Goal: Task Accomplishment & Management: Manage account settings

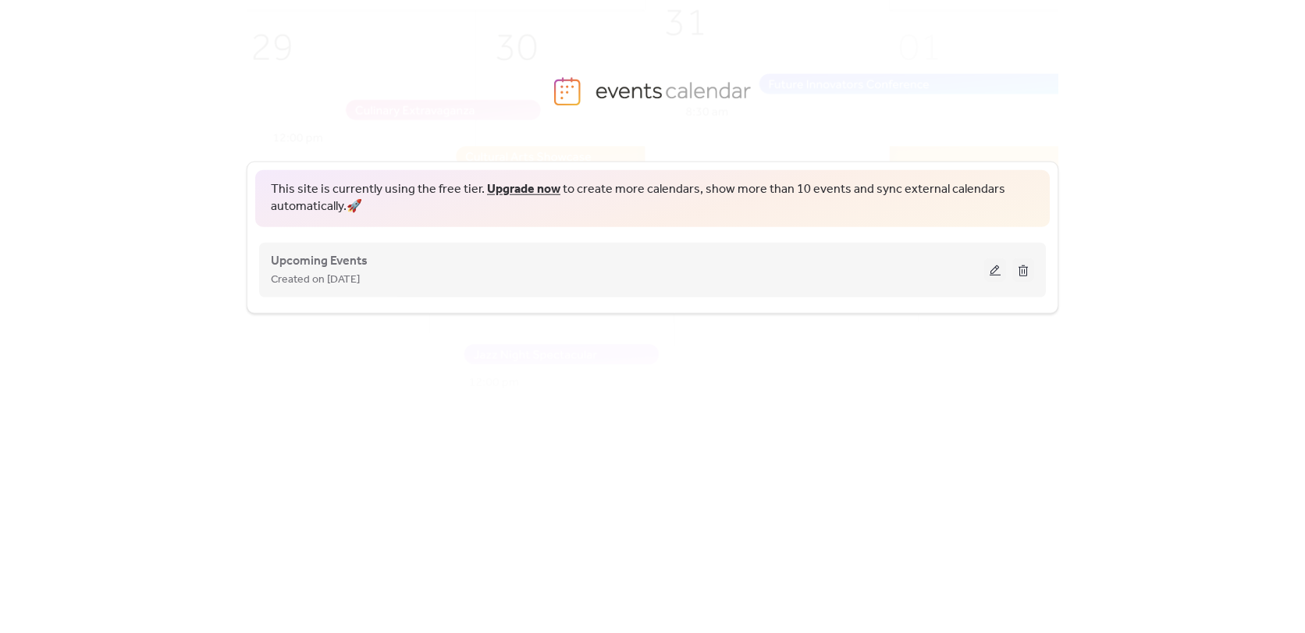
click at [378, 266] on div "Upcoming Events Created on 16-Jul-2024" at bounding box center [628, 269] width 714 height 37
click at [294, 262] on span "Upcoming Events" at bounding box center [319, 260] width 97 height 19
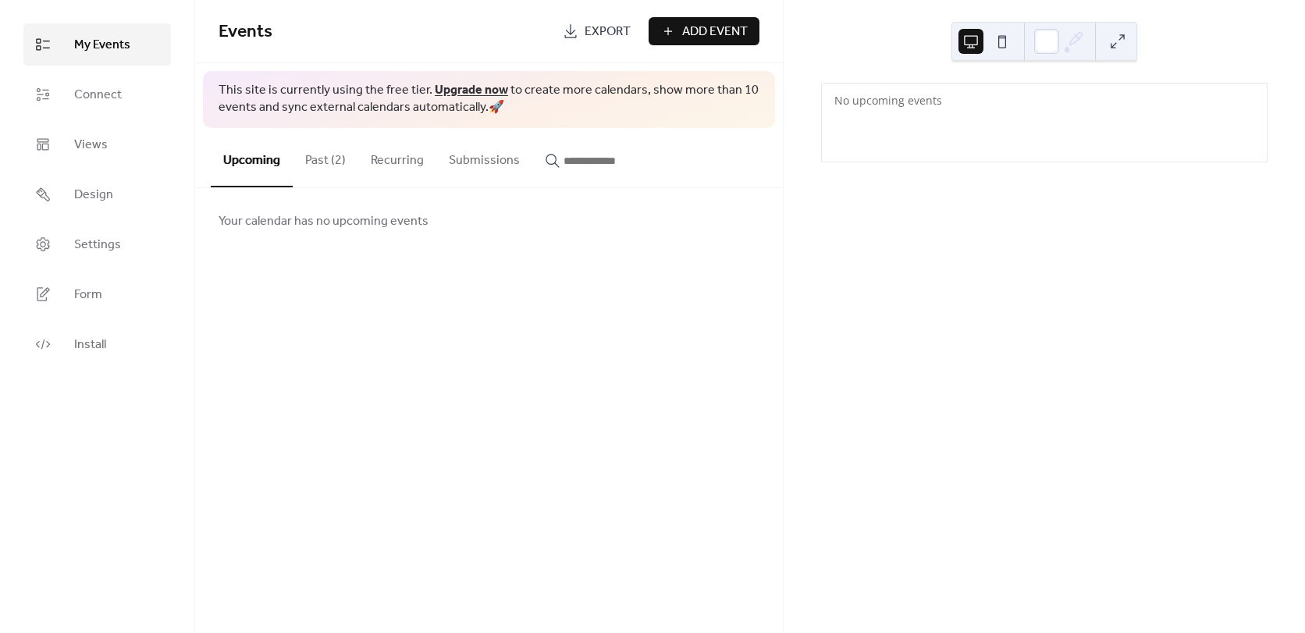
click at [304, 159] on button "Past (2)" at bounding box center [326, 157] width 66 height 58
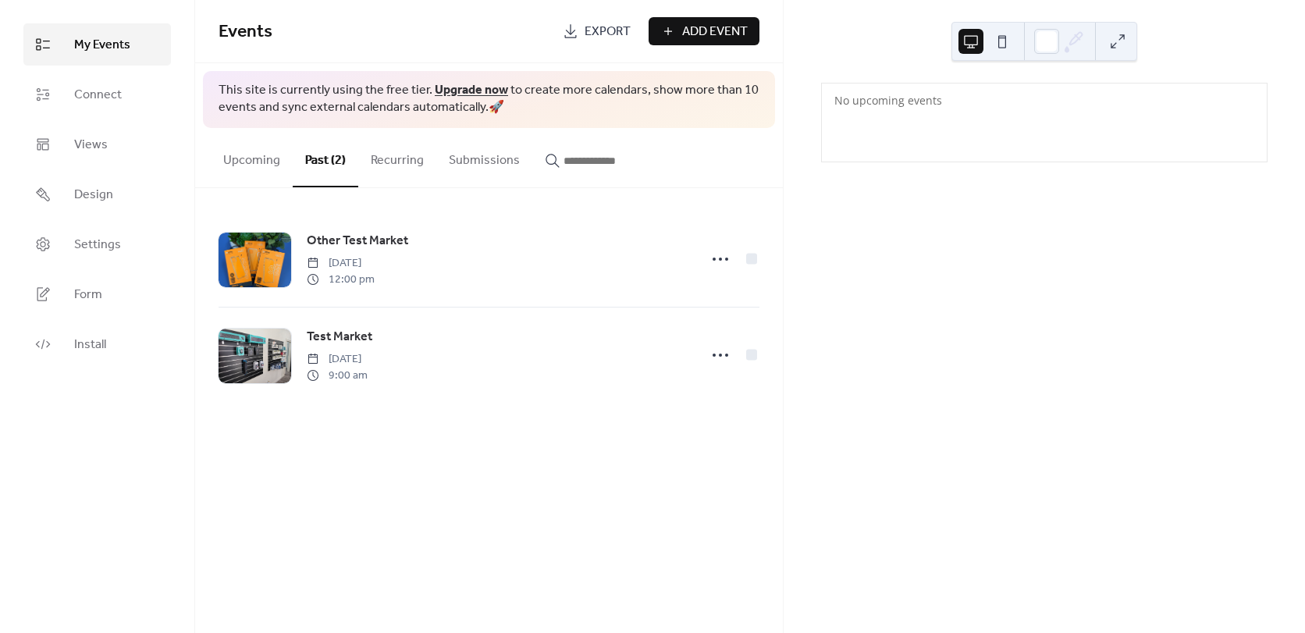
click at [245, 166] on button "Upcoming" at bounding box center [252, 157] width 82 height 58
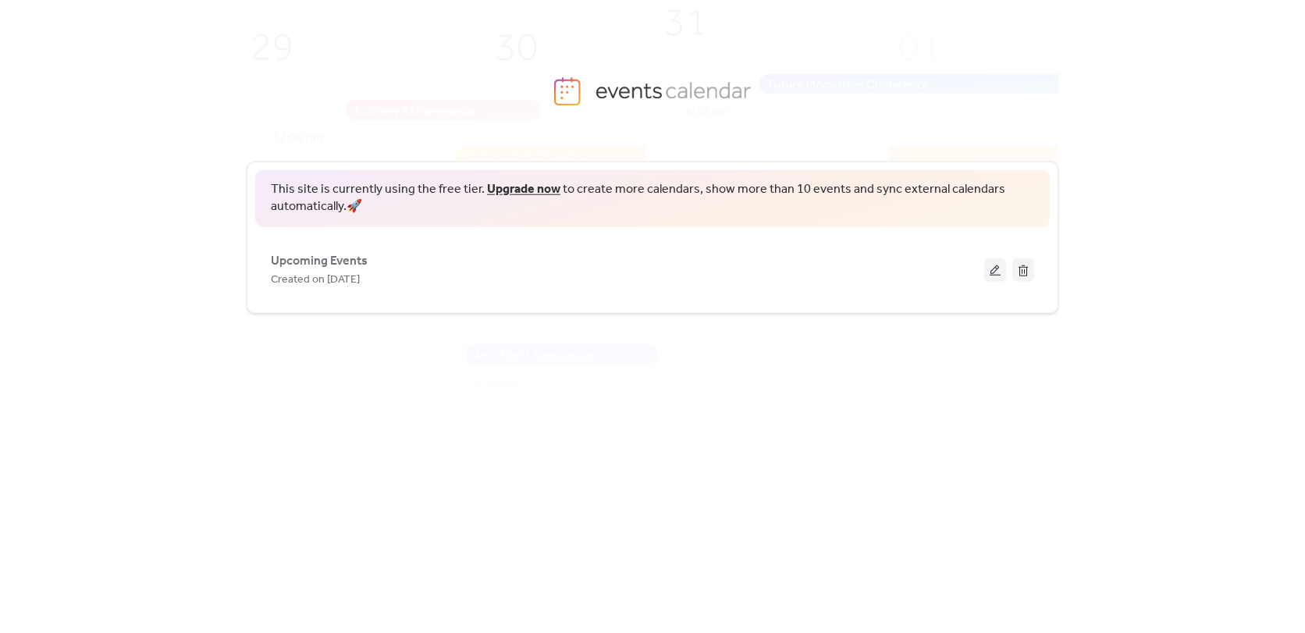
click at [462, 424] on div "This site is currently using the free tier. Upgrade now to create more calendar…" at bounding box center [653, 373] width 812 height 473
click at [331, 260] on span "Upcoming Events" at bounding box center [319, 260] width 97 height 19
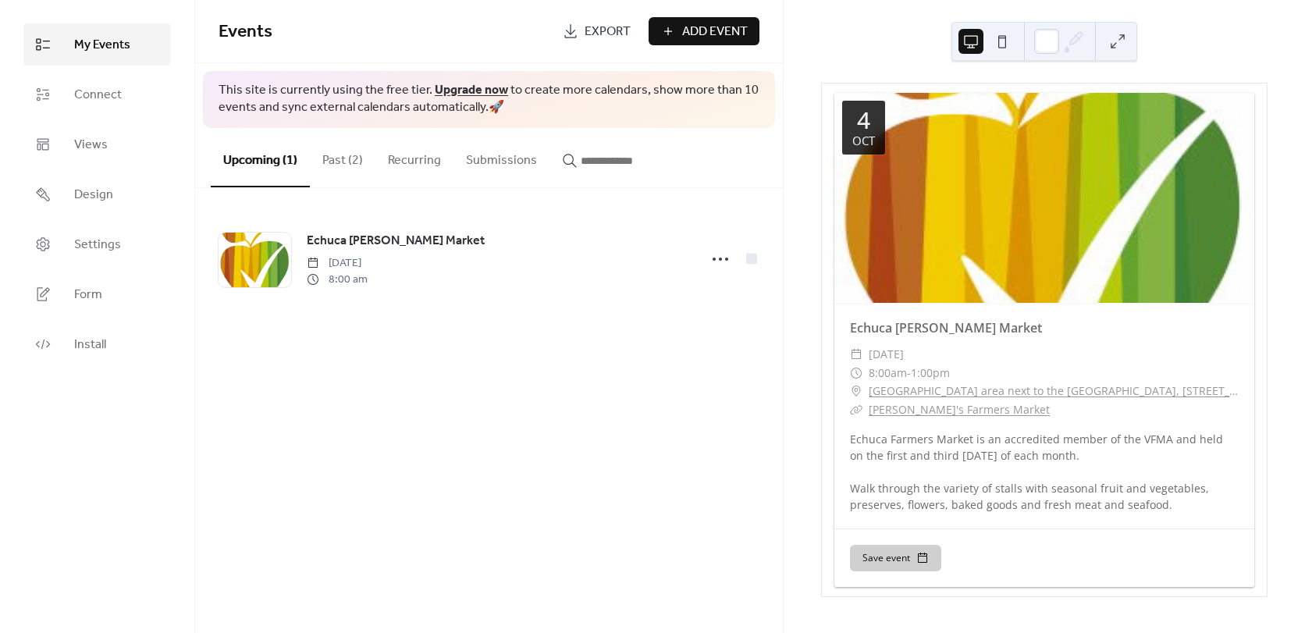
click at [721, 30] on span "Add Event" at bounding box center [715, 32] width 66 height 19
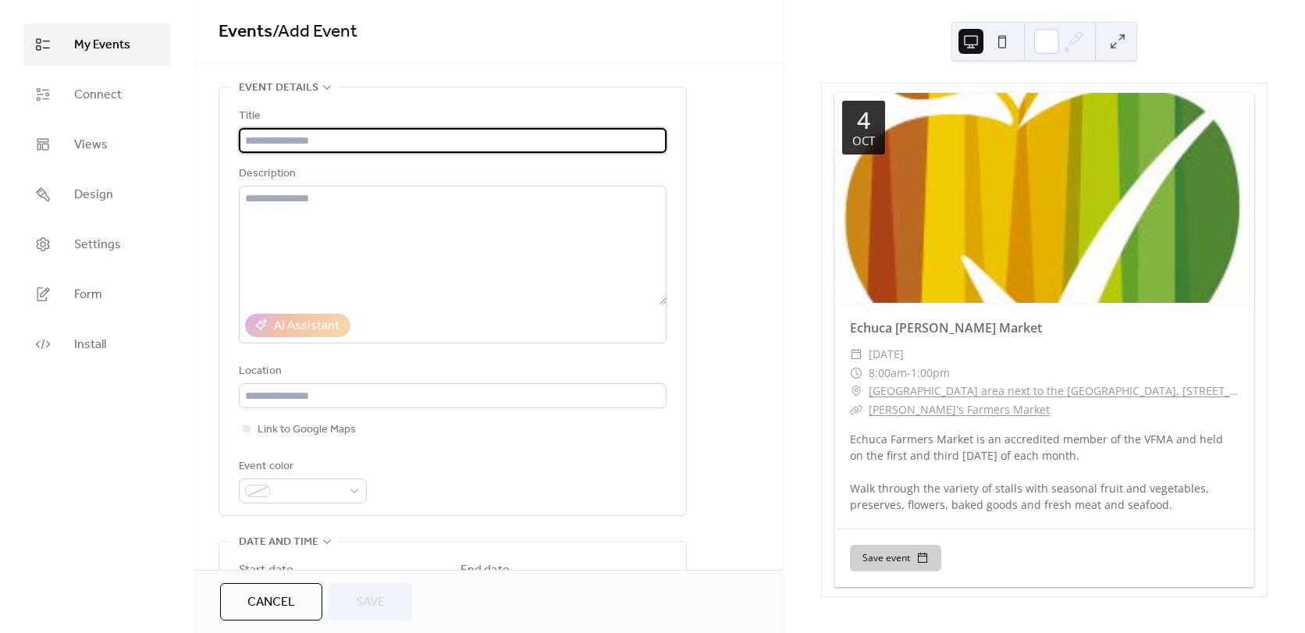
click at [337, 142] on input "text" at bounding box center [453, 140] width 428 height 25
type input "**********"
click at [401, 362] on div "Location" at bounding box center [451, 371] width 425 height 19
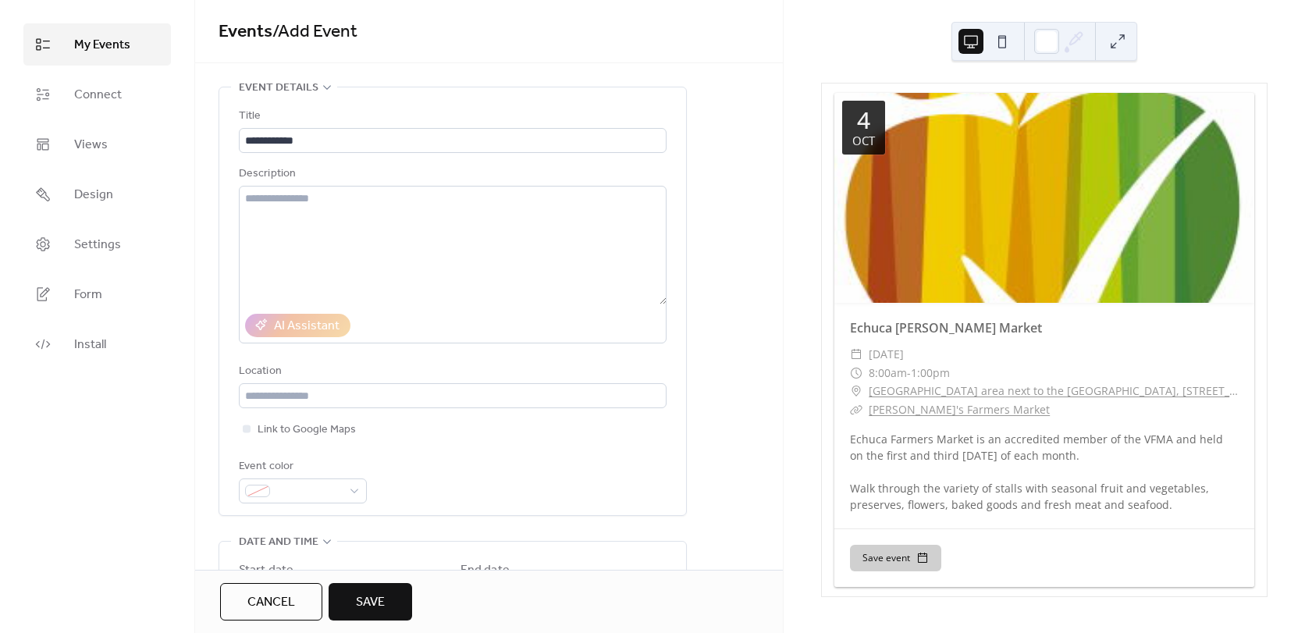
click at [714, 333] on div "**********" at bounding box center [489, 590] width 588 height 1006
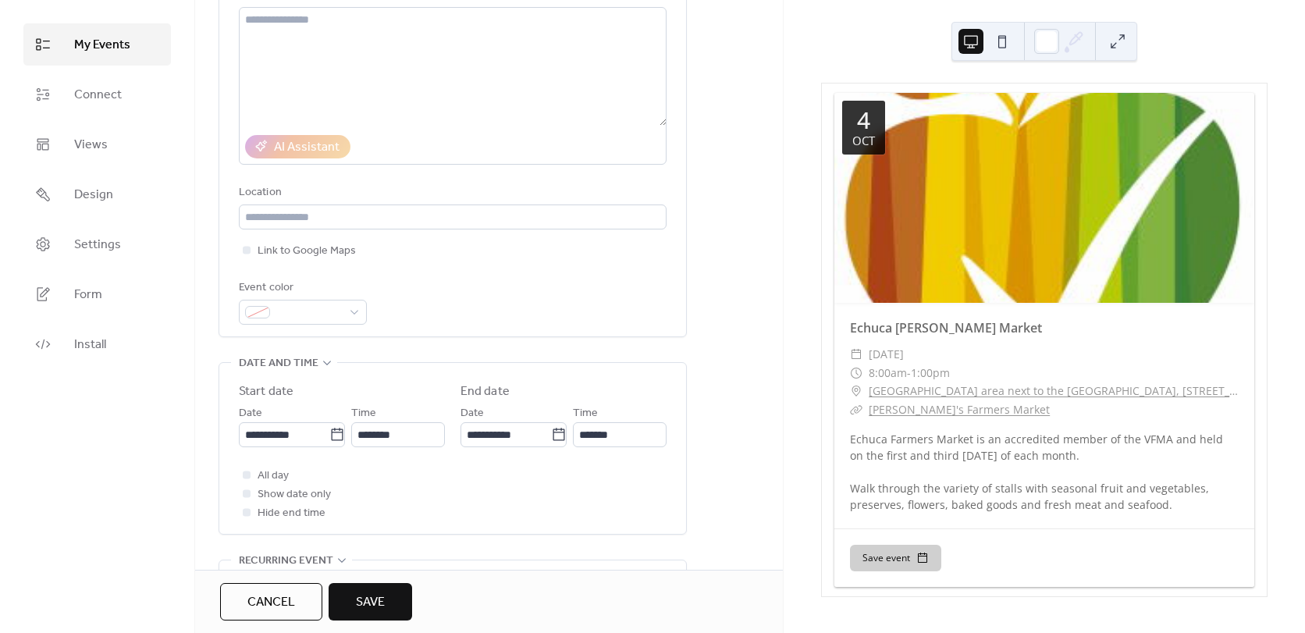
scroll to position [312, 0]
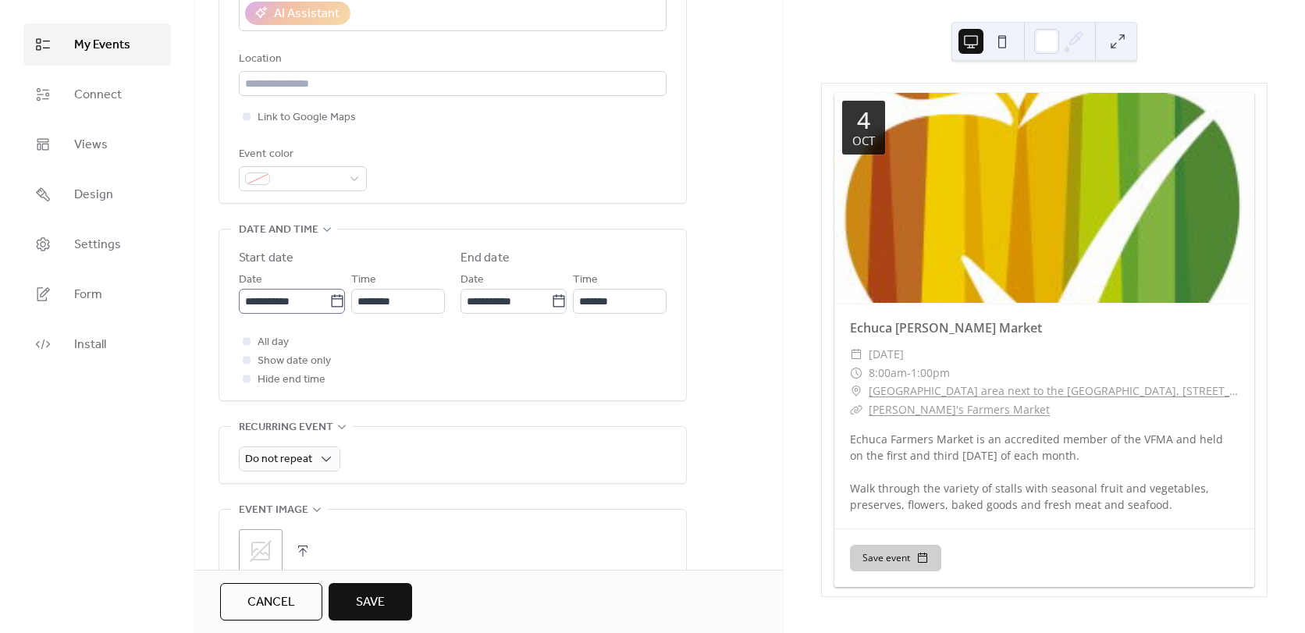
click at [334, 301] on icon at bounding box center [337, 302] width 16 height 16
click at [329, 301] on input "**********" at bounding box center [284, 301] width 91 height 25
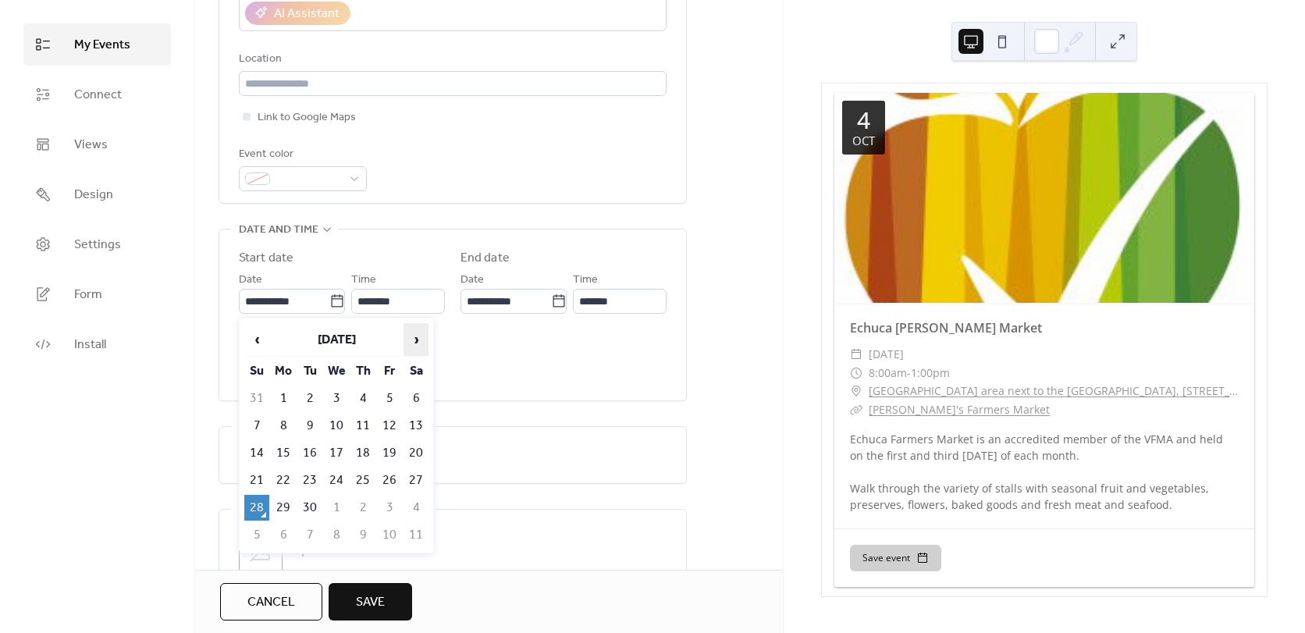
click at [414, 346] on span "›" at bounding box center [415, 339] width 23 height 31
click at [254, 422] on td "5" at bounding box center [256, 426] width 25 height 26
type input "**********"
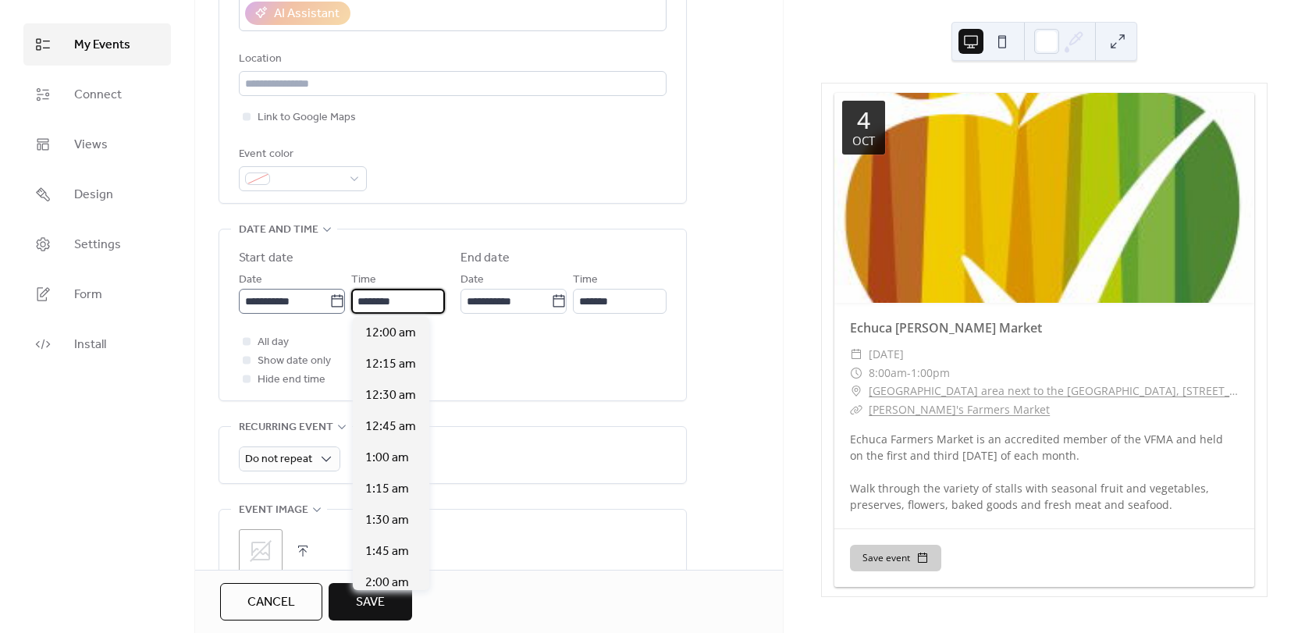
scroll to position [1499, 0]
drag, startPoint x: 415, startPoint y: 307, endPoint x: 336, endPoint y: 300, distance: 79.2
click at [336, 300] on div "**********" at bounding box center [342, 292] width 206 height 44
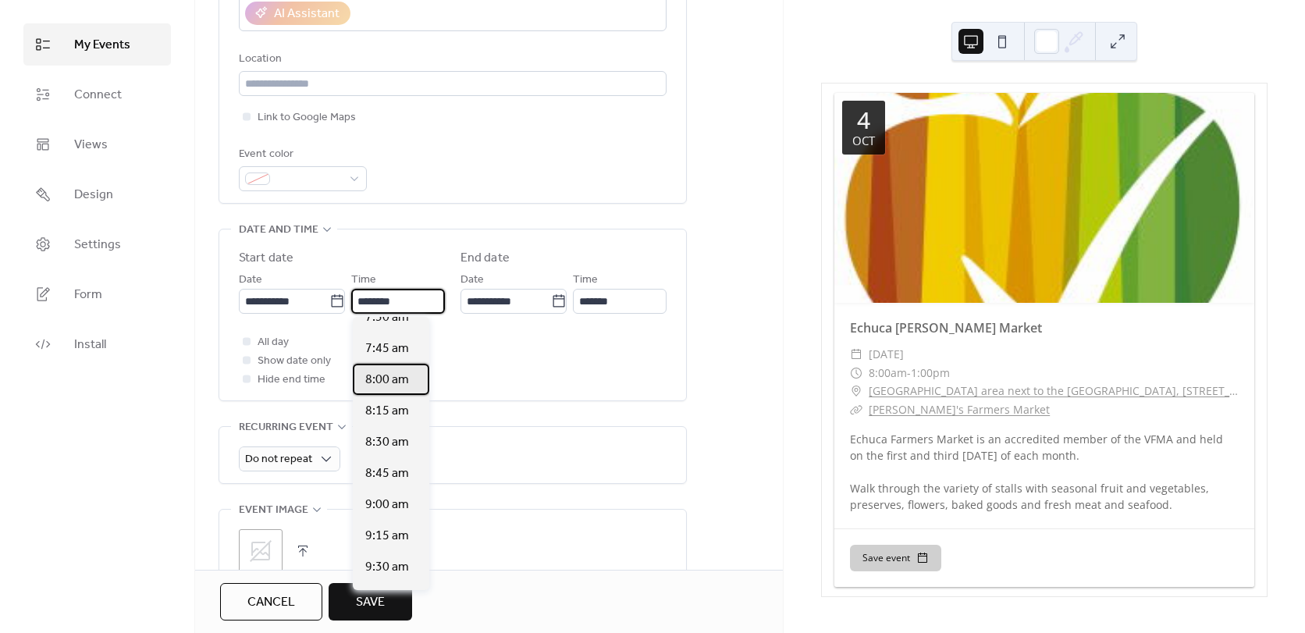
click at [378, 384] on span "8:00 am" at bounding box center [387, 380] width 44 height 19
type input "*******"
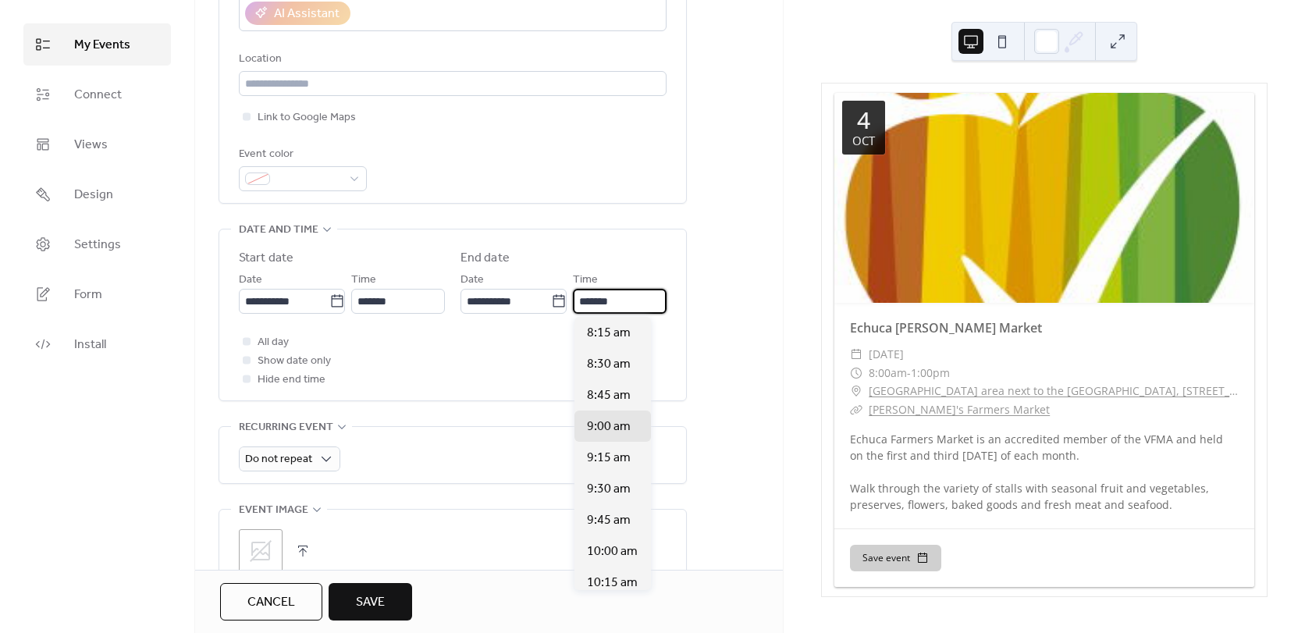
click at [642, 302] on input "*******" at bounding box center [620, 301] width 94 height 25
click at [604, 453] on span "1:00 pm" at bounding box center [609, 458] width 45 height 19
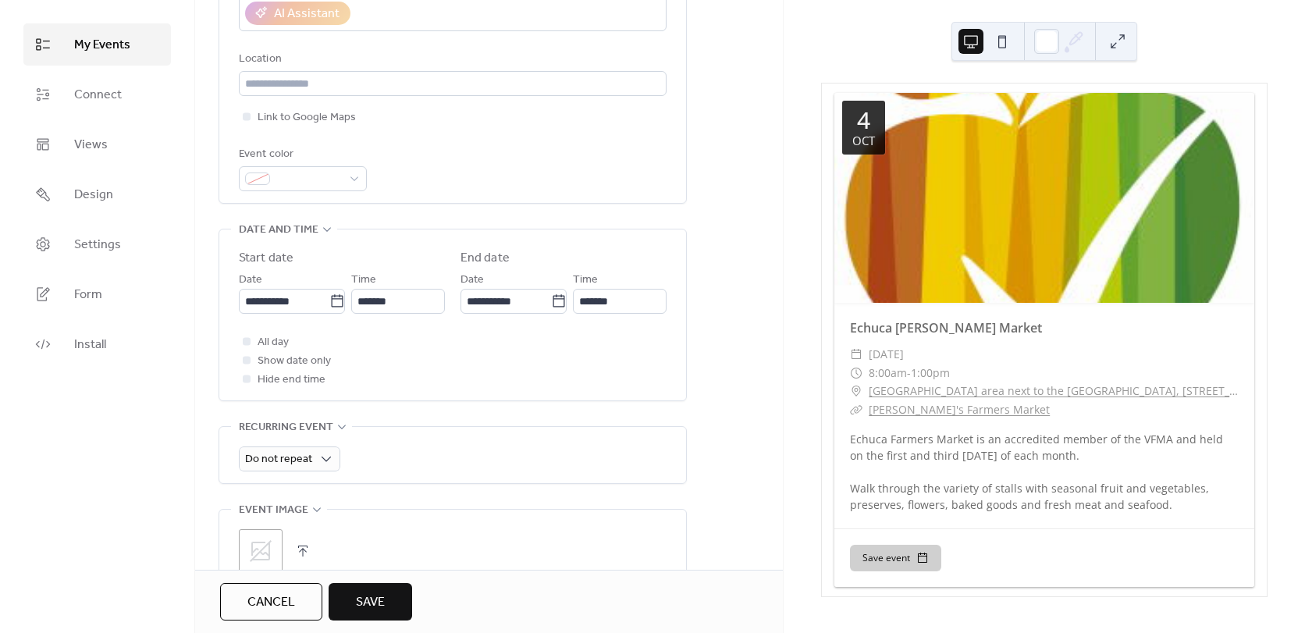
type input "*******"
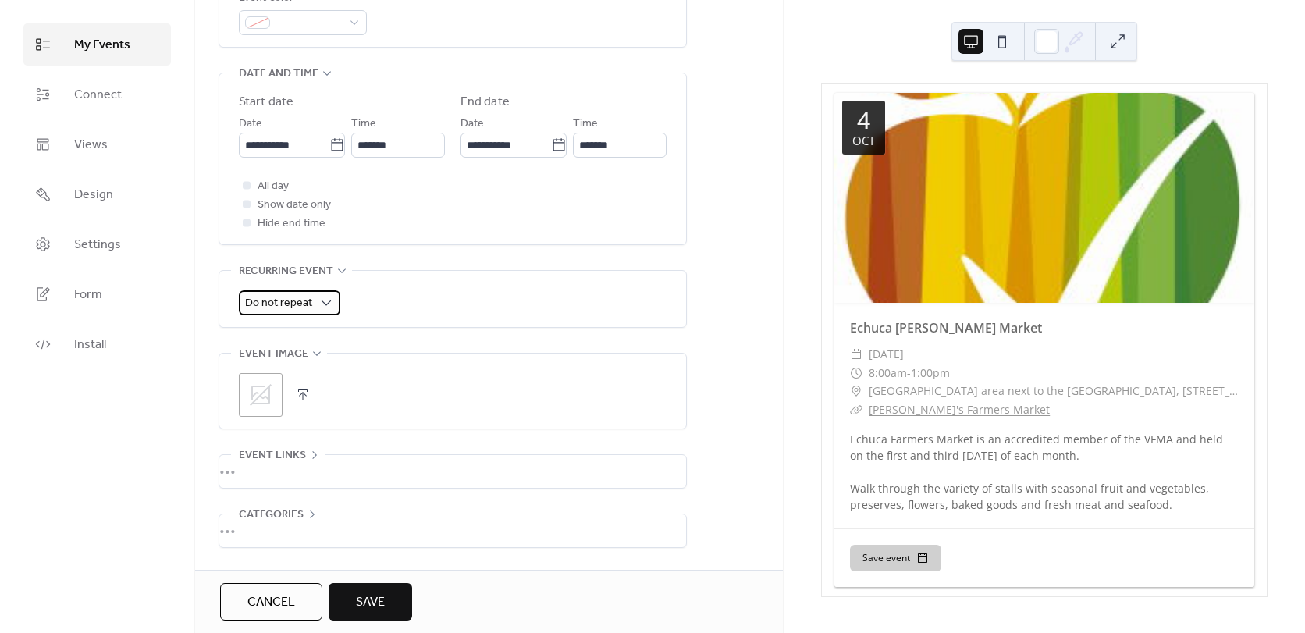
click at [315, 304] on div "Do not repeat" at bounding box center [289, 302] width 101 height 25
click at [326, 305] on icon at bounding box center [327, 303] width 16 height 16
click at [336, 303] on div "Do not repeat" at bounding box center [289, 302] width 101 height 25
click at [323, 311] on div "Do not repeat" at bounding box center [289, 302] width 101 height 25
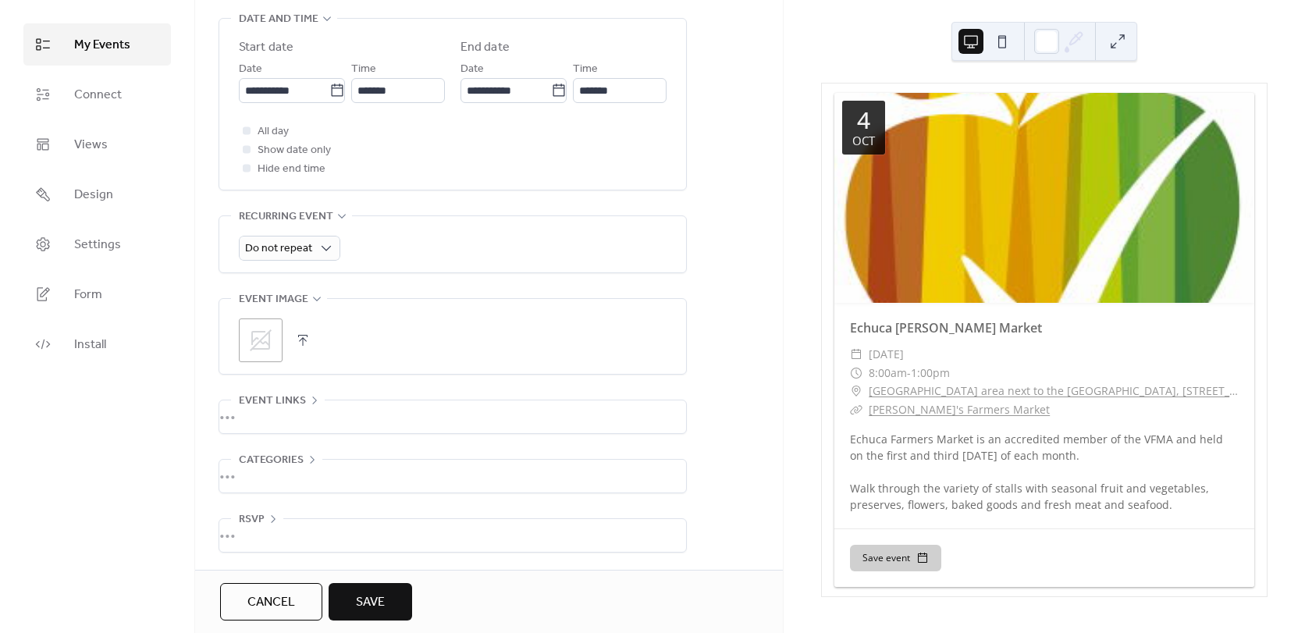
click at [251, 412] on div "•••" at bounding box center [452, 417] width 467 height 33
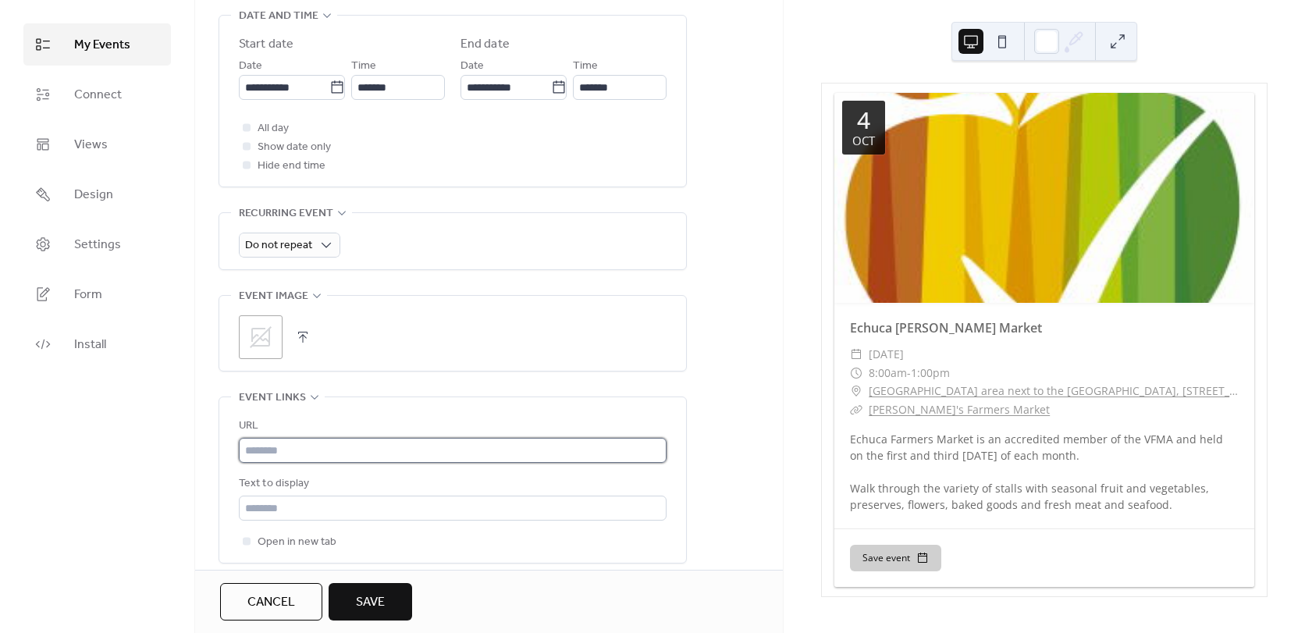
click at [318, 447] on input "text" at bounding box center [453, 450] width 428 height 25
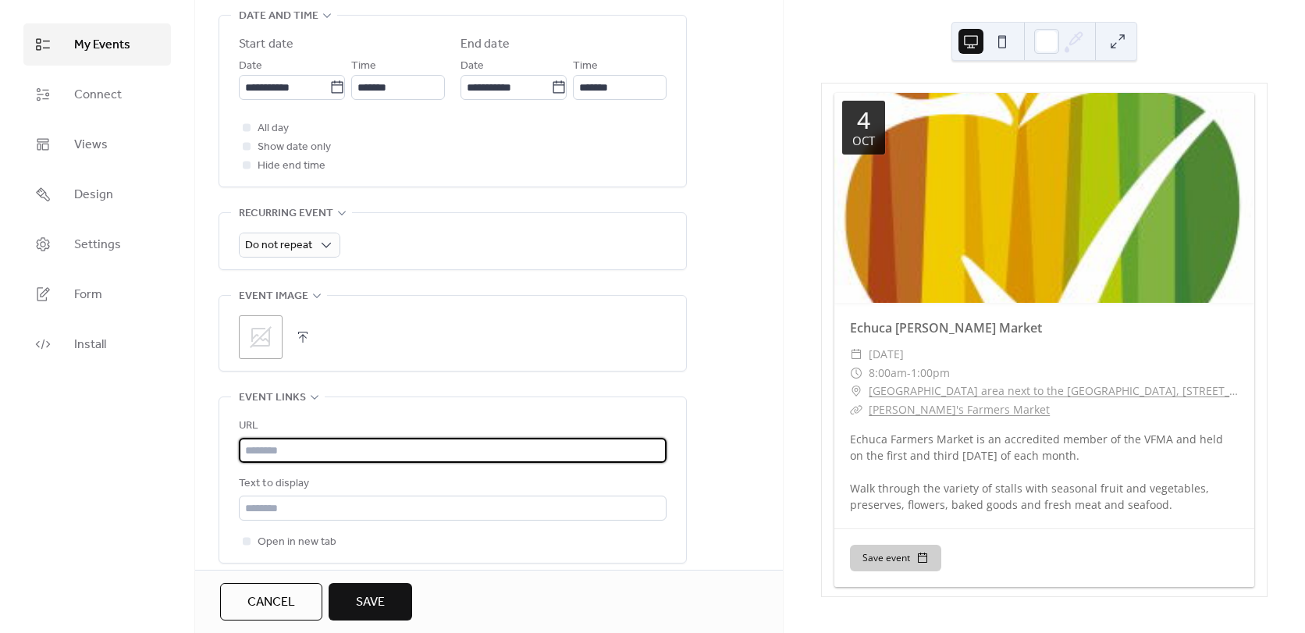
paste input "**********"
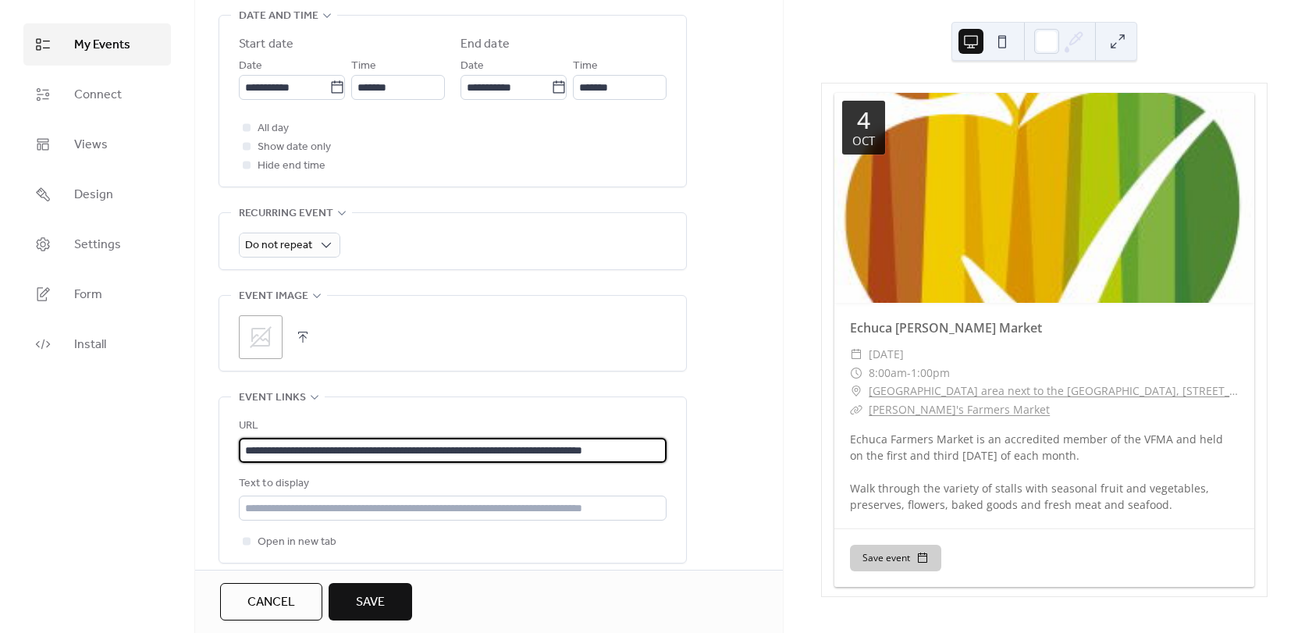
type input "**********"
click at [93, 480] on div "My Events Connect Views Design Settings Form Install" at bounding box center [97, 316] width 195 height 633
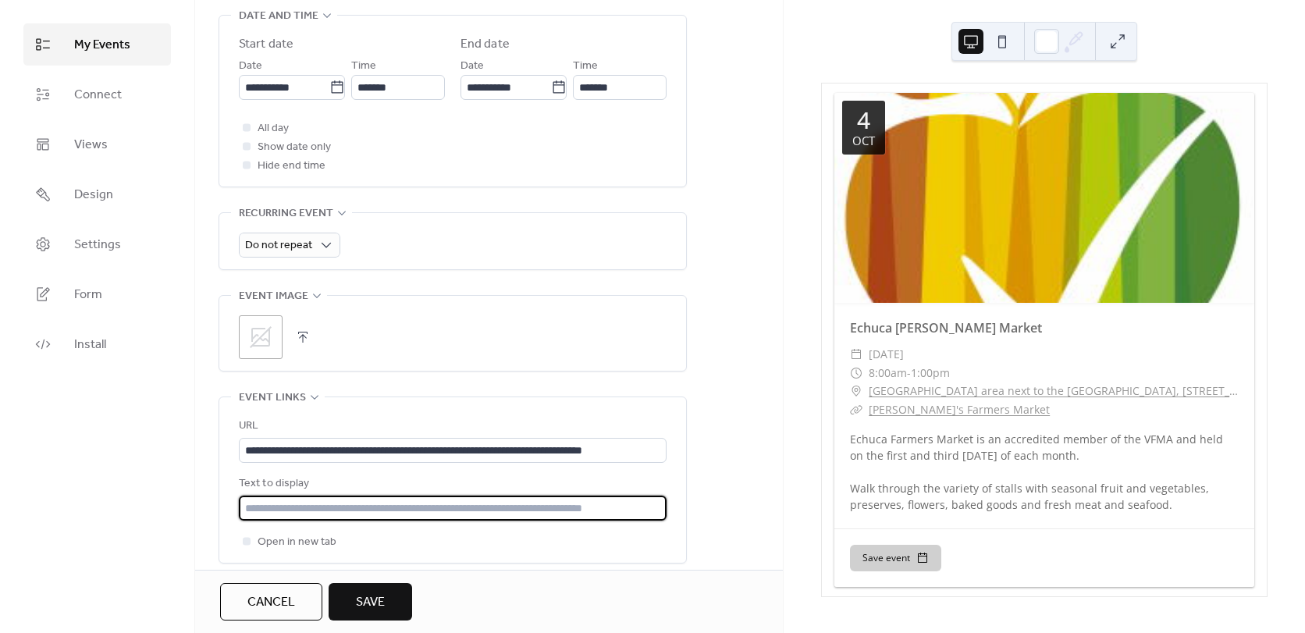
drag, startPoint x: 657, startPoint y: 510, endPoint x: 187, endPoint y: 475, distance: 471.3
click at [187, 475] on div "**********" at bounding box center [652, 316] width 1305 height 633
click at [351, 507] on input "**********" at bounding box center [453, 508] width 428 height 25
type input "**********"
click at [561, 279] on div "**********" at bounding box center [453, 121] width 468 height 1122
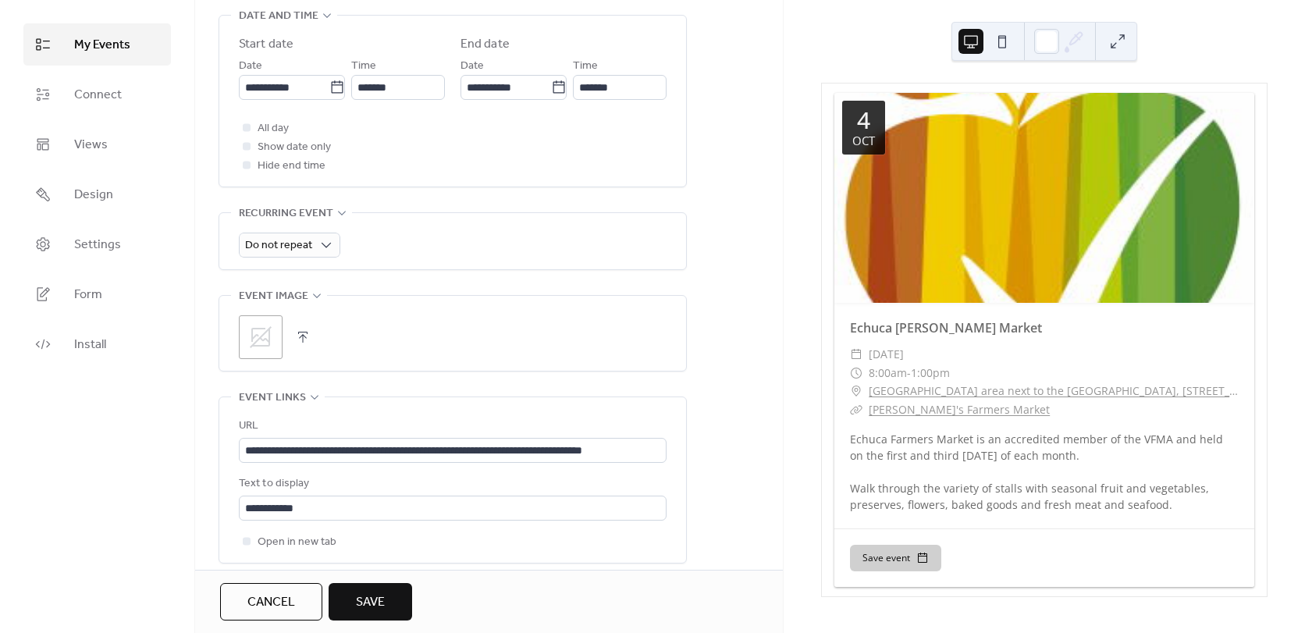
drag, startPoint x: 258, startPoint y: 334, endPoint x: 446, endPoint y: 390, distance: 195.6
click at [447, 395] on div "**********" at bounding box center [453, 121] width 468 height 1122
click at [260, 338] on icon at bounding box center [261, 337] width 22 height 22
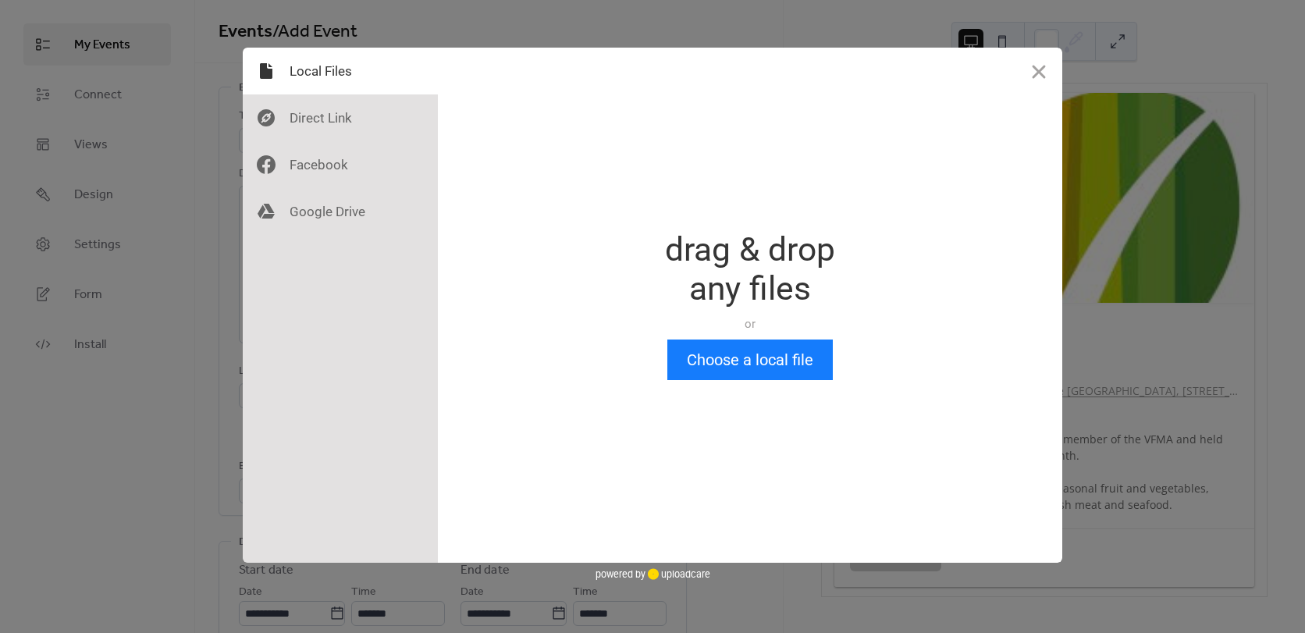
drag, startPoint x: 592, startPoint y: 315, endPoint x: 583, endPoint y: 383, distance: 68.5
click at [582, 395] on div "Drop a file here drag & drop any files or Upload files from your computer Choos…" at bounding box center [750, 305] width 625 height 515
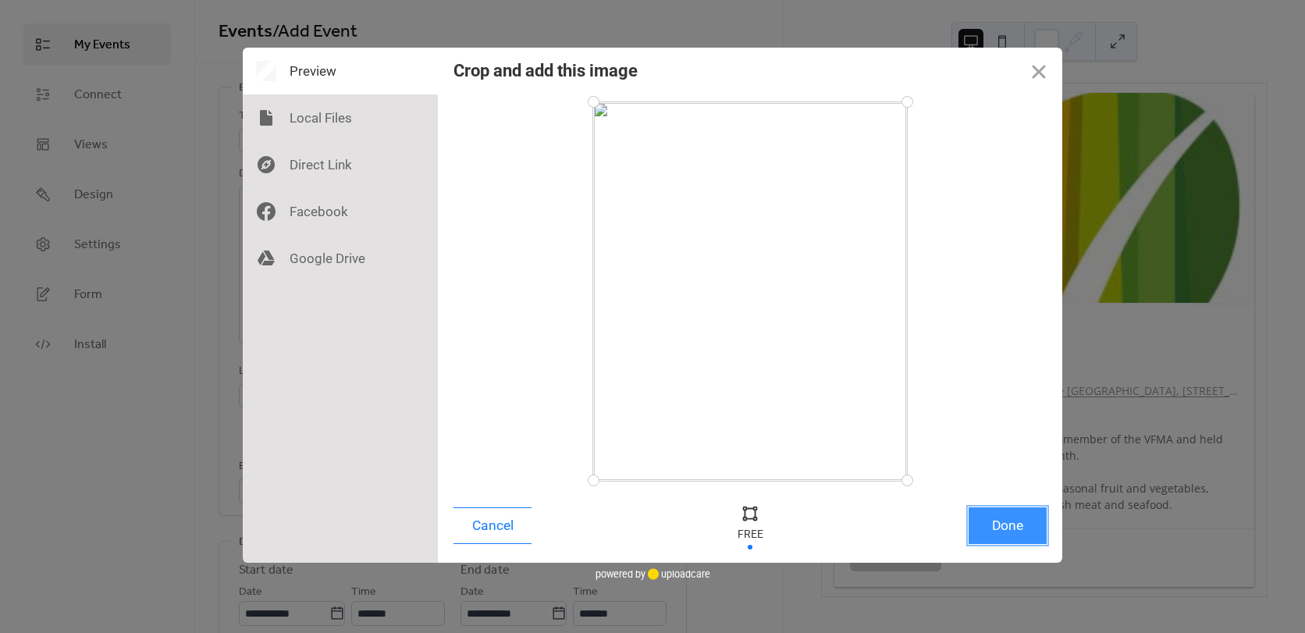
click at [1041, 526] on button "Done" at bounding box center [1008, 525] width 78 height 37
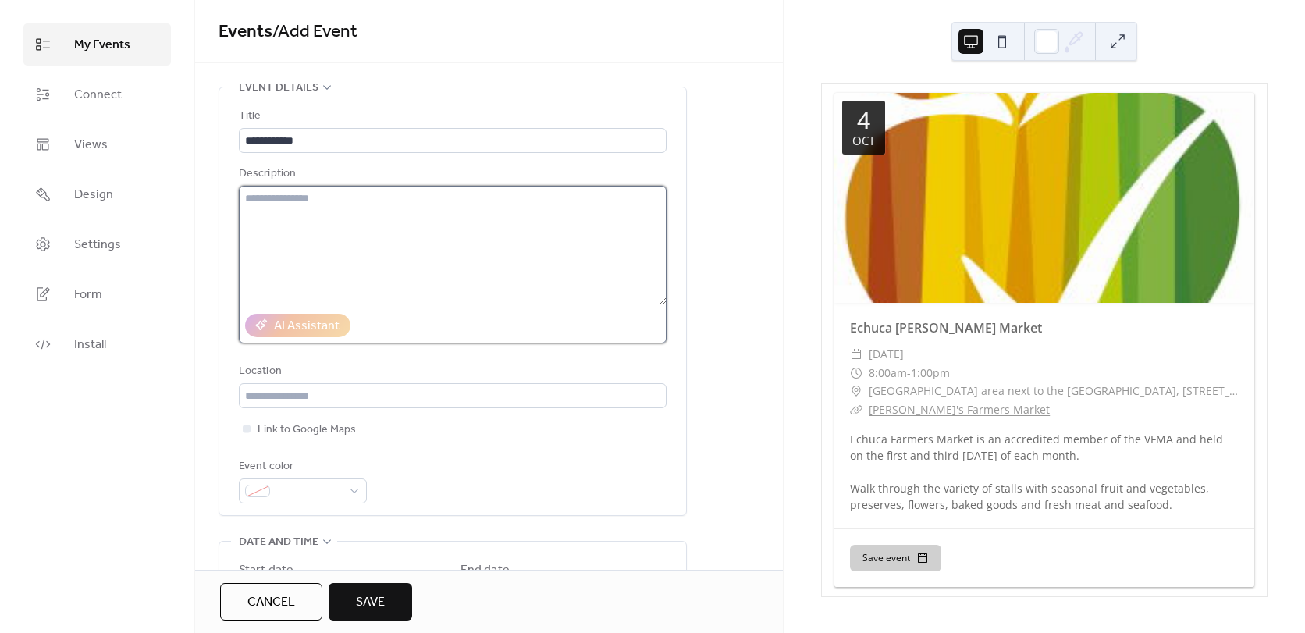
click at [426, 237] on textarea at bounding box center [453, 245] width 428 height 119
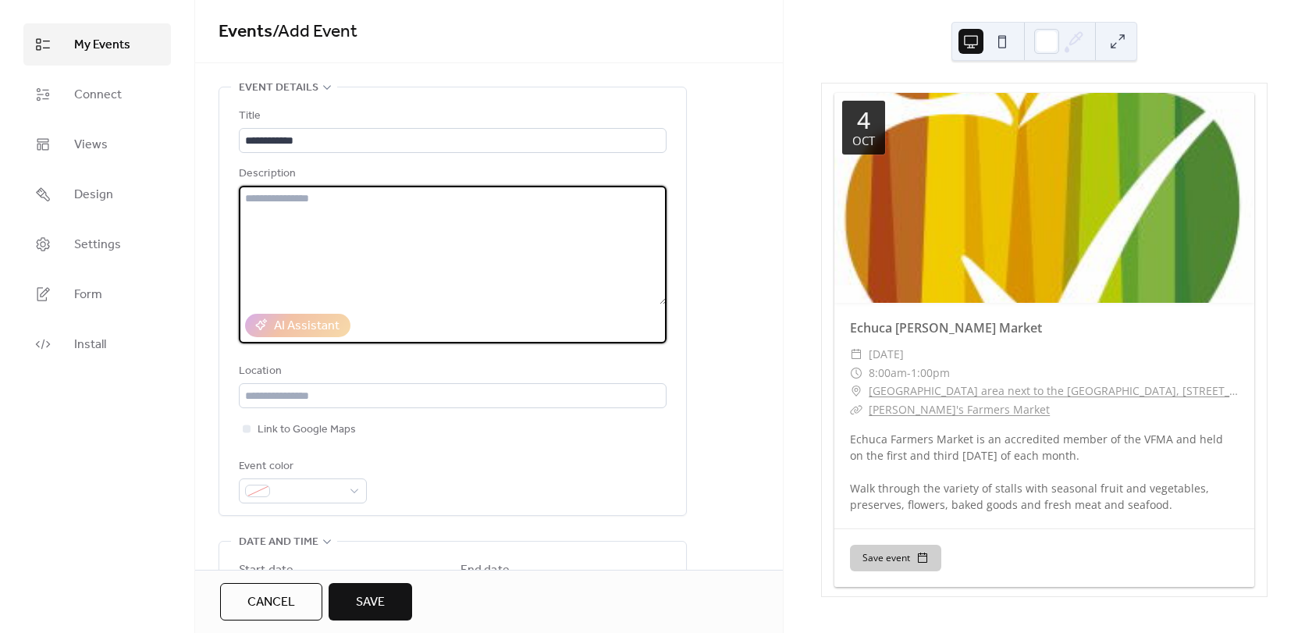
paste textarea "**********"
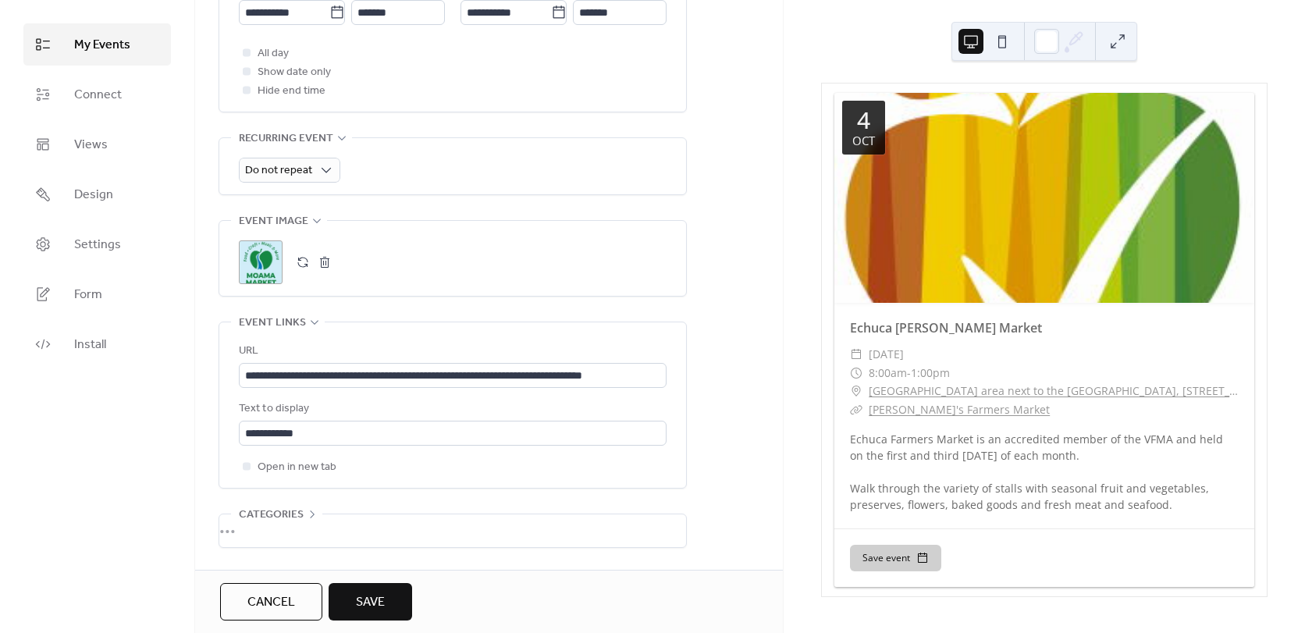
scroll to position [659, 0]
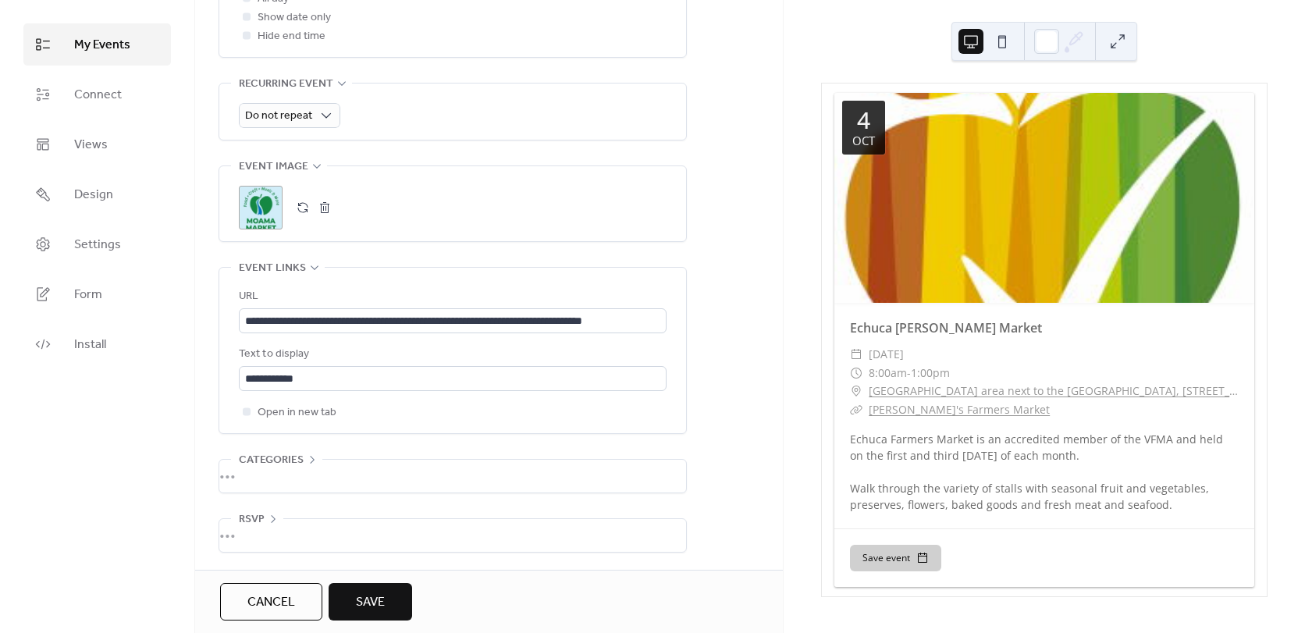
type textarea "**********"
click at [386, 606] on button "Save" at bounding box center [371, 601] width 84 height 37
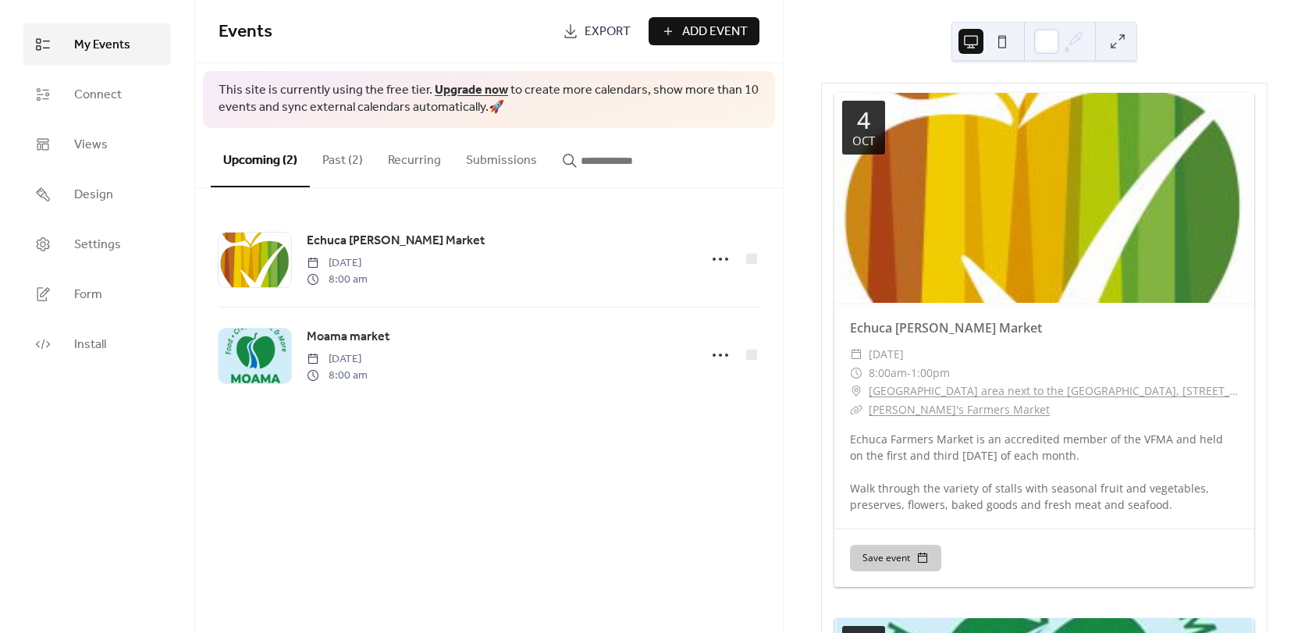
click at [89, 48] on span "My Events" at bounding box center [102, 45] width 56 height 19
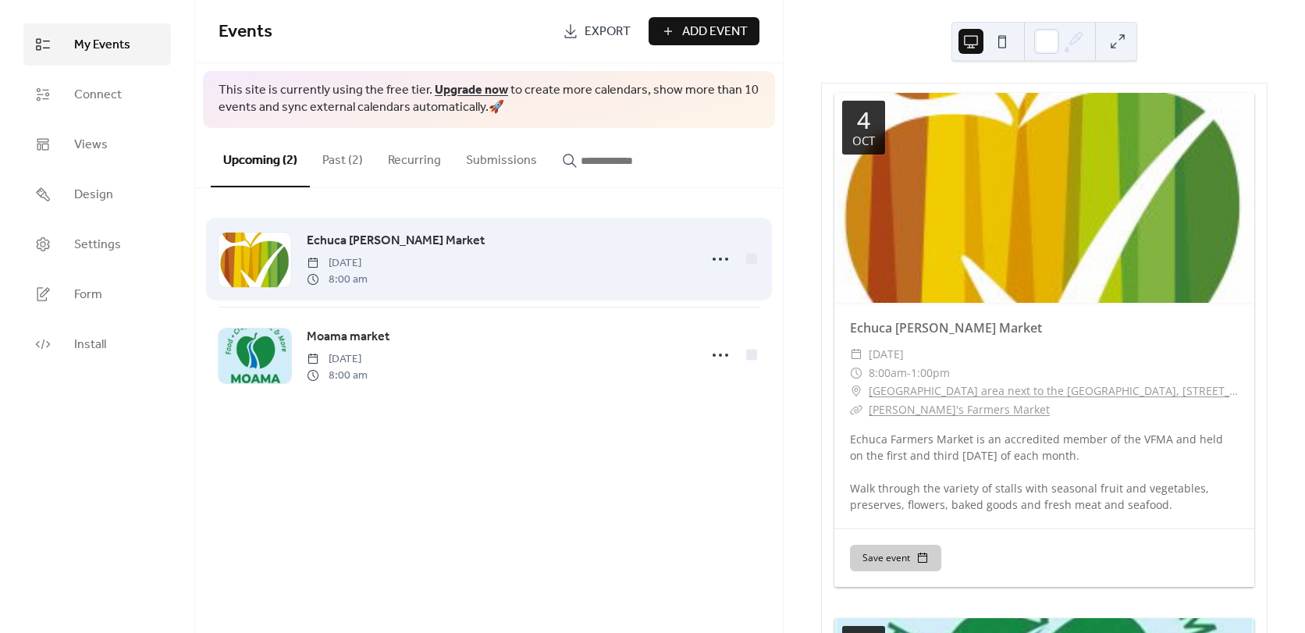
click at [269, 255] on div at bounding box center [255, 260] width 73 height 55
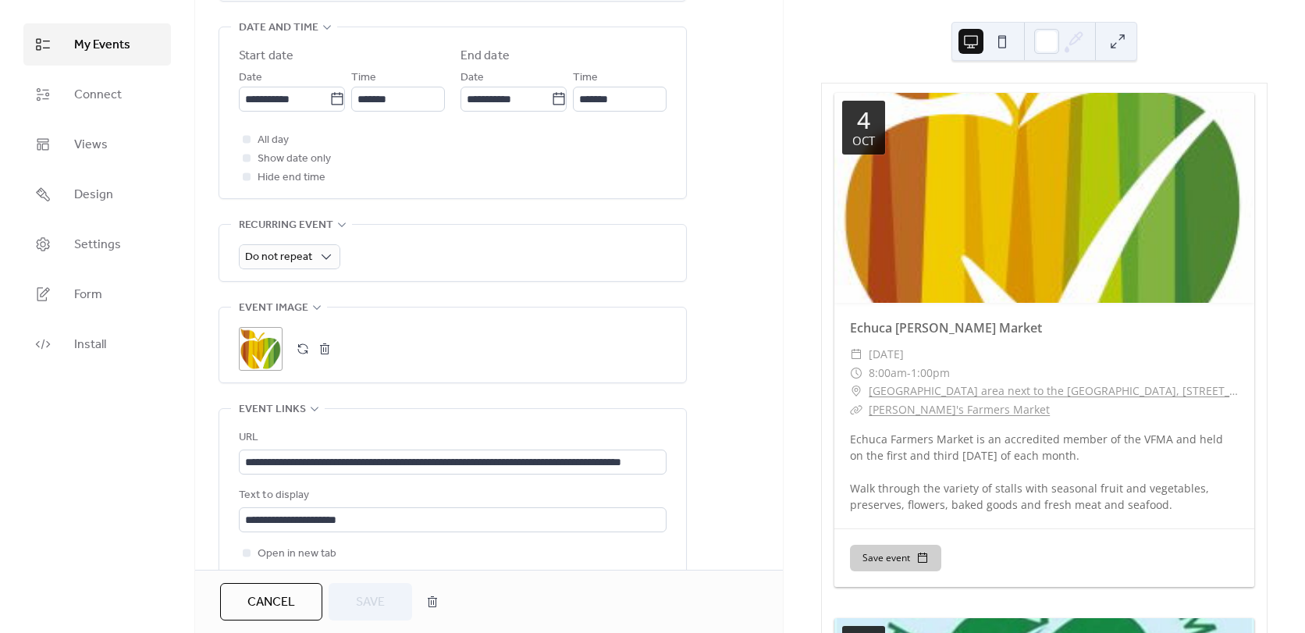
scroll to position [547, 0]
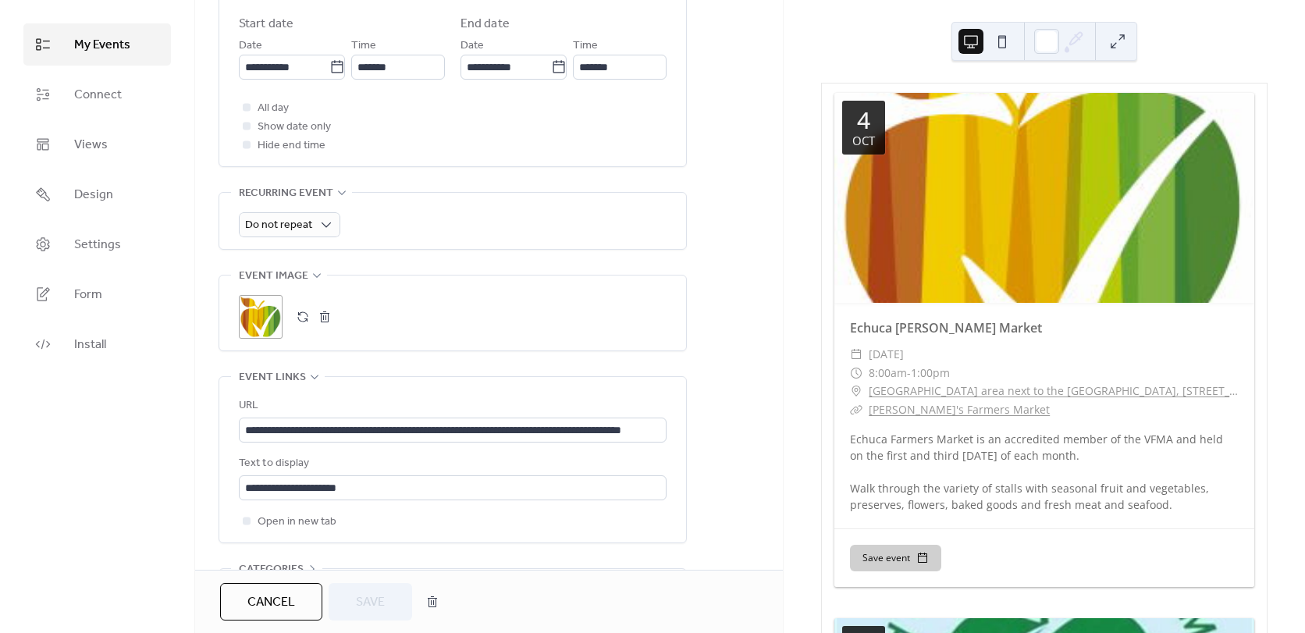
click at [258, 306] on div ";" at bounding box center [261, 317] width 44 height 44
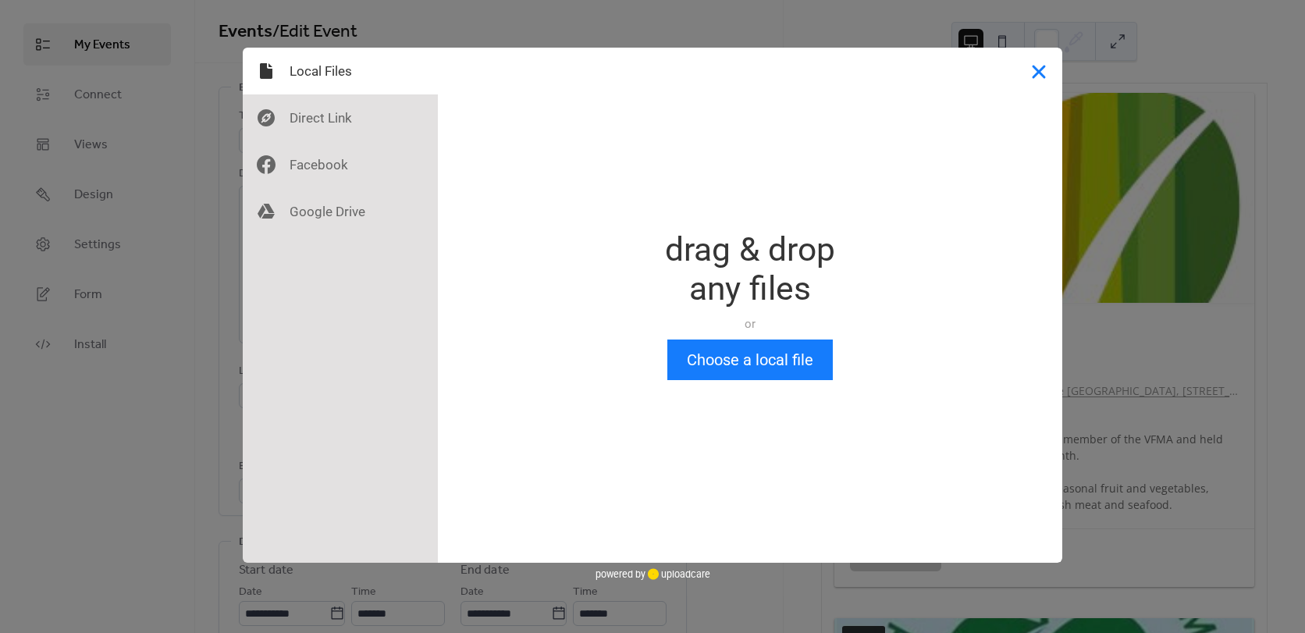
click at [1044, 75] on button "Close" at bounding box center [1039, 71] width 47 height 47
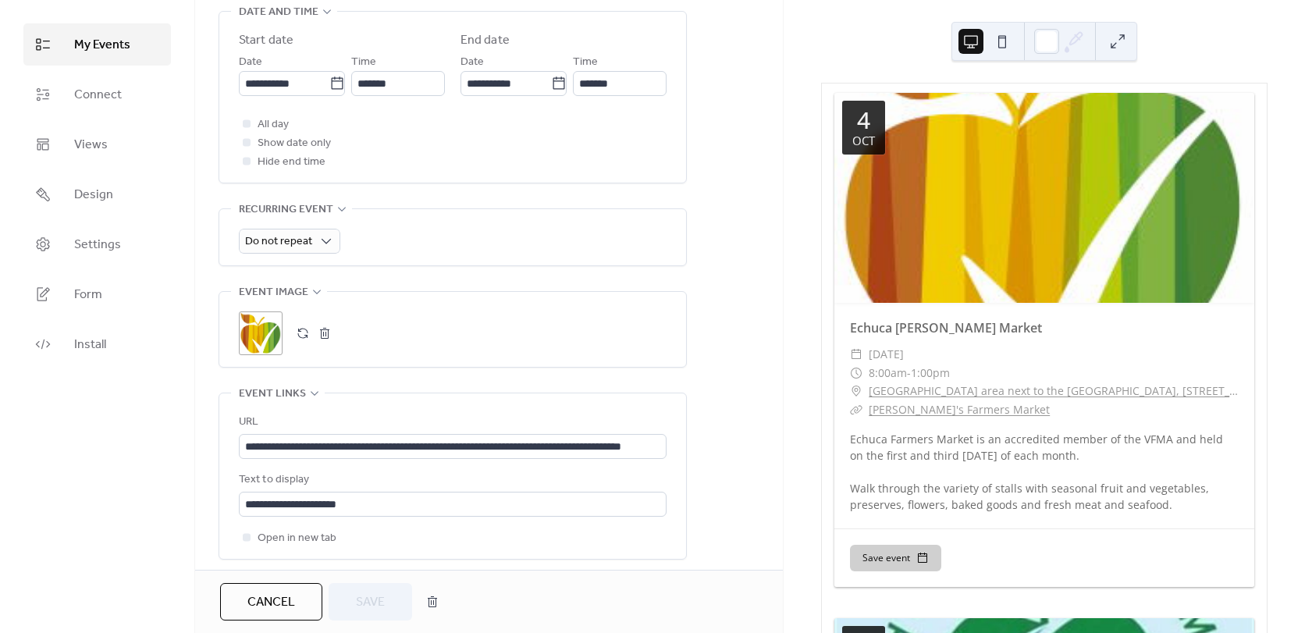
scroll to position [547, 0]
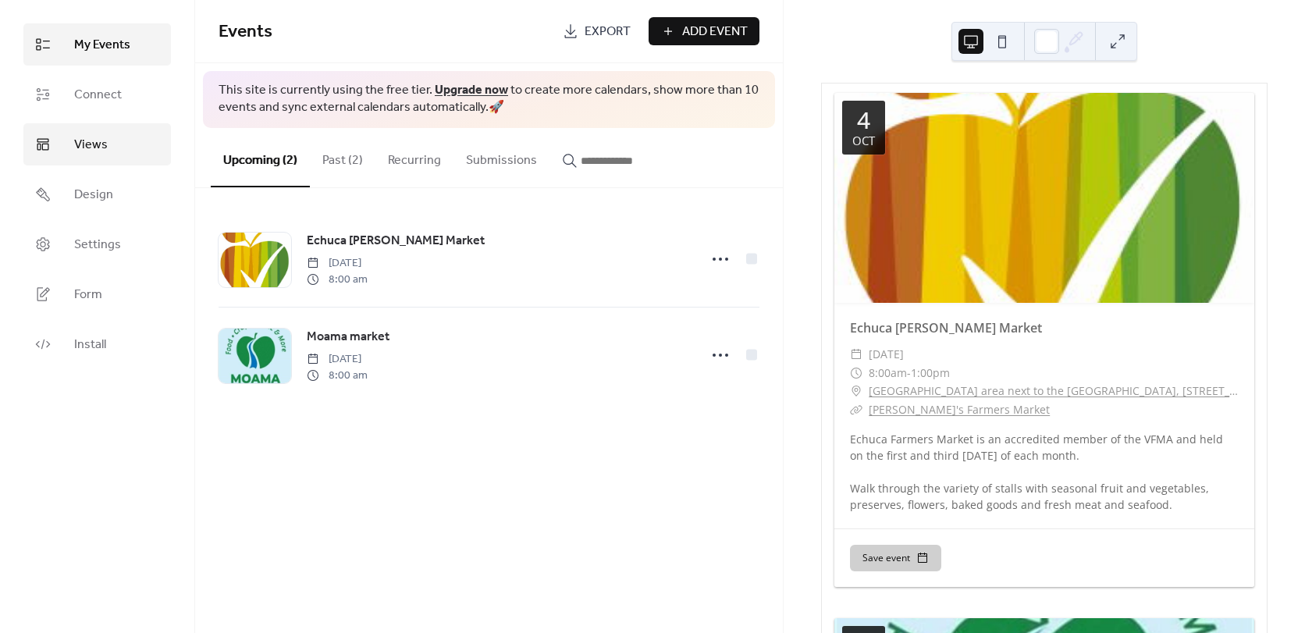
click at [115, 153] on link "Views" at bounding box center [97, 144] width 148 height 42
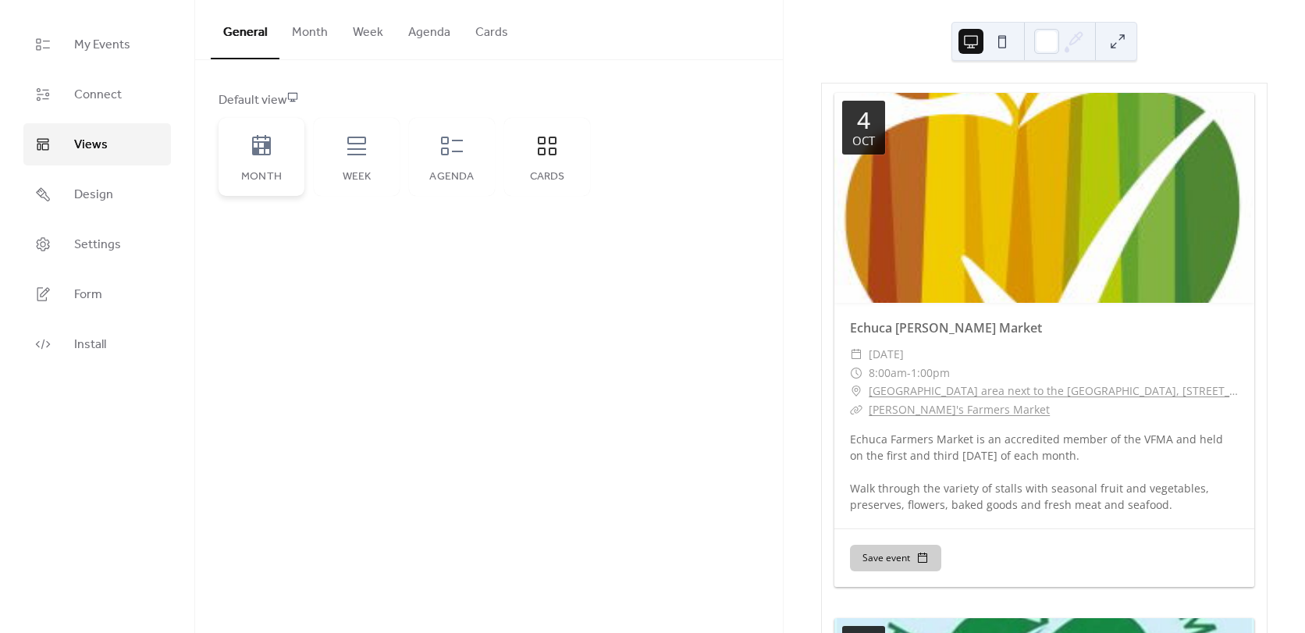
click at [280, 162] on div "Month" at bounding box center [262, 157] width 86 height 78
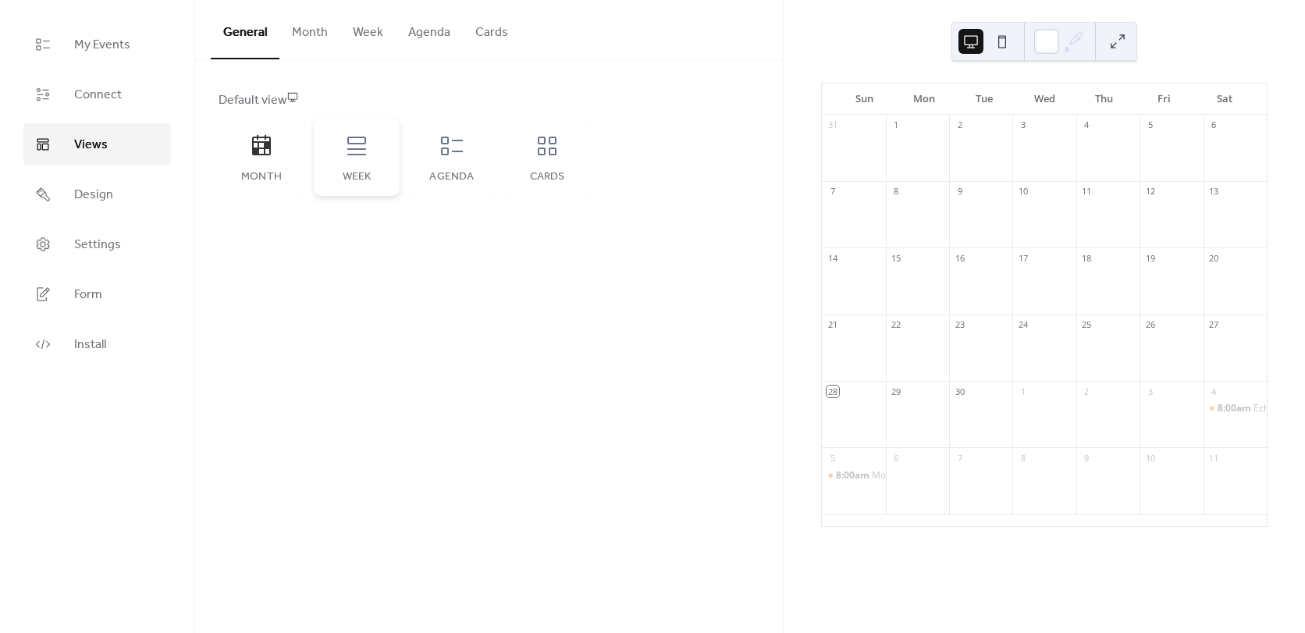
click at [378, 160] on div "Week" at bounding box center [357, 157] width 86 height 78
click at [472, 166] on div "Agenda" at bounding box center [452, 157] width 86 height 78
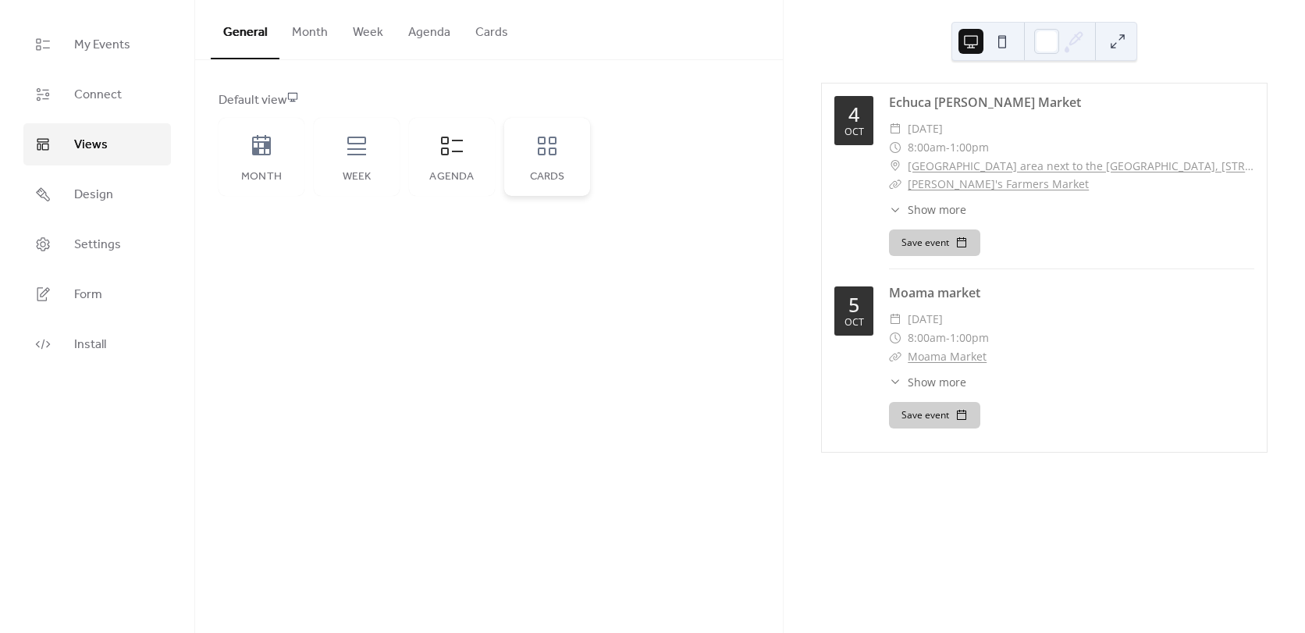
click at [538, 169] on div "Cards" at bounding box center [547, 157] width 86 height 78
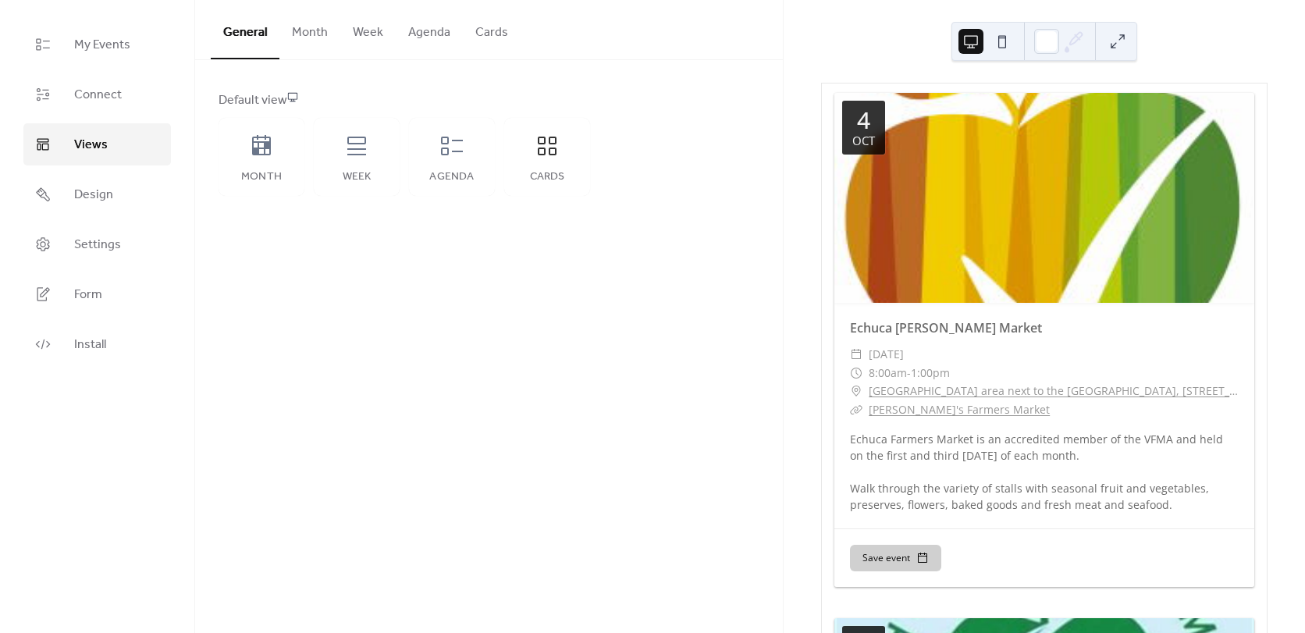
click at [1004, 42] on button at bounding box center [1002, 41] width 25 height 25
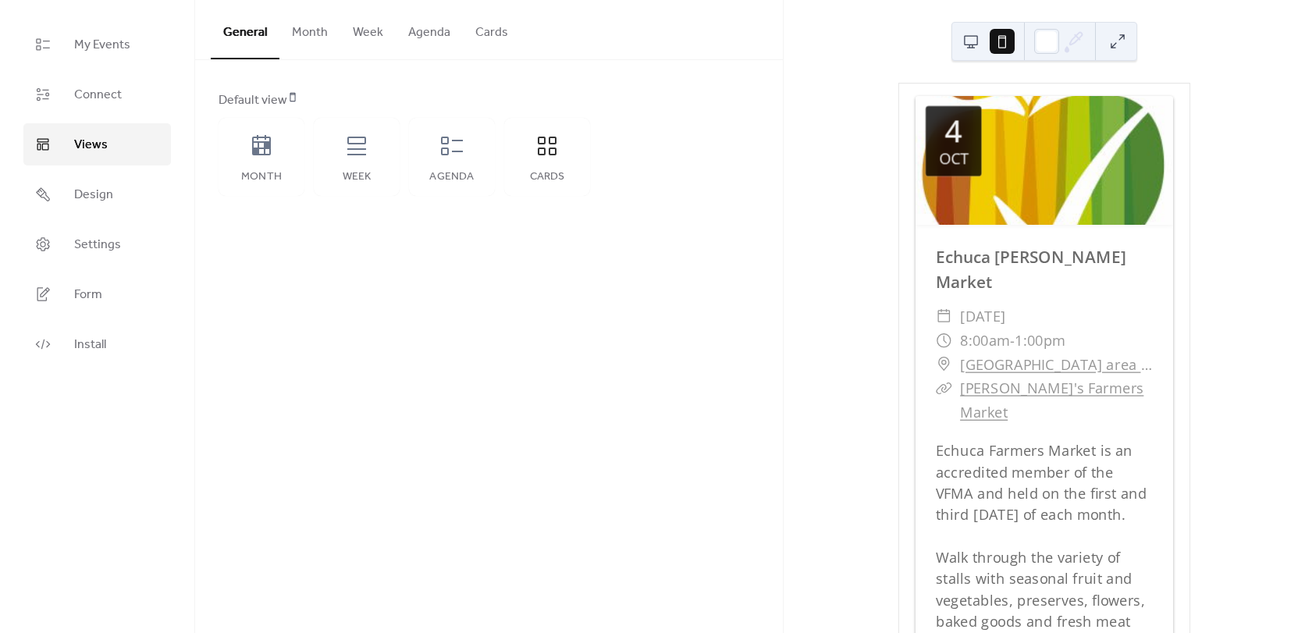
click at [970, 41] on button at bounding box center [971, 41] width 25 height 25
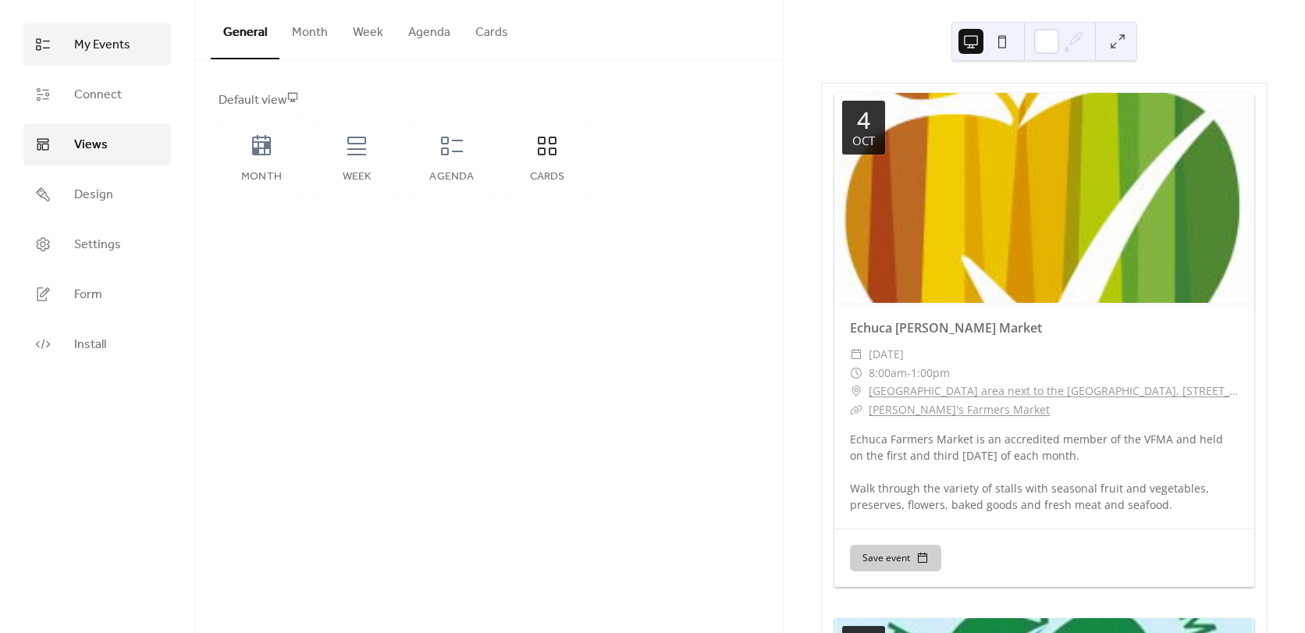
click at [111, 48] on span "My Events" at bounding box center [102, 45] width 56 height 19
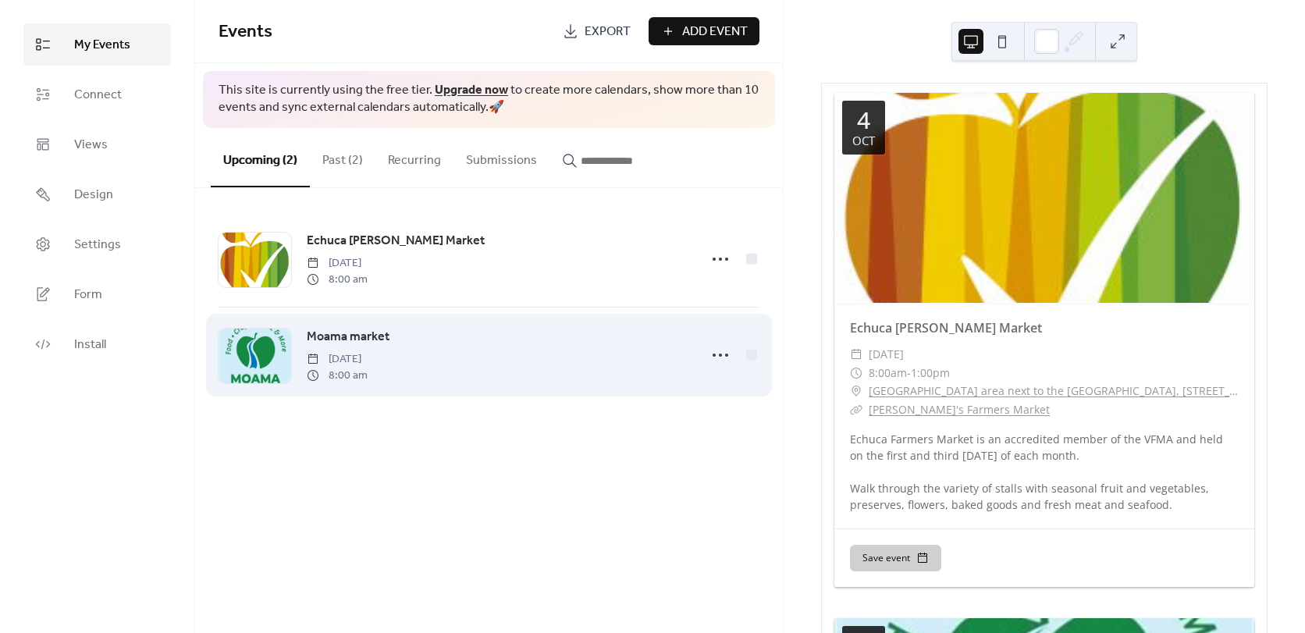
click at [252, 358] on div at bounding box center [255, 356] width 73 height 55
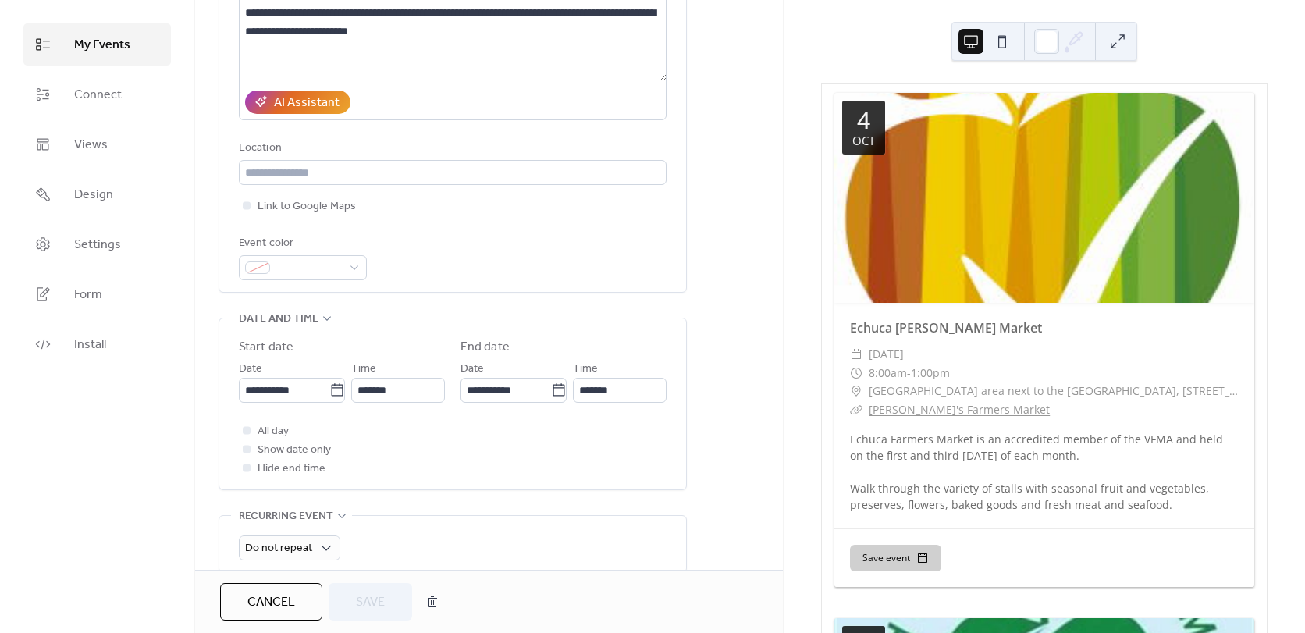
scroll to position [390, 0]
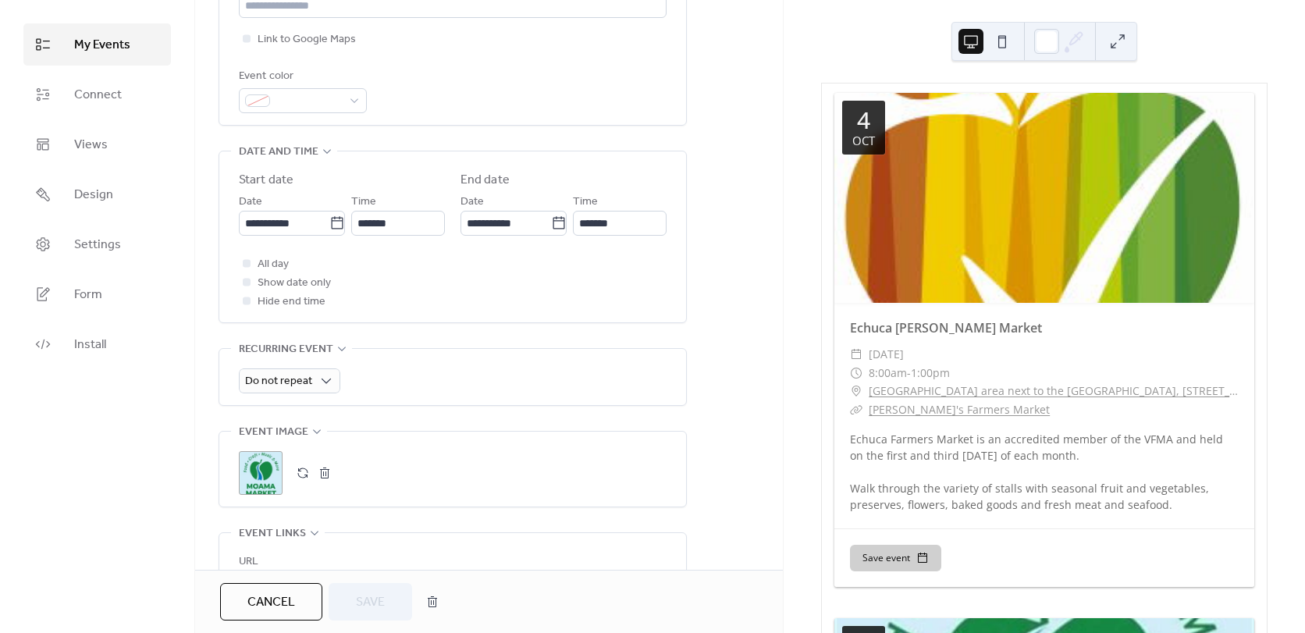
click at [258, 486] on div ";" at bounding box center [261, 473] width 44 height 44
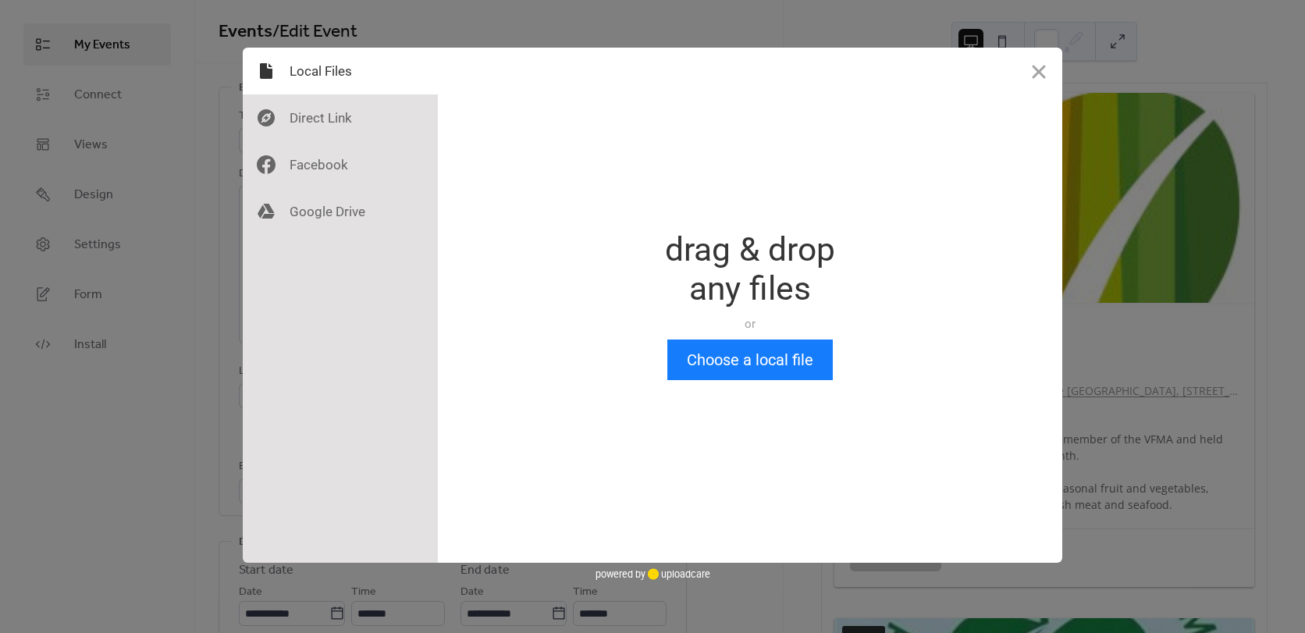
scroll to position [0, 0]
click at [326, 116] on div at bounding box center [340, 117] width 195 height 47
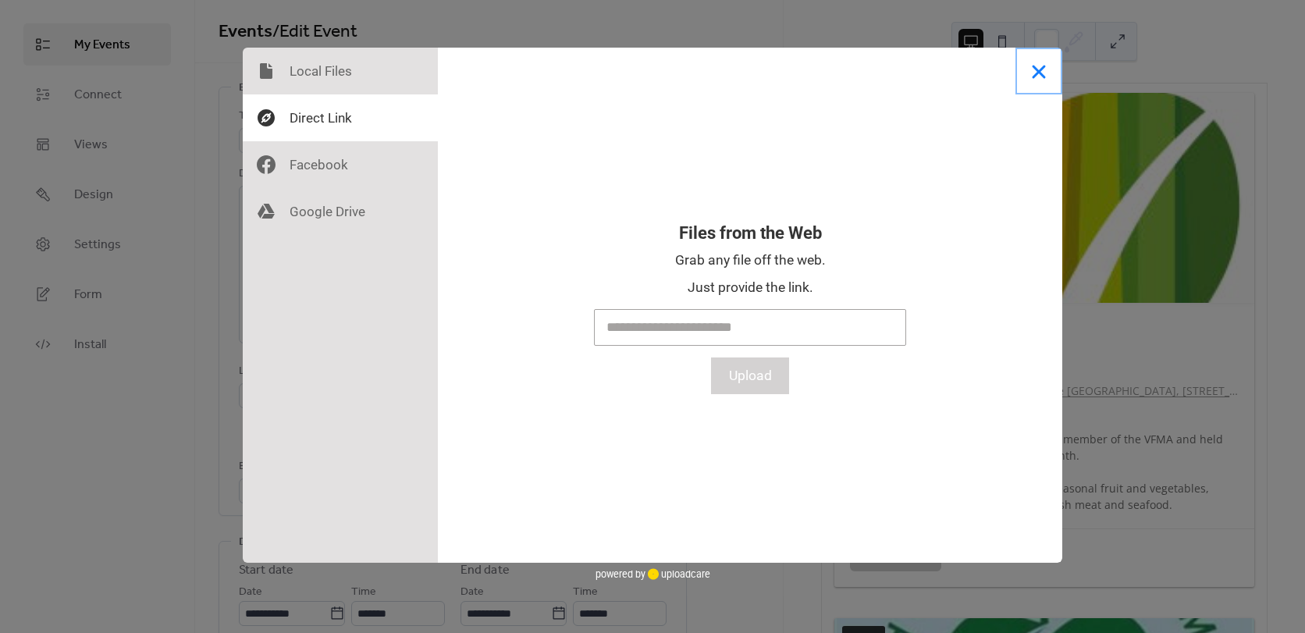
click at [1045, 73] on button "Close" at bounding box center [1039, 71] width 47 height 47
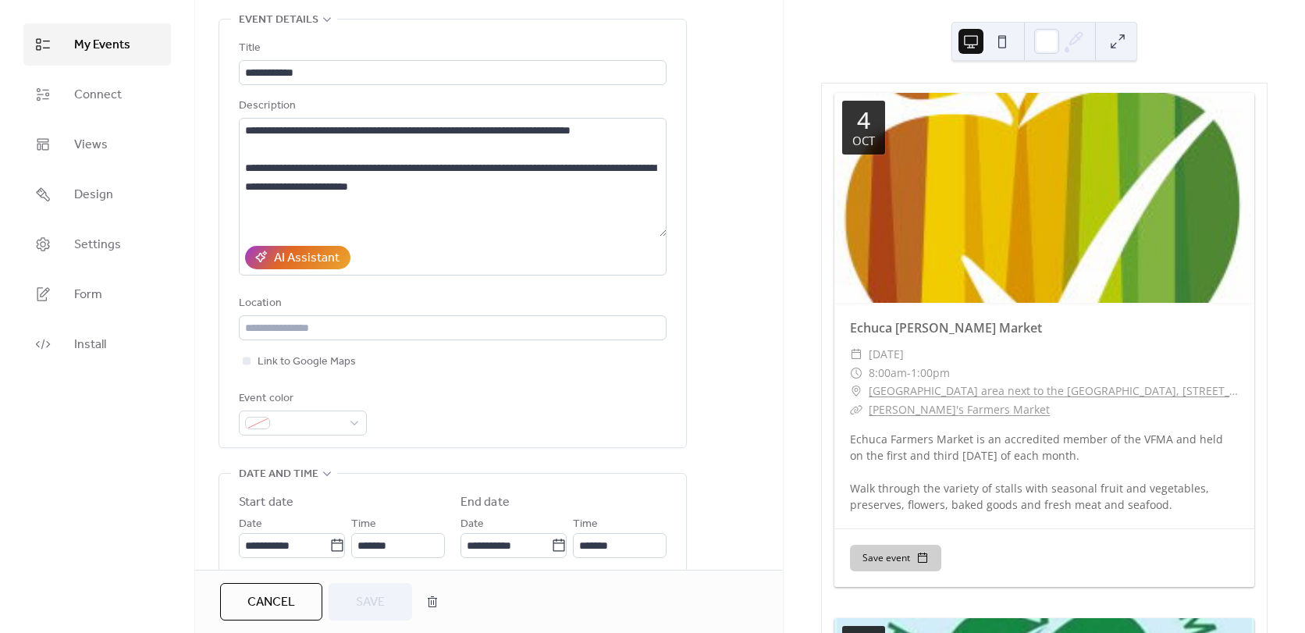
scroll to position [156, 0]
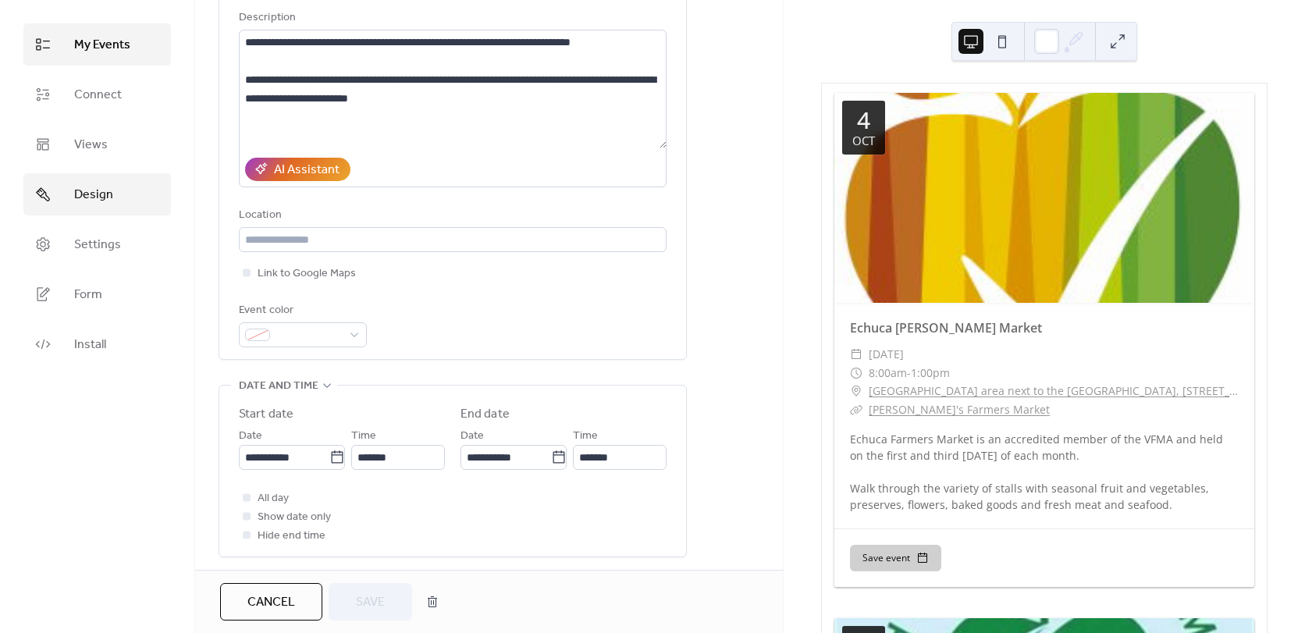
click at [108, 202] on span "Design" at bounding box center [93, 195] width 39 height 19
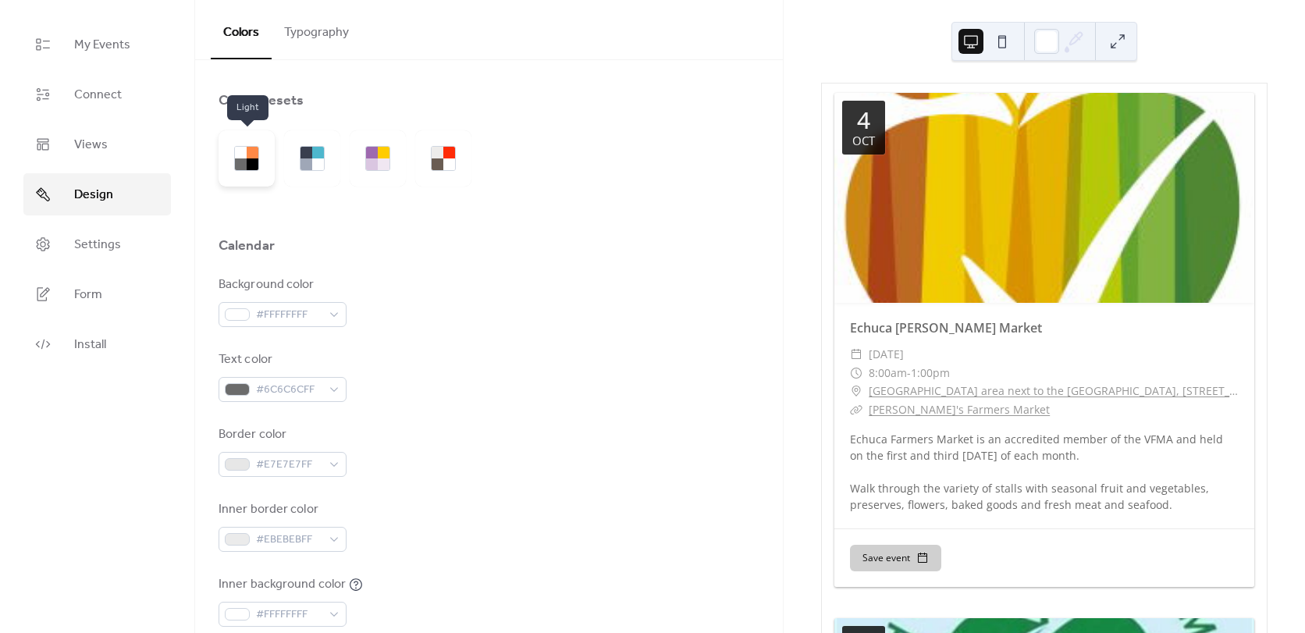
click at [258, 162] on div at bounding box center [253, 164] width 12 height 12
click at [308, 166] on div at bounding box center [307, 164] width 12 height 12
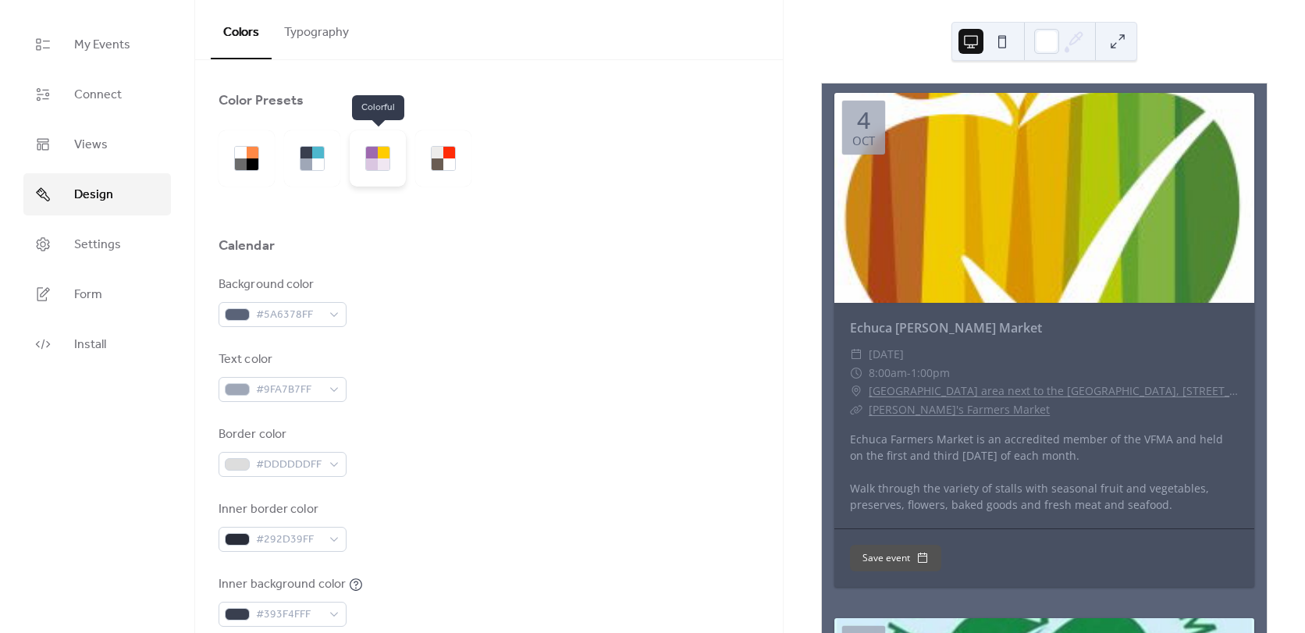
click at [373, 156] on div at bounding box center [372, 153] width 12 height 12
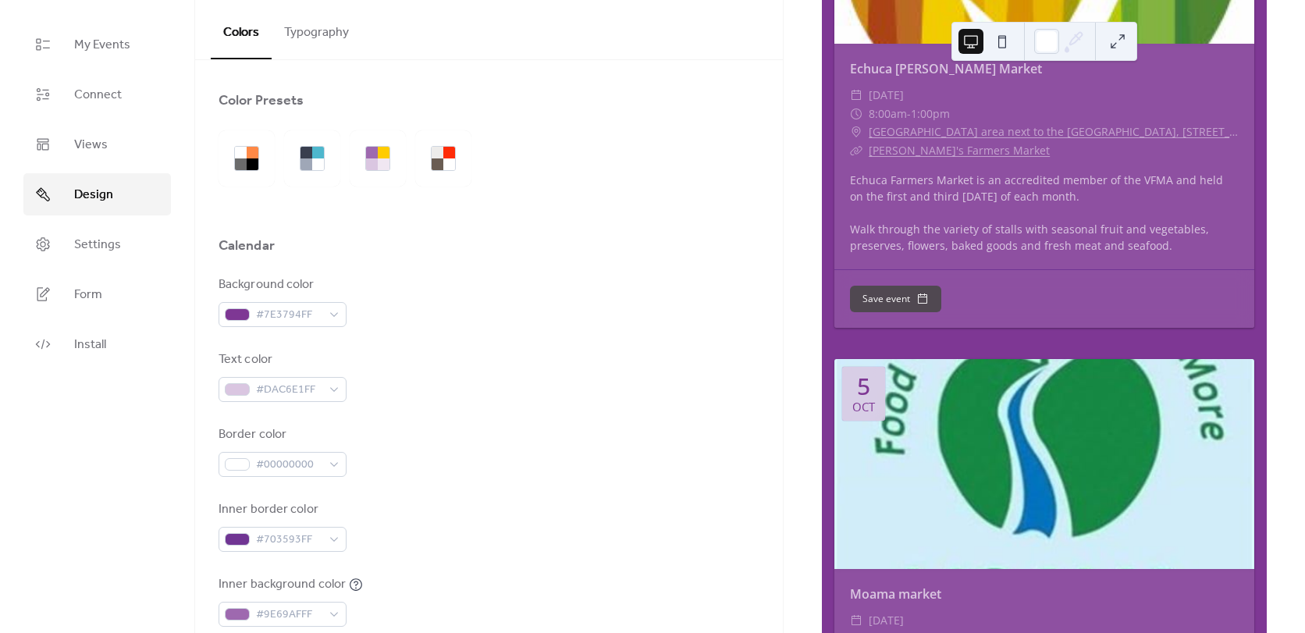
scroll to position [312, 0]
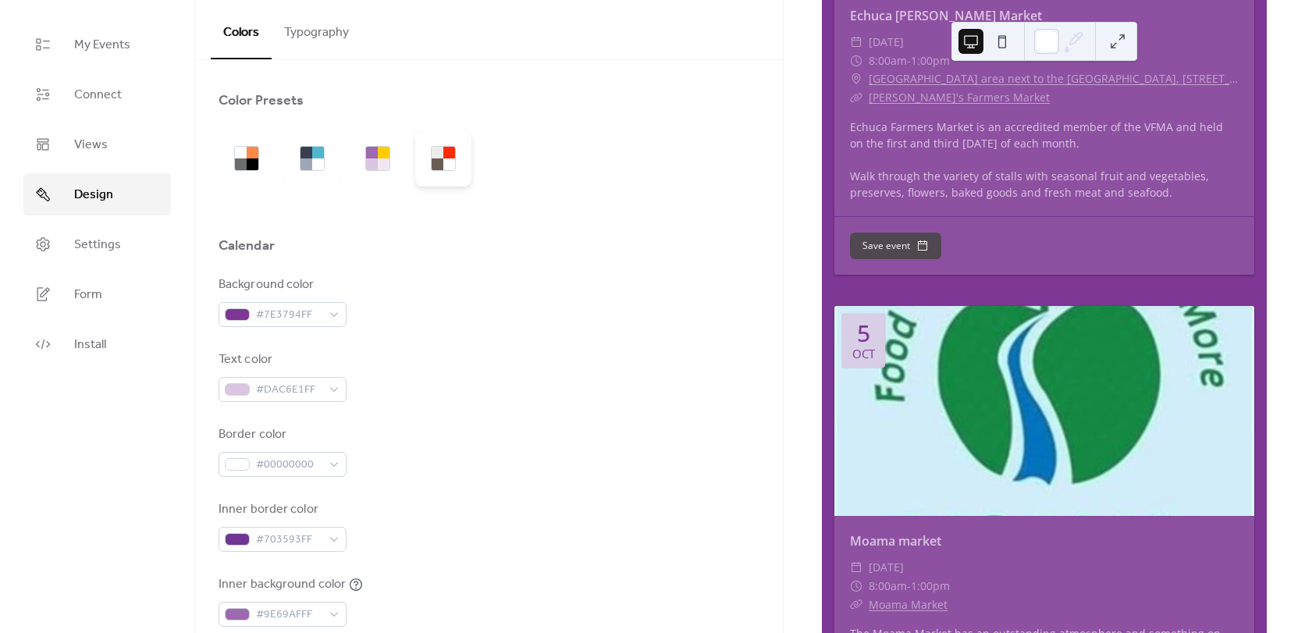
click at [464, 153] on div at bounding box center [443, 158] width 56 height 56
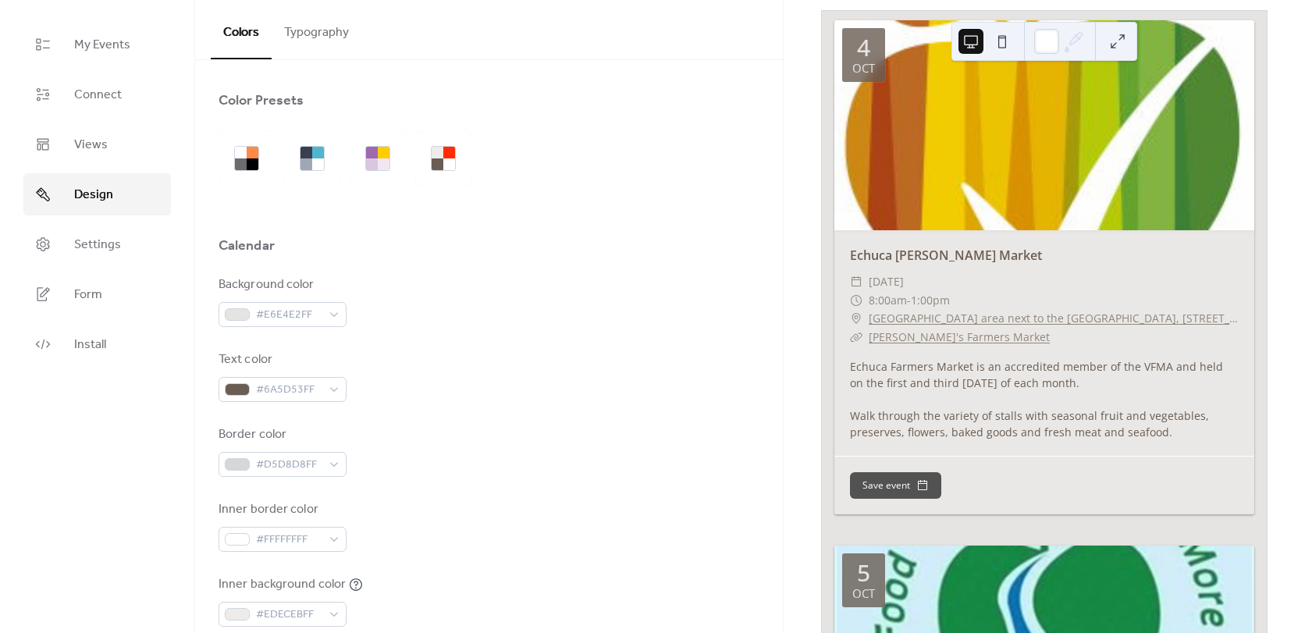
scroll to position [0, 0]
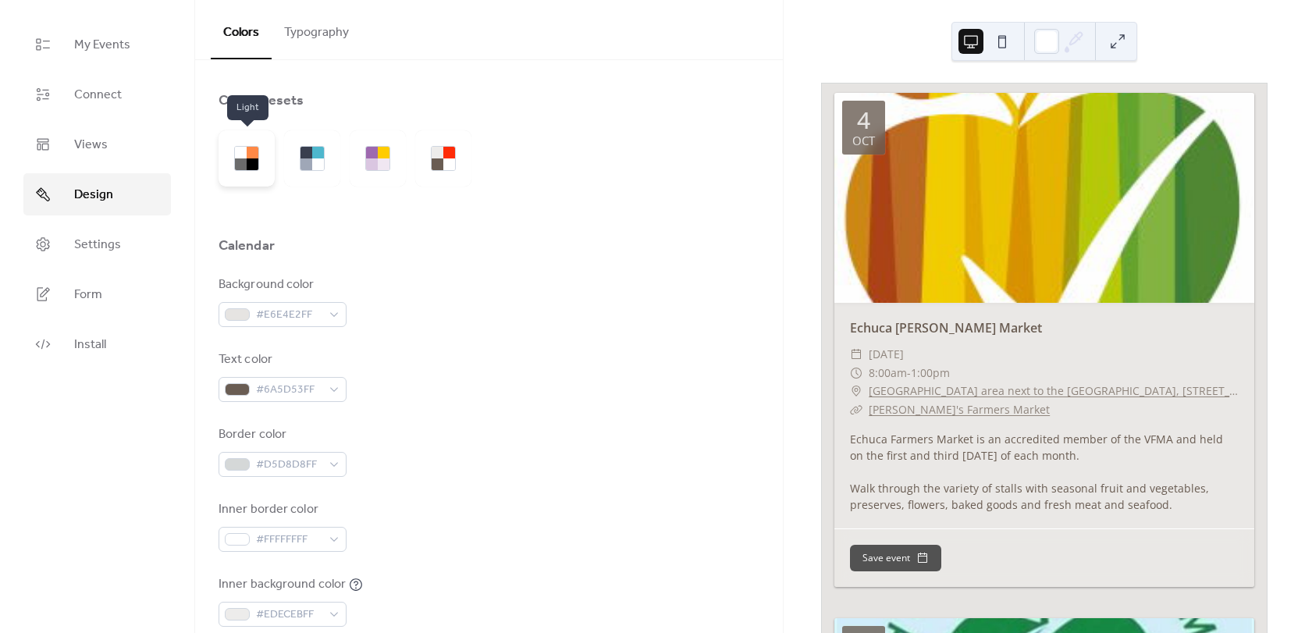
click at [254, 168] on div at bounding box center [253, 164] width 12 height 12
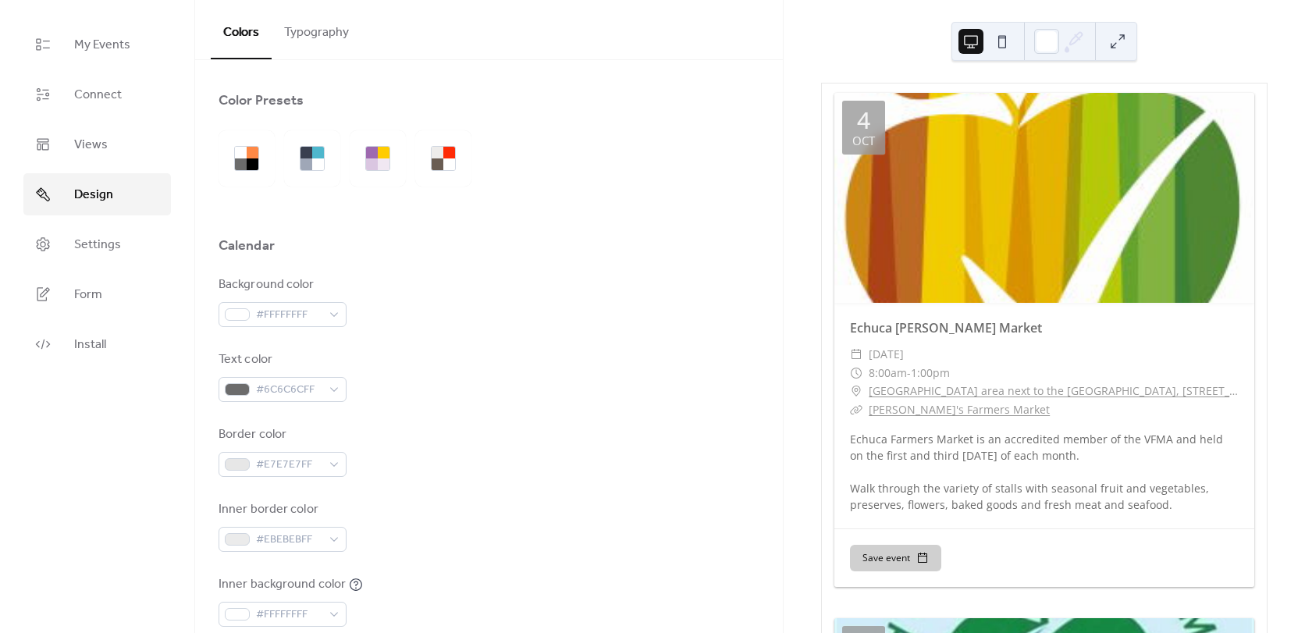
click at [343, 166] on div at bounding box center [350, 158] width 262 height 56
click at [328, 165] on div at bounding box center [312, 158] width 56 height 56
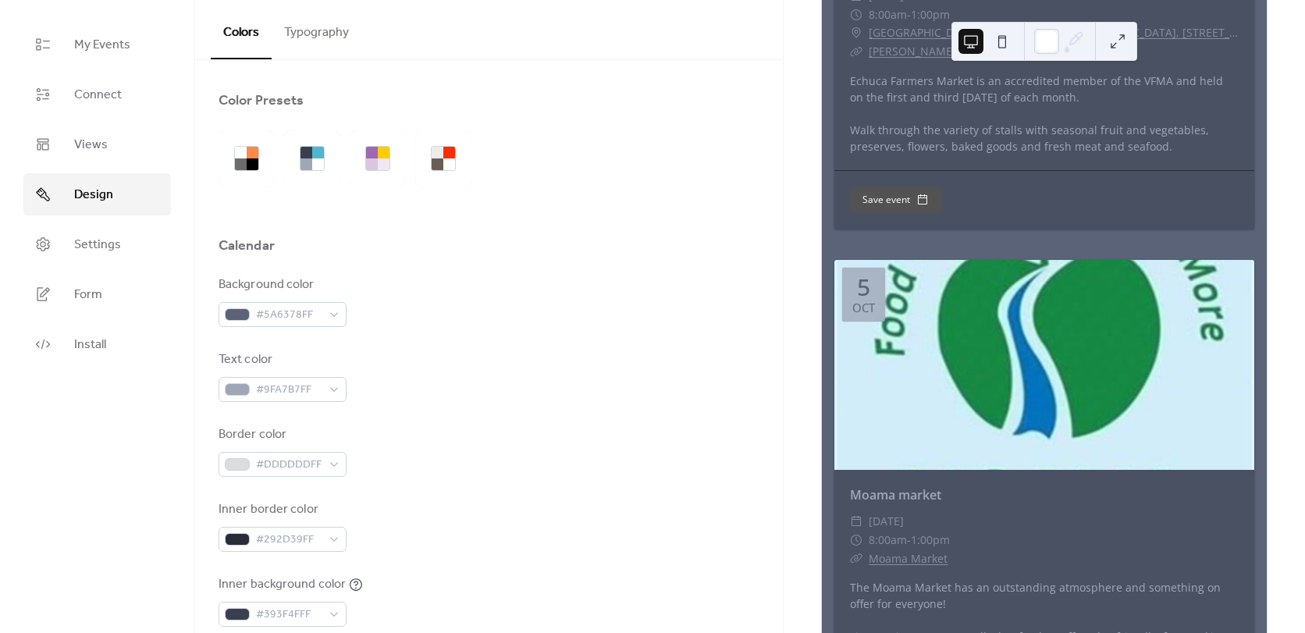
scroll to position [117, 0]
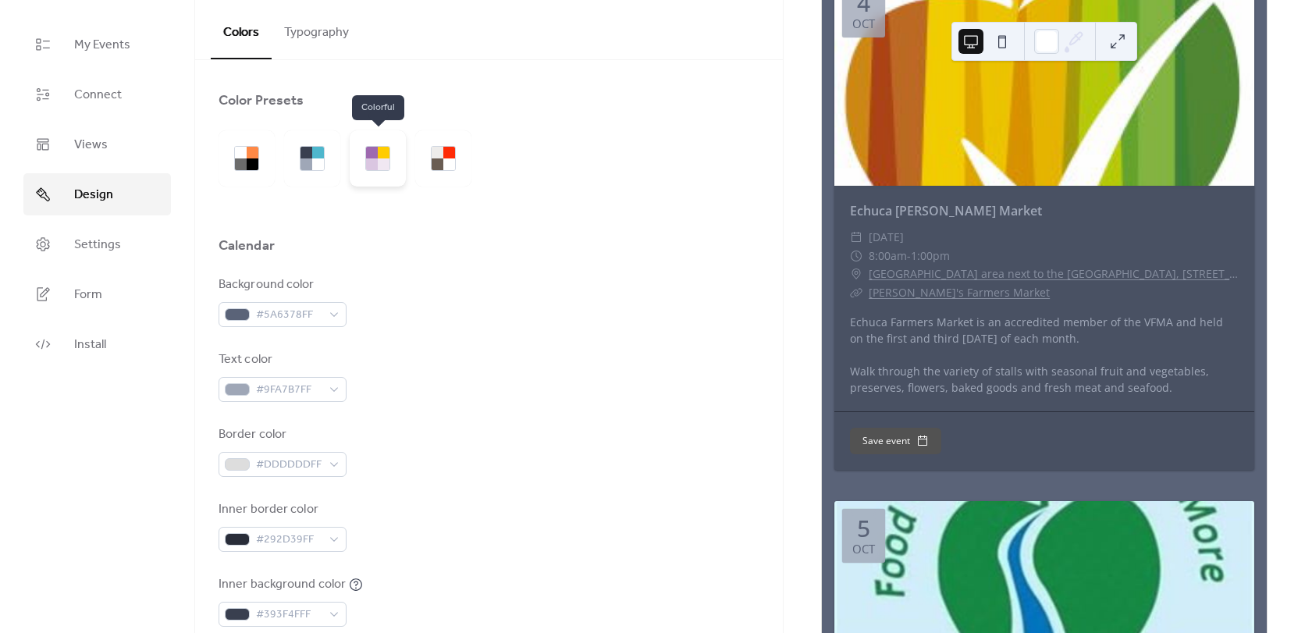
click at [384, 162] on div at bounding box center [384, 164] width 12 height 12
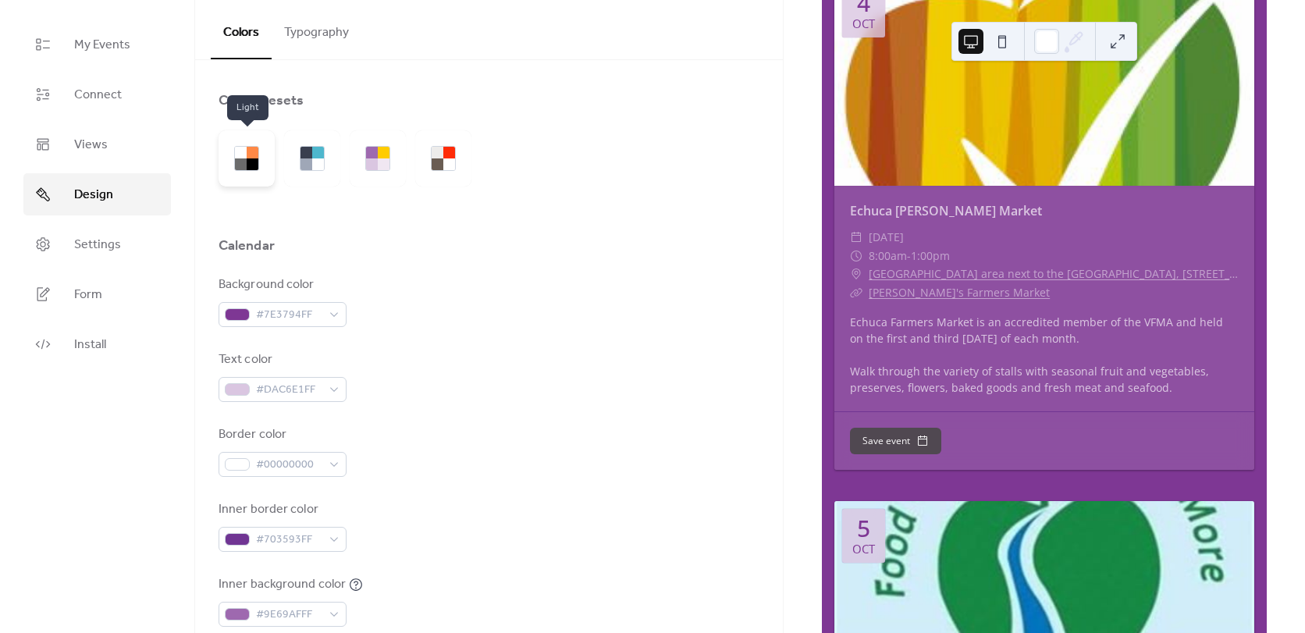
click at [221, 148] on div at bounding box center [247, 158] width 56 height 56
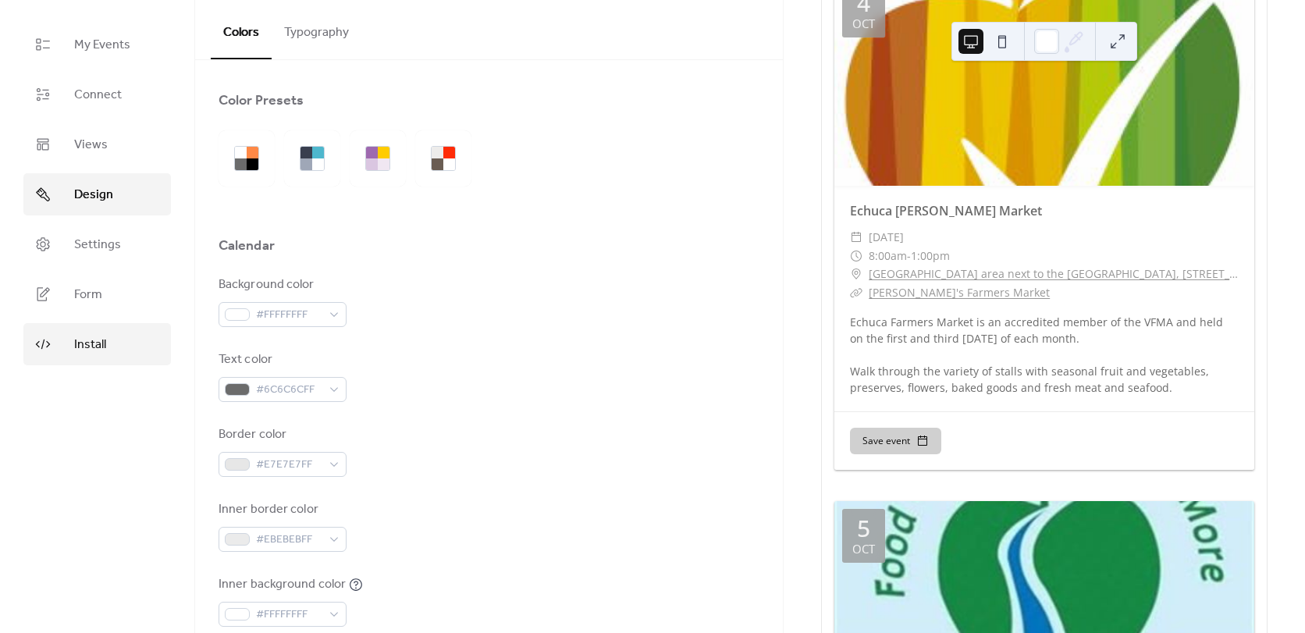
click at [118, 349] on link "Install" at bounding box center [97, 344] width 148 height 42
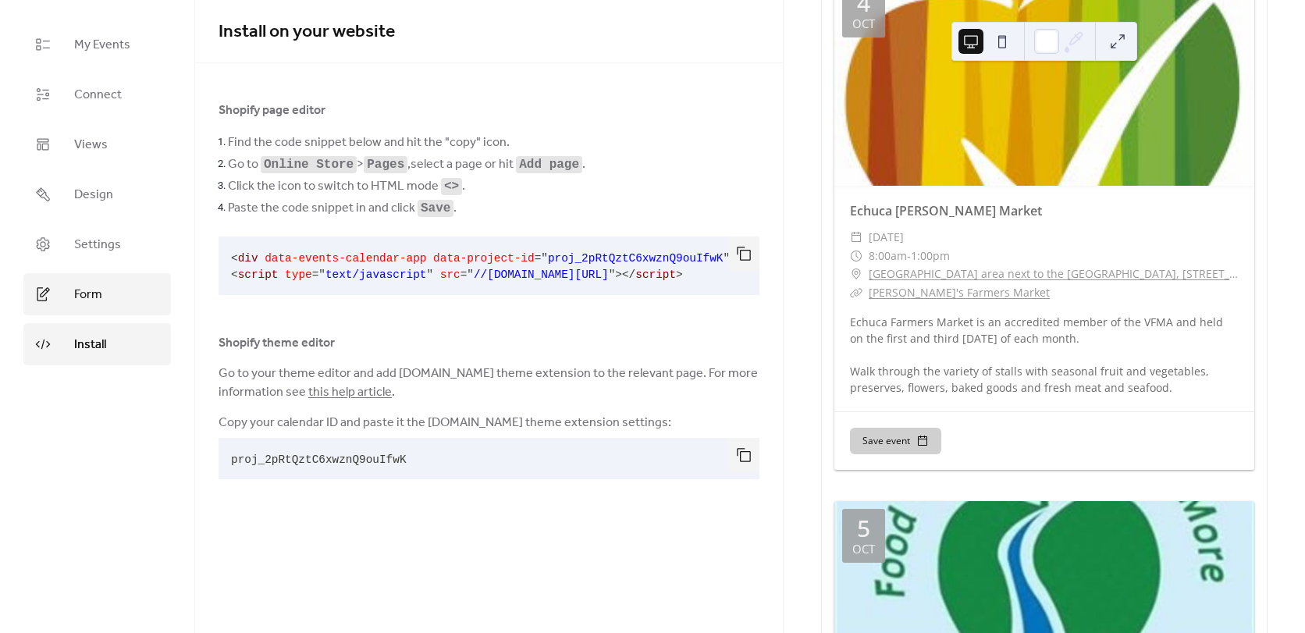
click at [86, 304] on span "Form" at bounding box center [88, 295] width 28 height 19
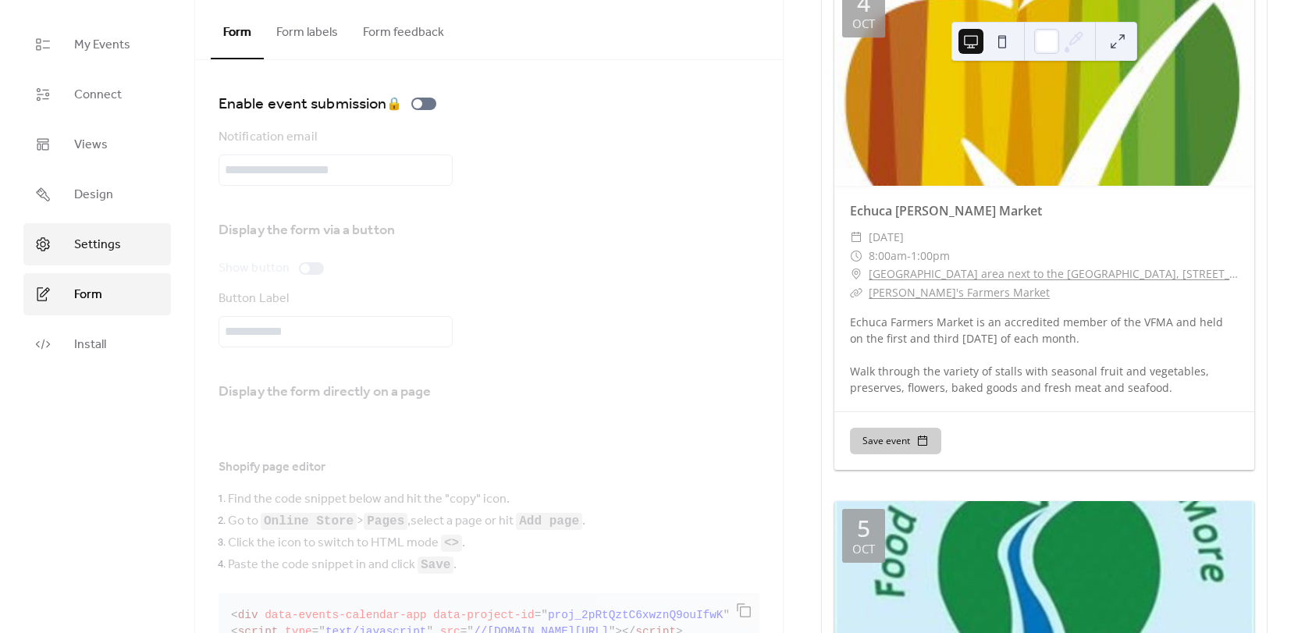
click at [94, 240] on span "Settings" at bounding box center [97, 245] width 47 height 19
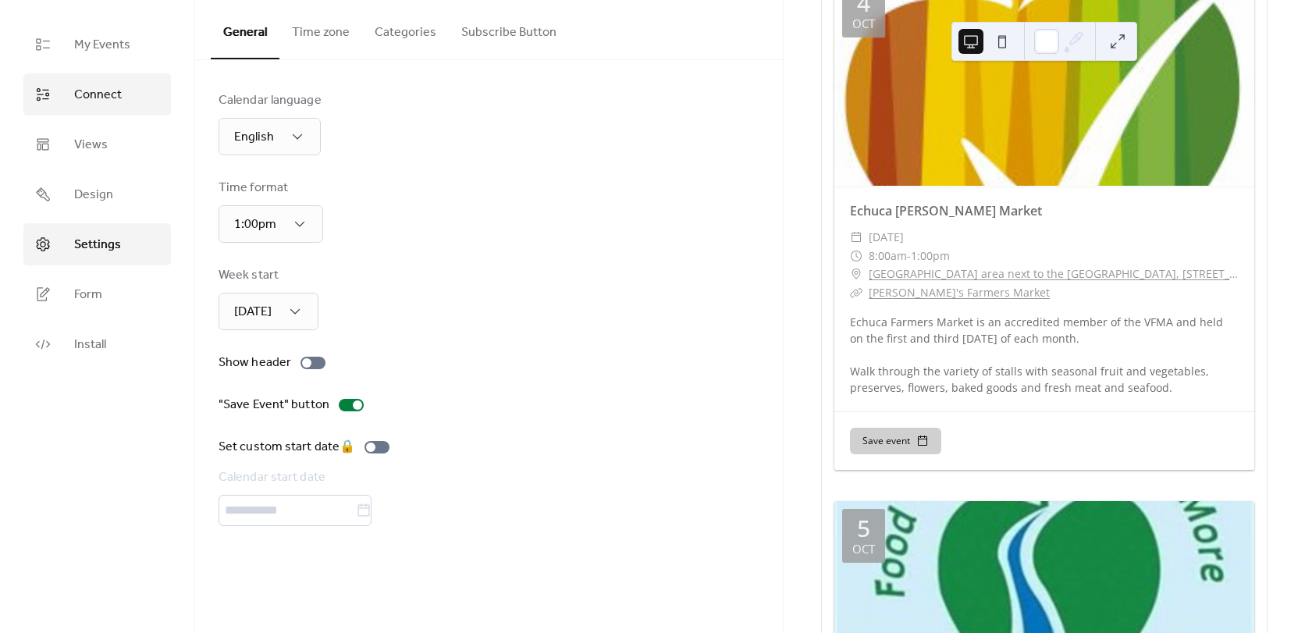
click at [115, 78] on link "Connect" at bounding box center [97, 94] width 148 height 42
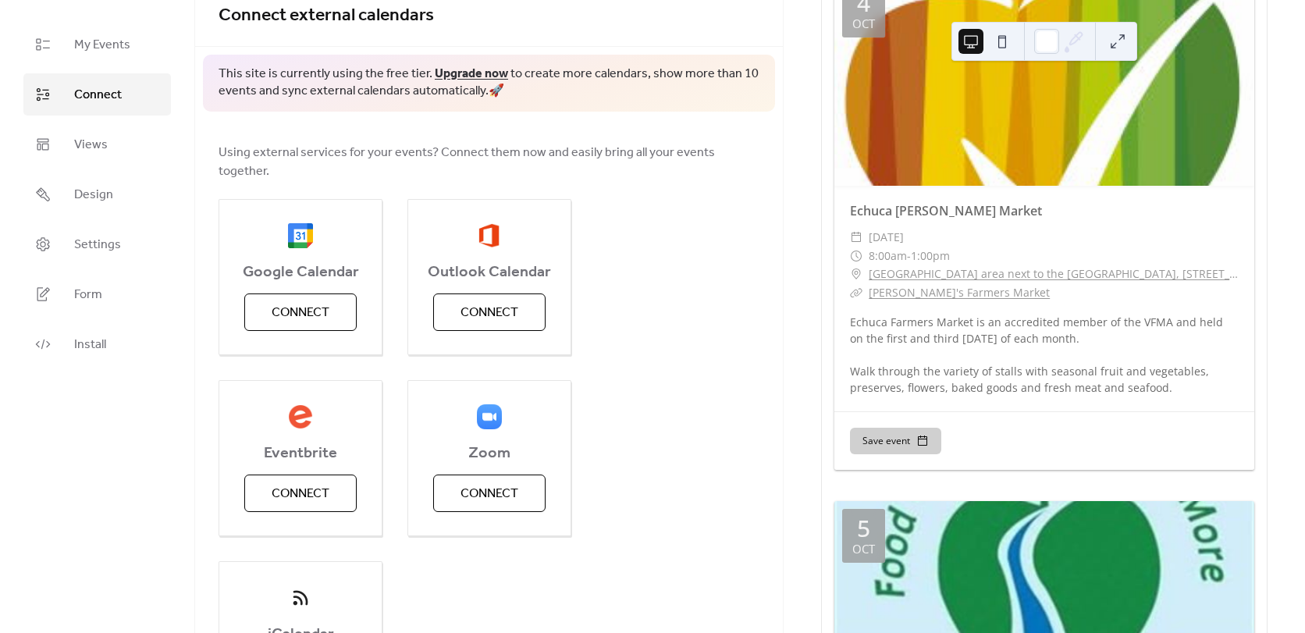
scroll to position [12, 0]
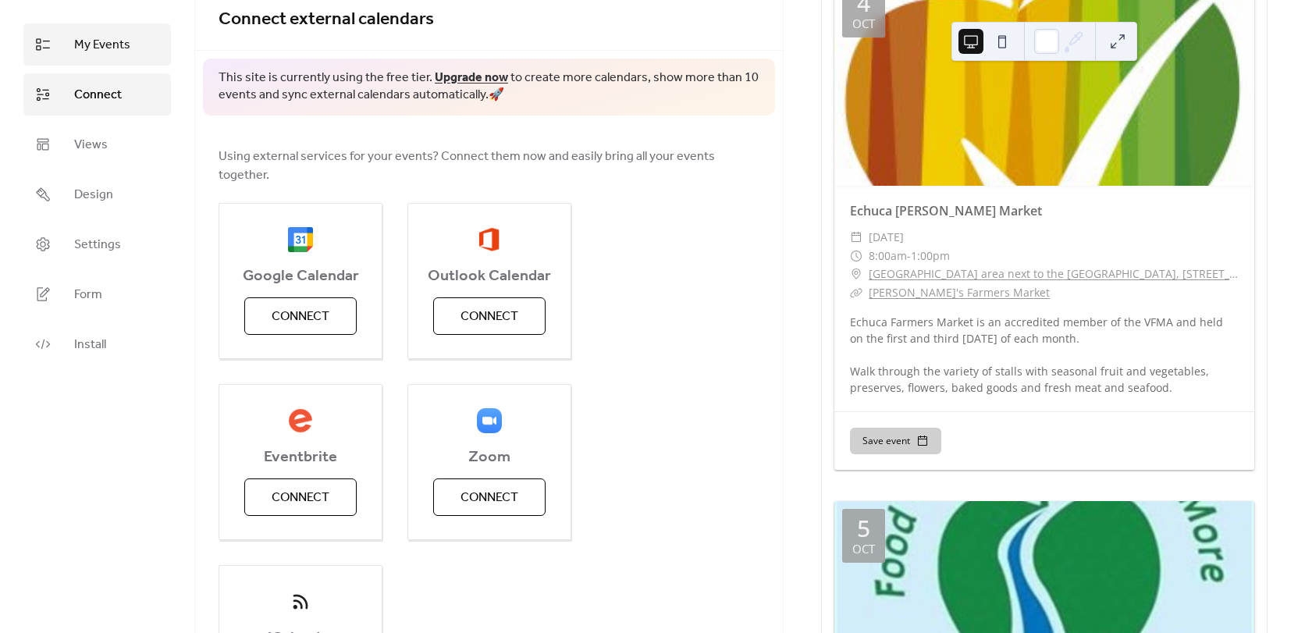
click at [87, 44] on span "My Events" at bounding box center [102, 45] width 56 height 19
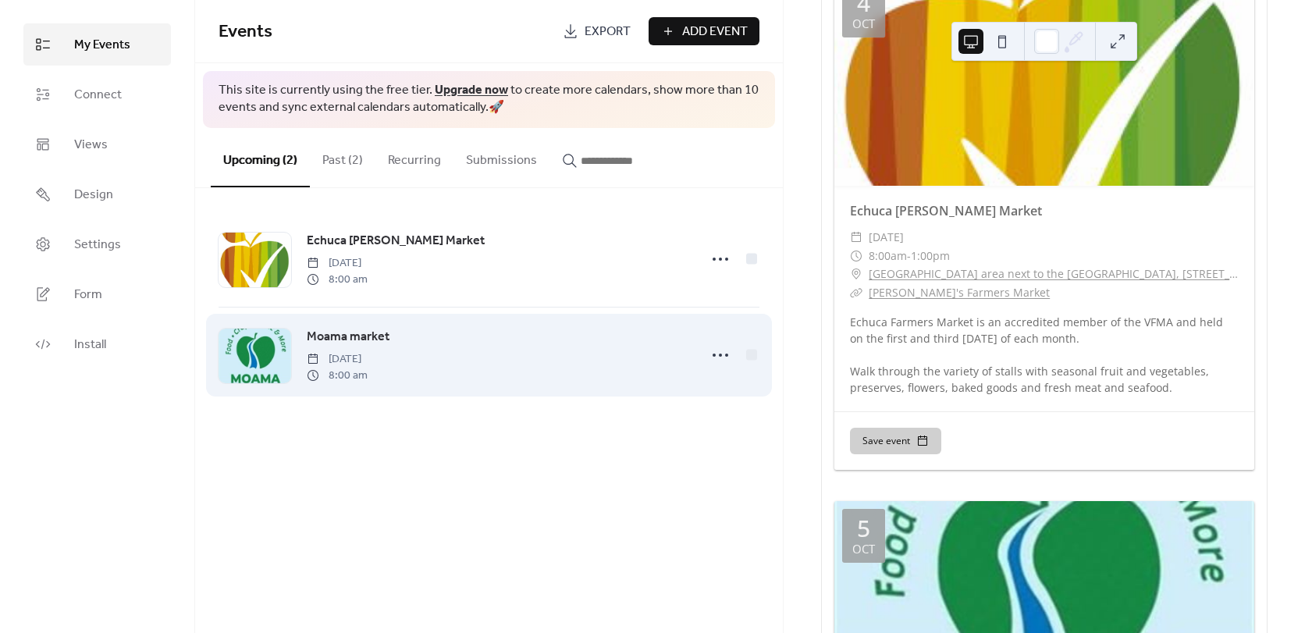
click at [262, 349] on div at bounding box center [255, 356] width 73 height 55
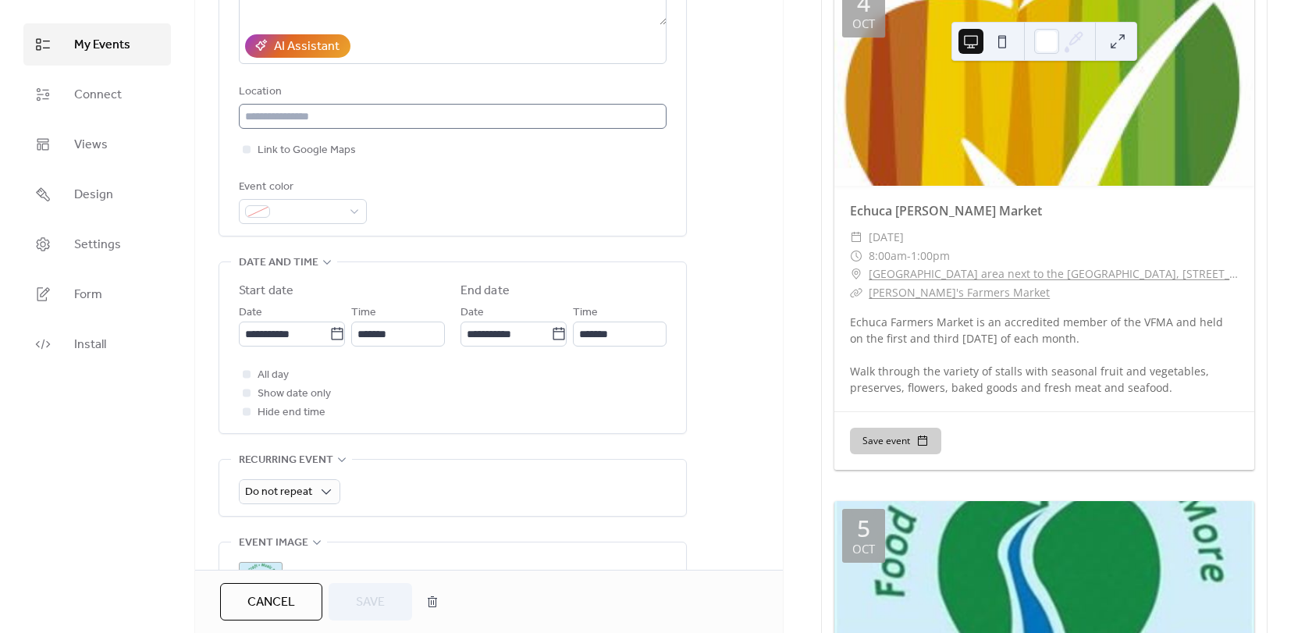
scroll to position [312, 0]
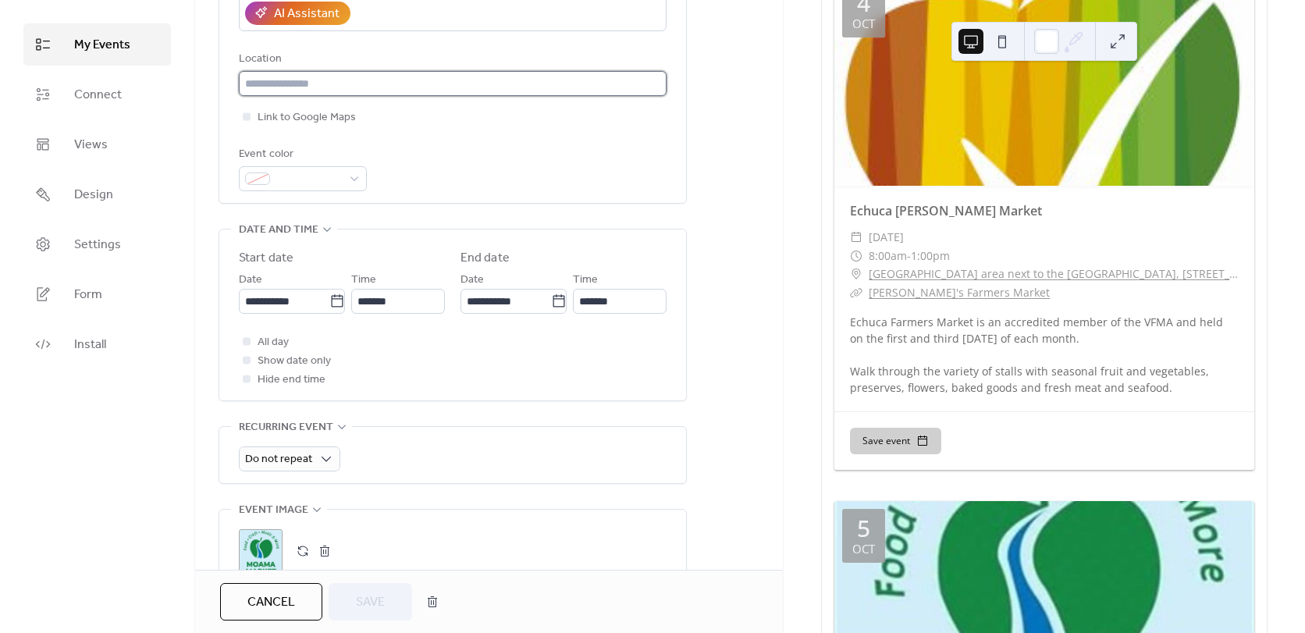
click at [329, 83] on input "text" at bounding box center [453, 83] width 428 height 25
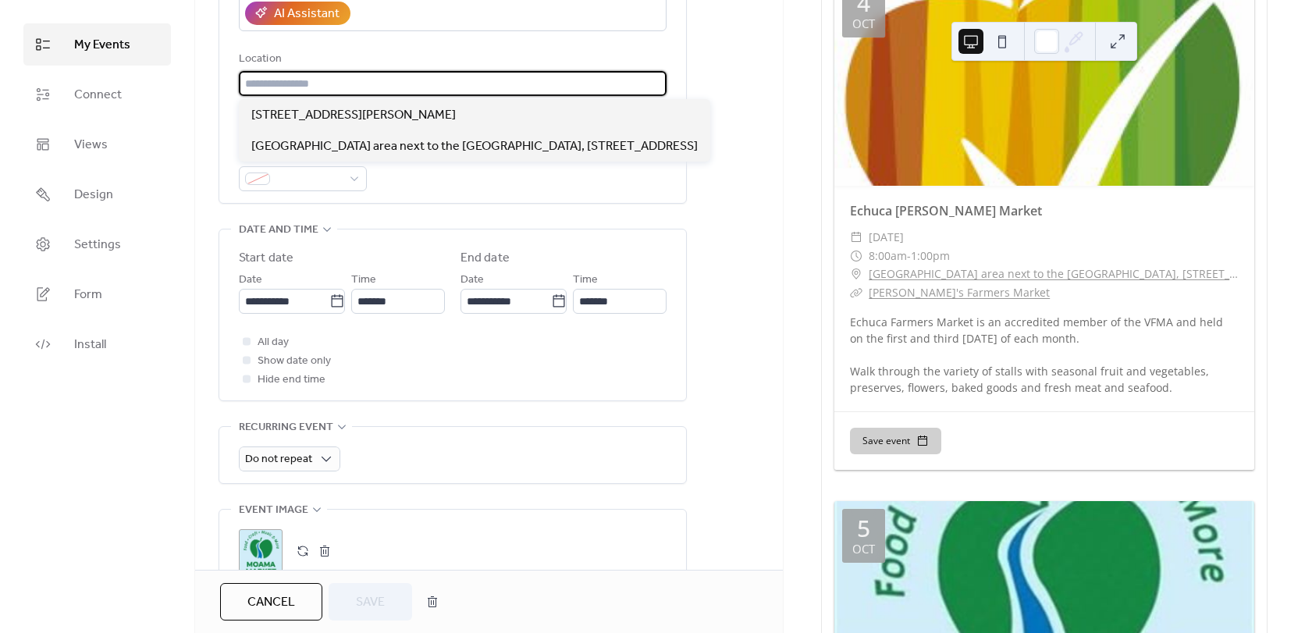
paste input "**********"
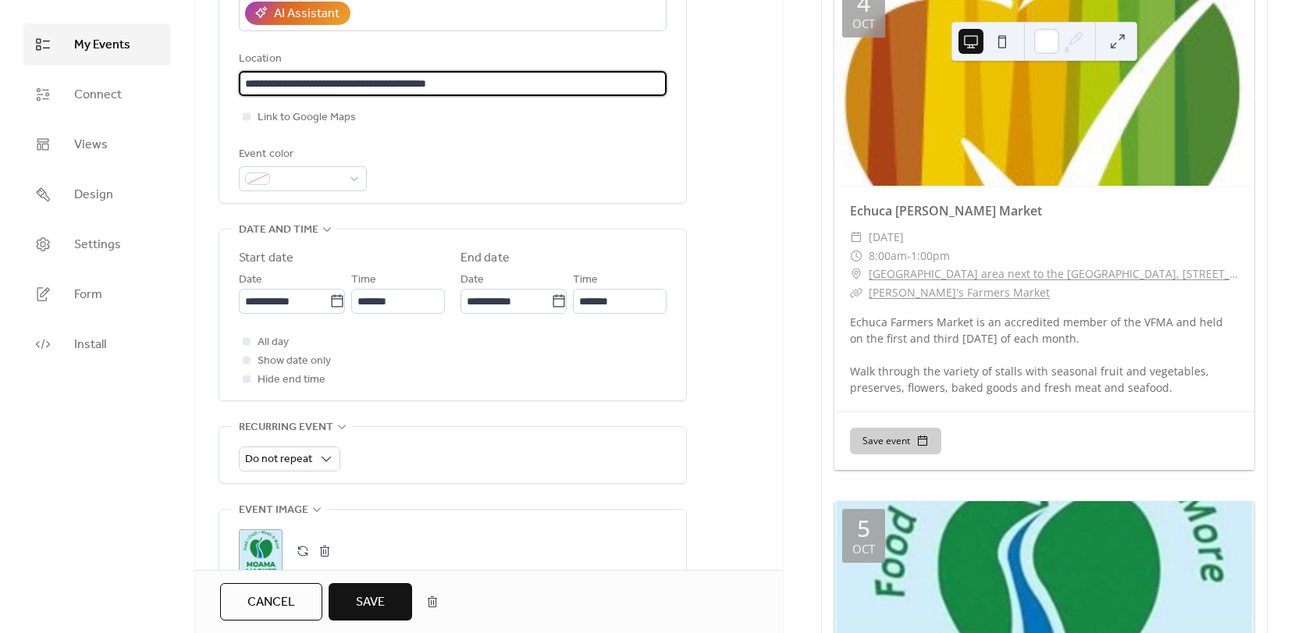
type input "**********"
click at [358, 609] on span "Save" at bounding box center [370, 602] width 29 height 19
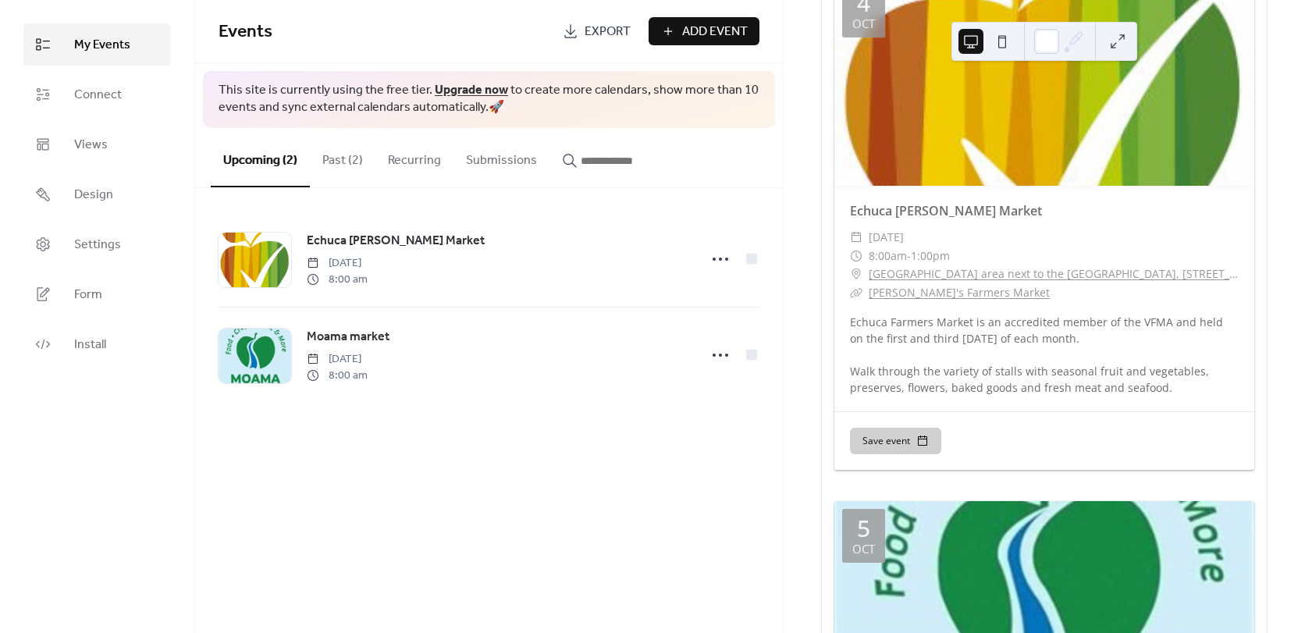
click at [247, 116] on span "This site is currently using the free tier. Upgrade now to create more calendar…" at bounding box center [489, 99] width 541 height 35
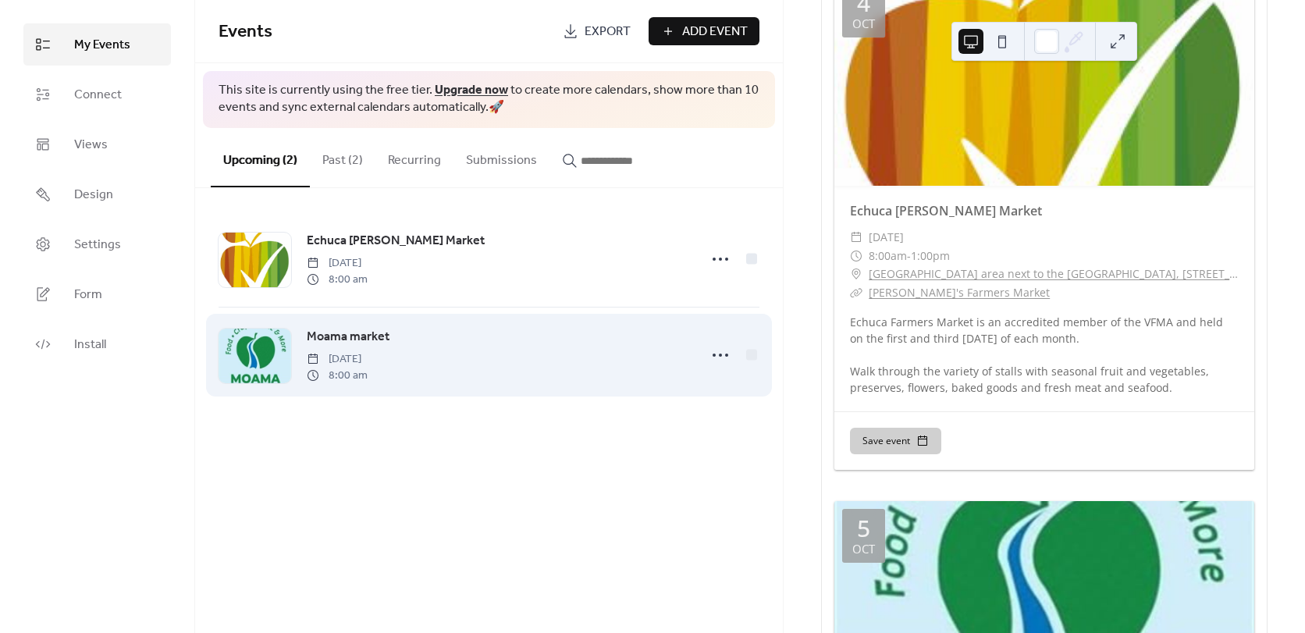
click at [348, 340] on span "Moama market" at bounding box center [348, 337] width 83 height 19
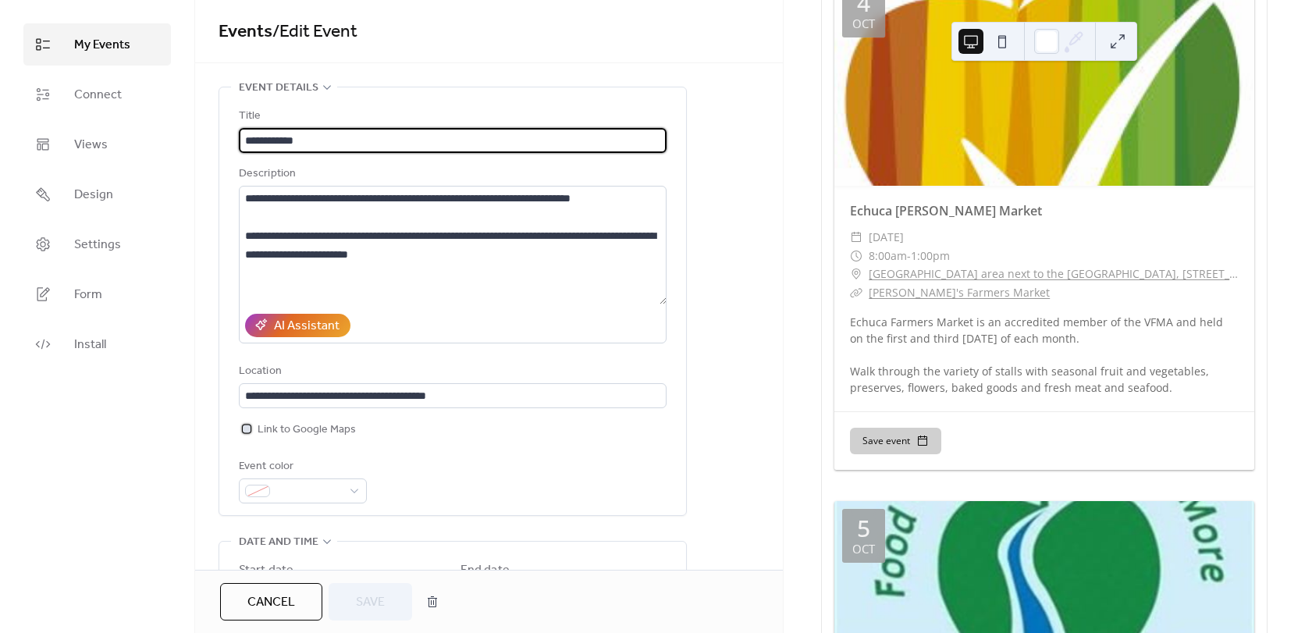
click at [249, 425] on div at bounding box center [247, 429] width 8 height 8
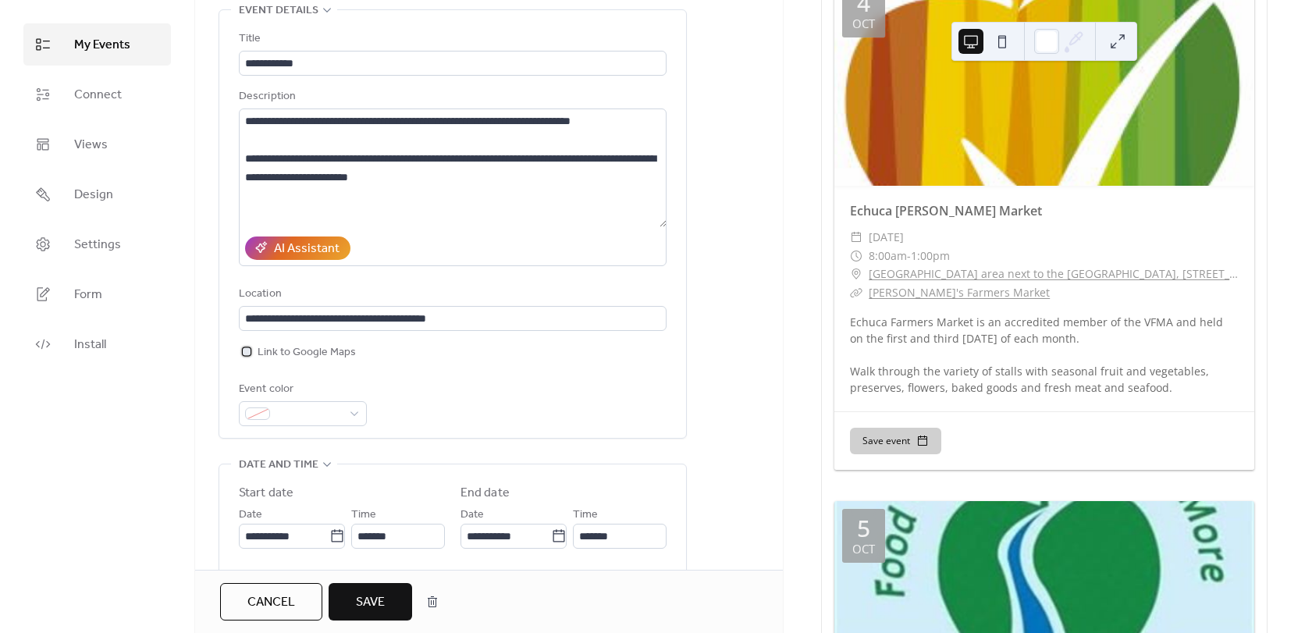
scroll to position [78, 0]
click at [392, 609] on button "Save" at bounding box center [371, 601] width 84 height 37
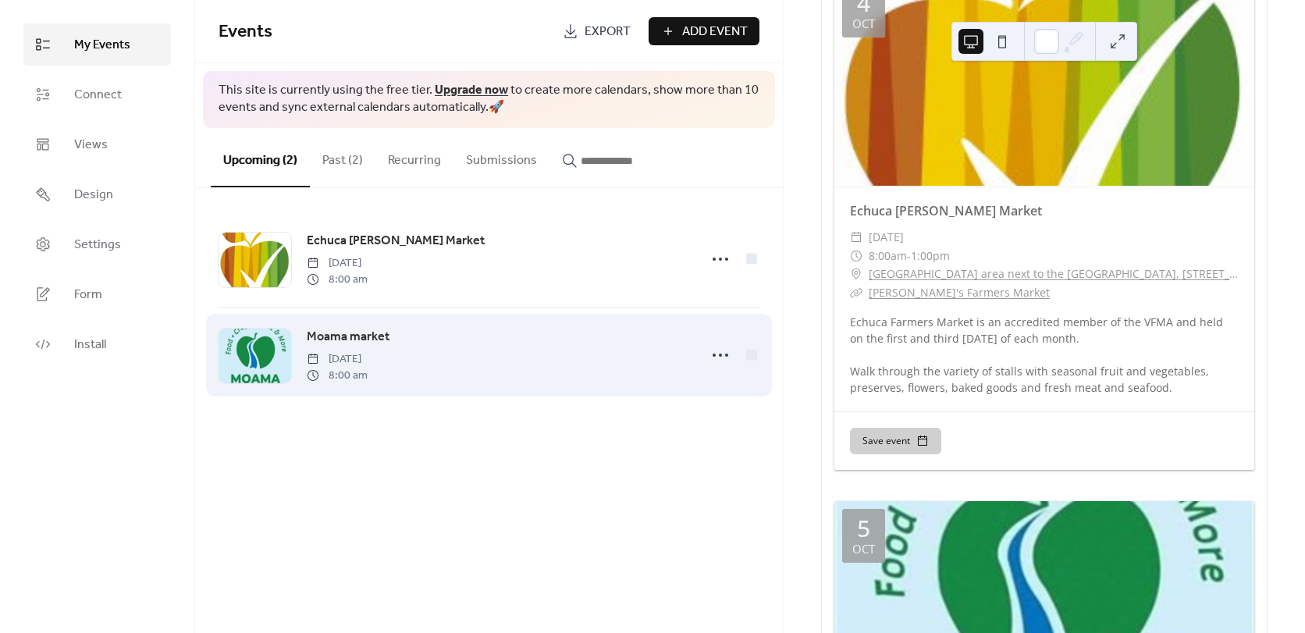
click at [396, 338] on div "Moama market [DATE] 8:00 am" at bounding box center [498, 355] width 383 height 56
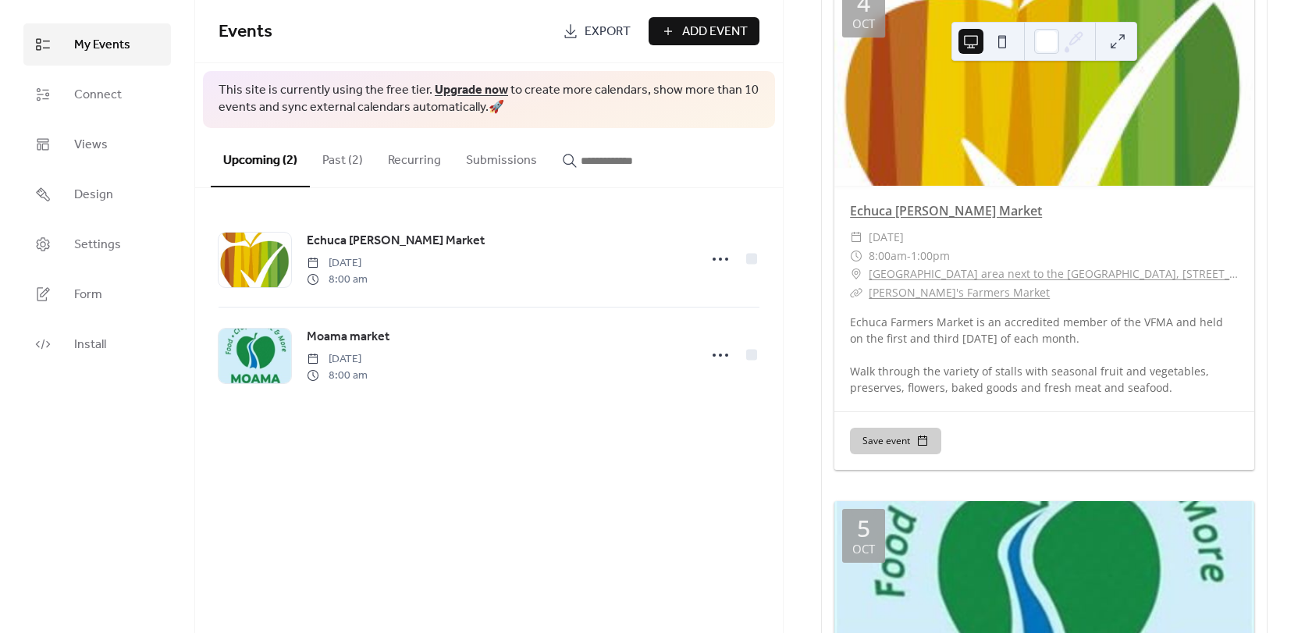
click at [935, 214] on link "Echuca [PERSON_NAME] Market" at bounding box center [946, 210] width 192 height 17
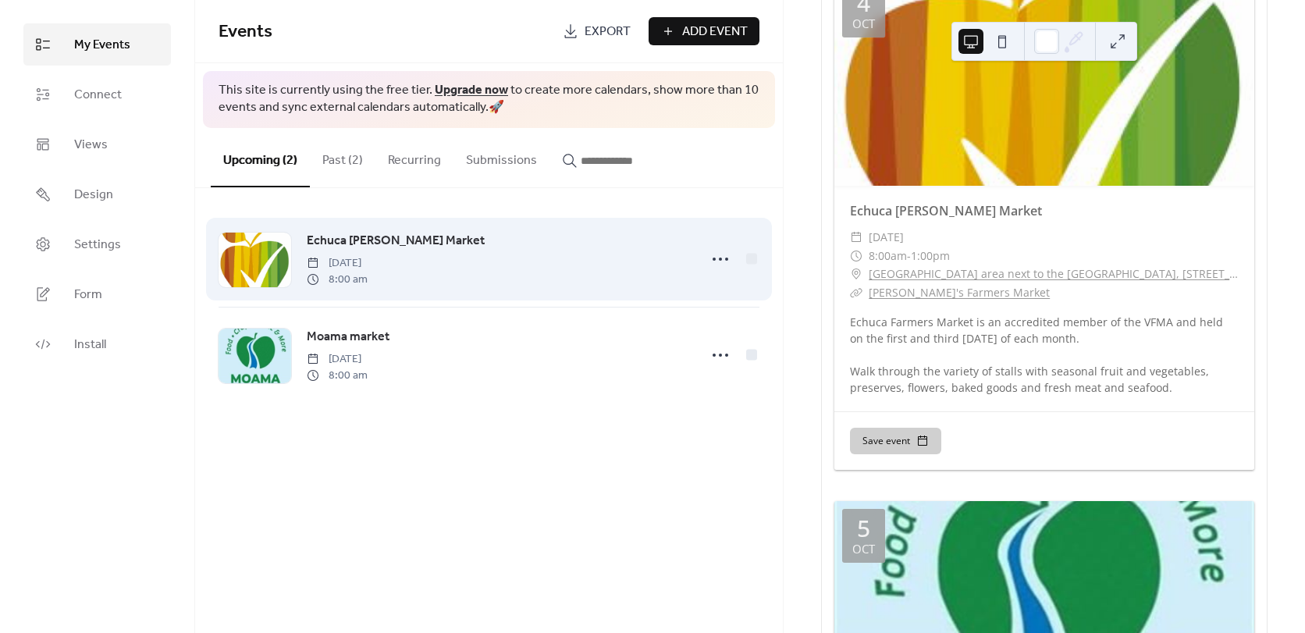
click at [390, 237] on span "Echuca [PERSON_NAME] Market" at bounding box center [396, 241] width 178 height 19
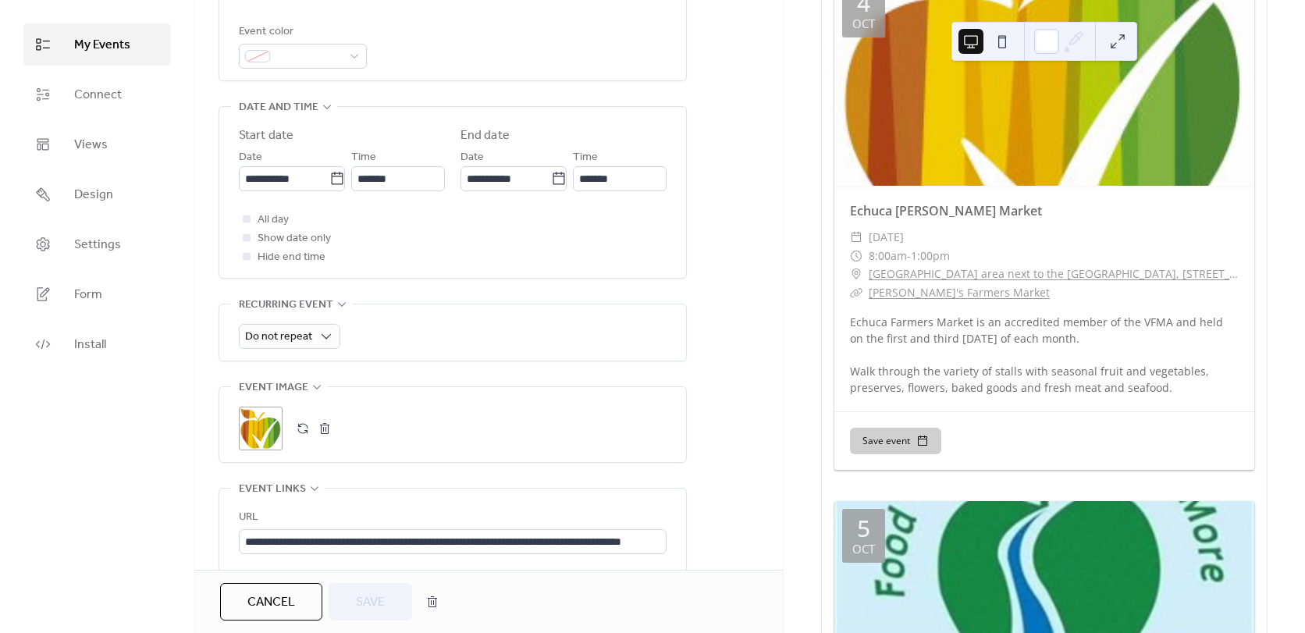
scroll to position [425, 0]
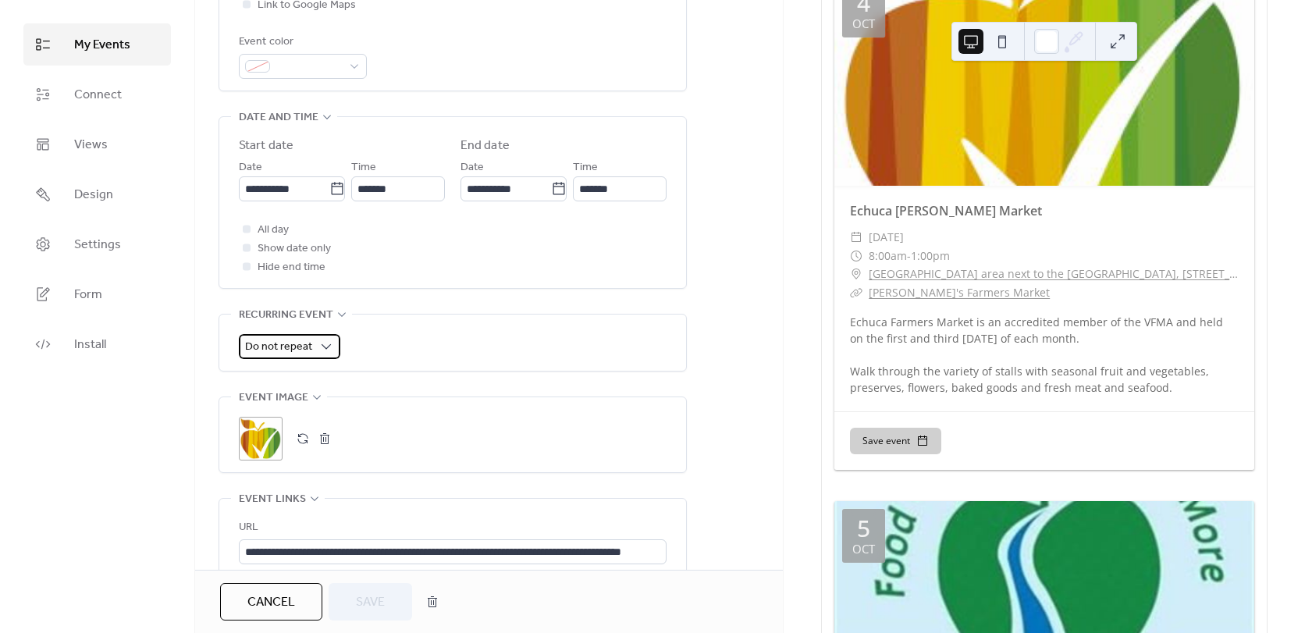
click at [311, 354] on div "Do not repeat" at bounding box center [289, 346] width 101 height 25
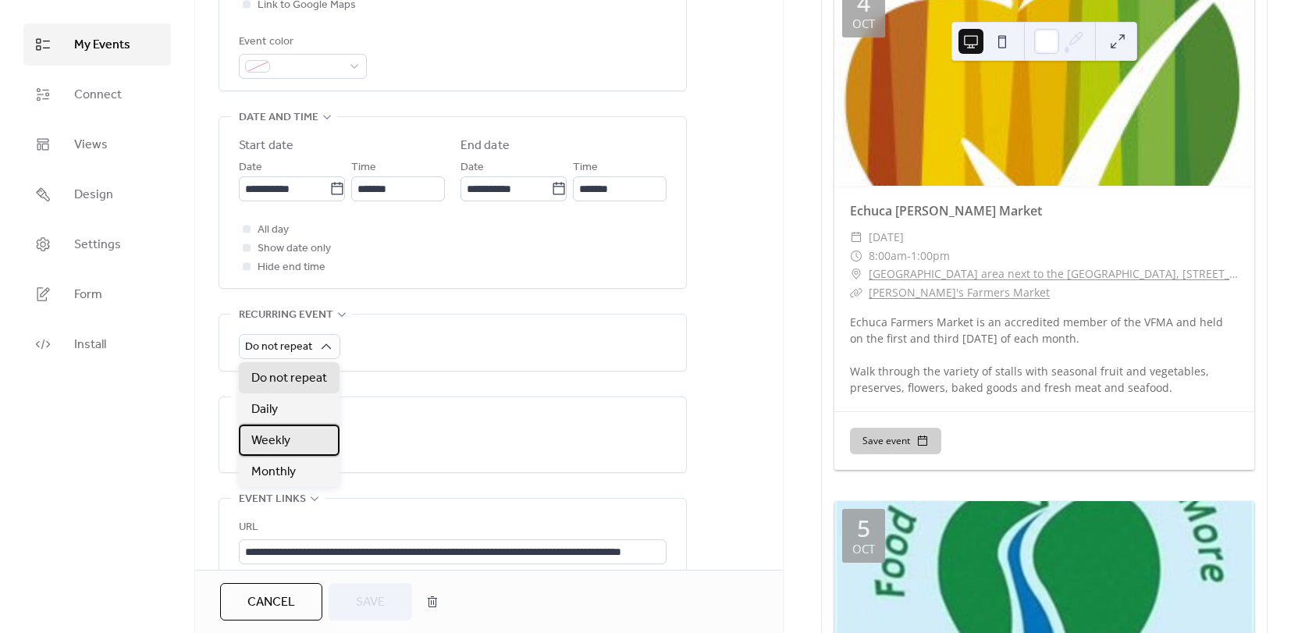
click at [287, 444] on span "Weekly" at bounding box center [270, 441] width 39 height 19
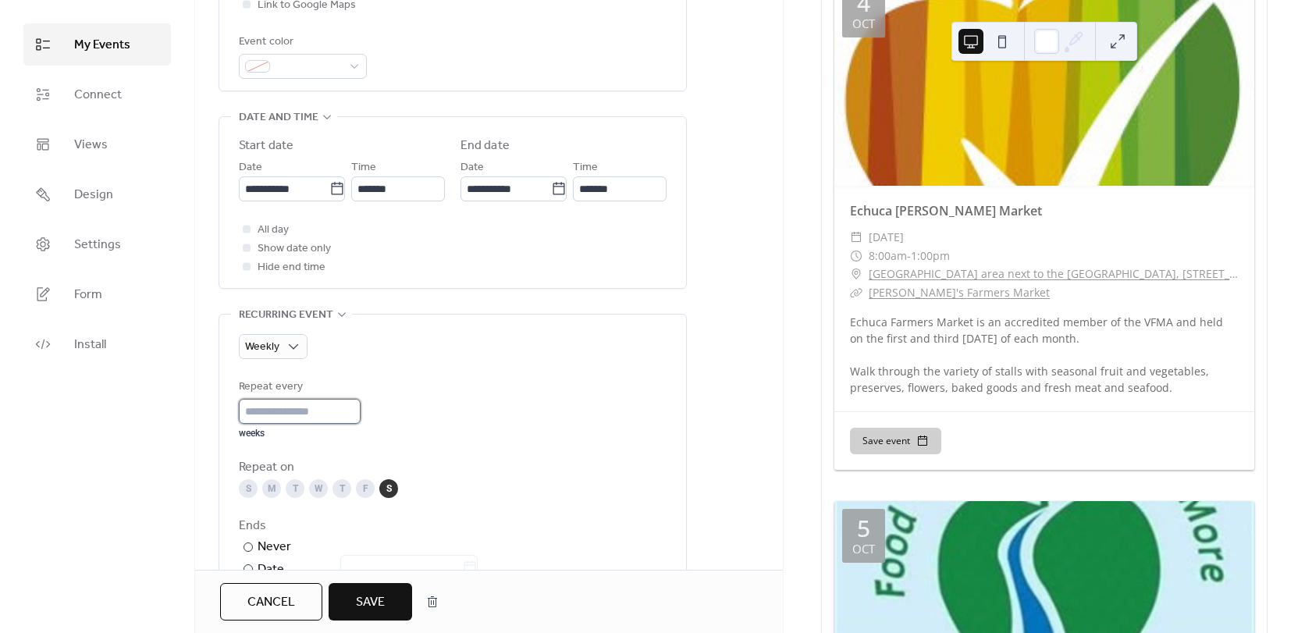
type input "*"
click at [361, 408] on input "*" at bounding box center [300, 411] width 122 height 25
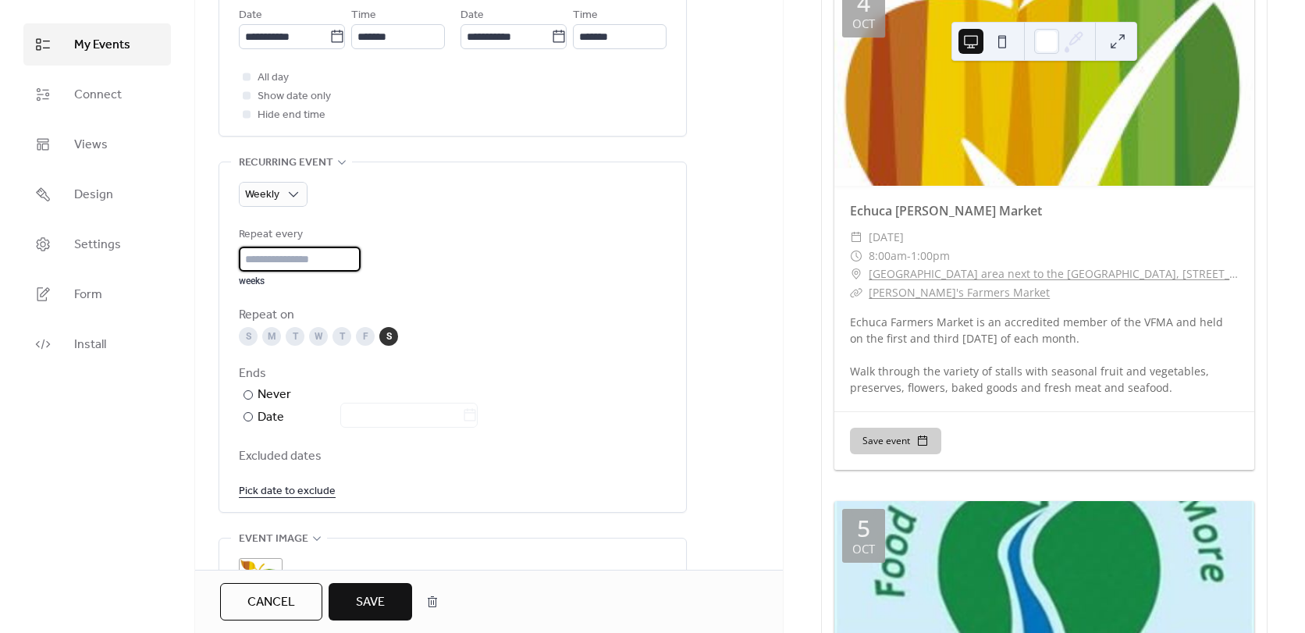
scroll to position [581, 0]
click at [276, 490] on link "Pick date to exclude" at bounding box center [287, 487] width 97 height 20
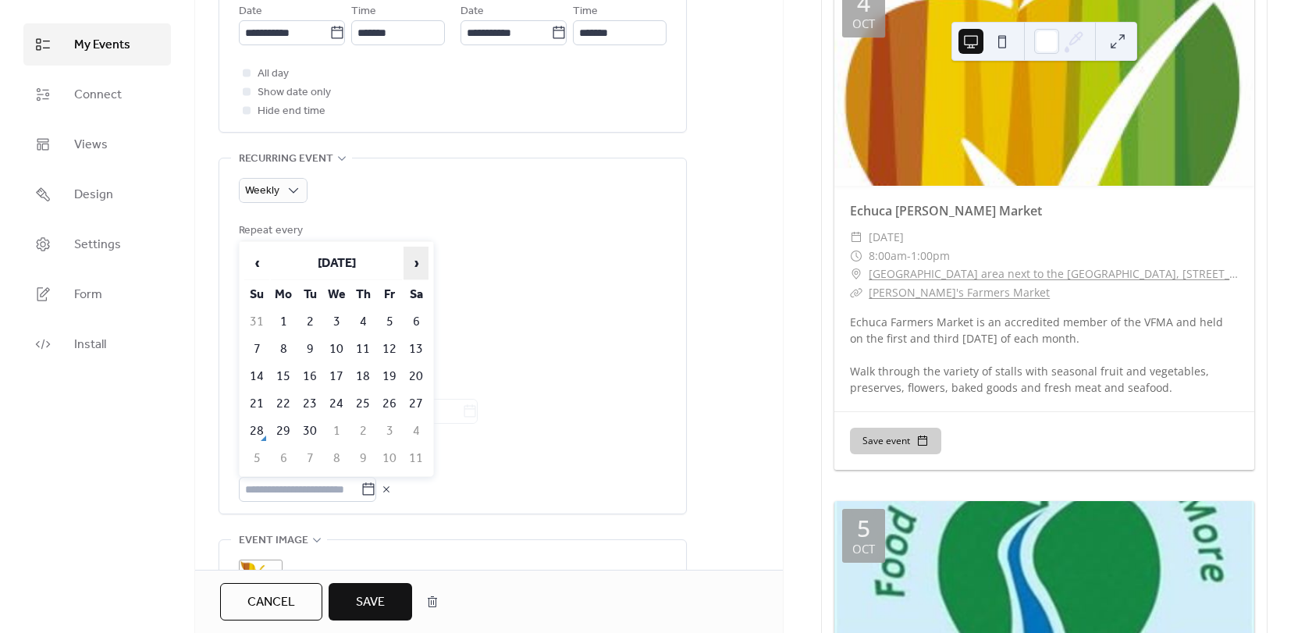
click at [424, 262] on span "›" at bounding box center [415, 262] width 23 height 31
click at [418, 271] on span "›" at bounding box center [415, 262] width 23 height 31
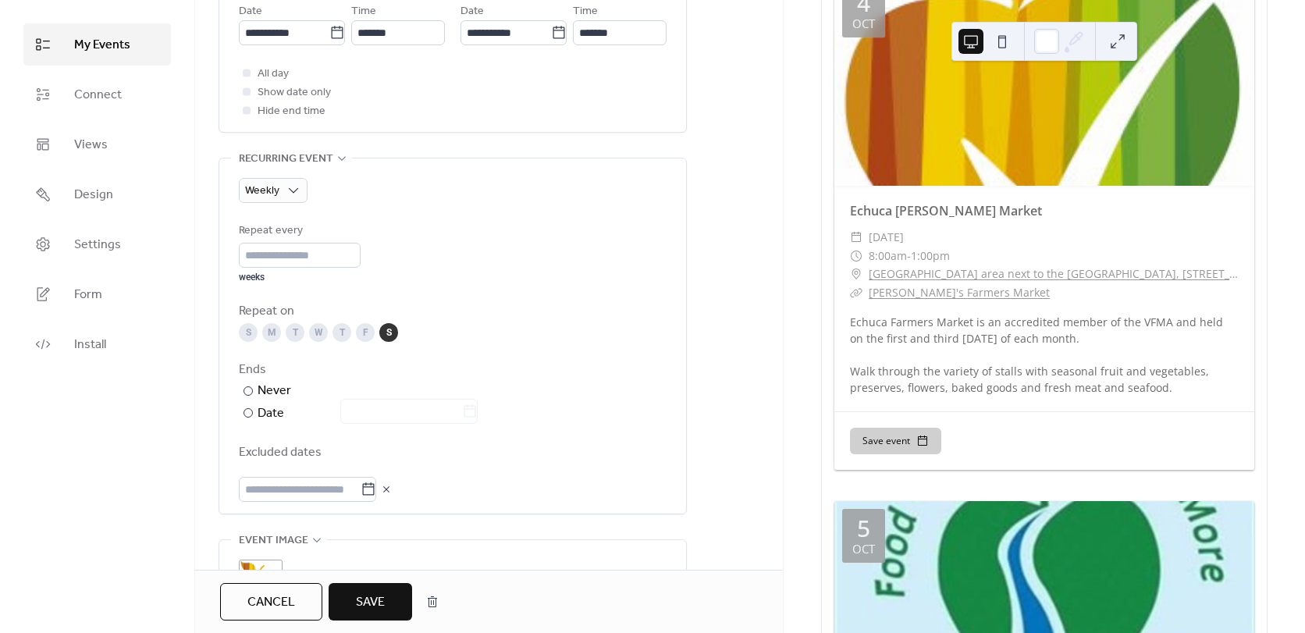
click at [593, 277] on div "Repeat every * weeks" at bounding box center [453, 253] width 428 height 62
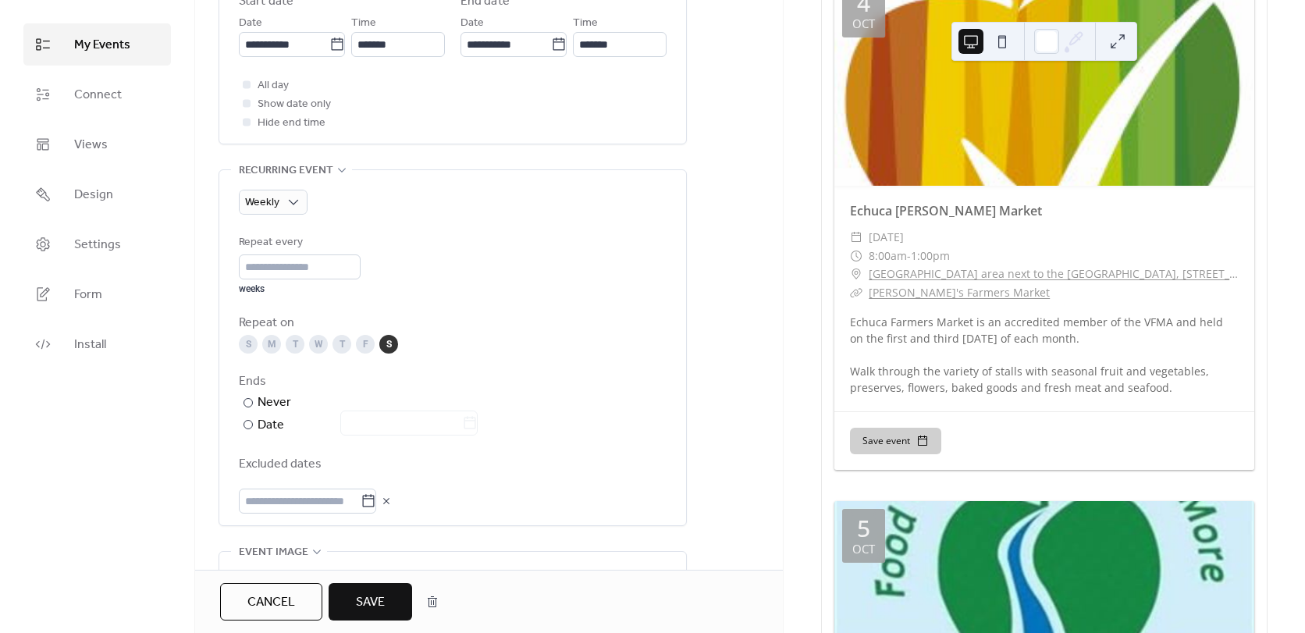
scroll to position [703, 0]
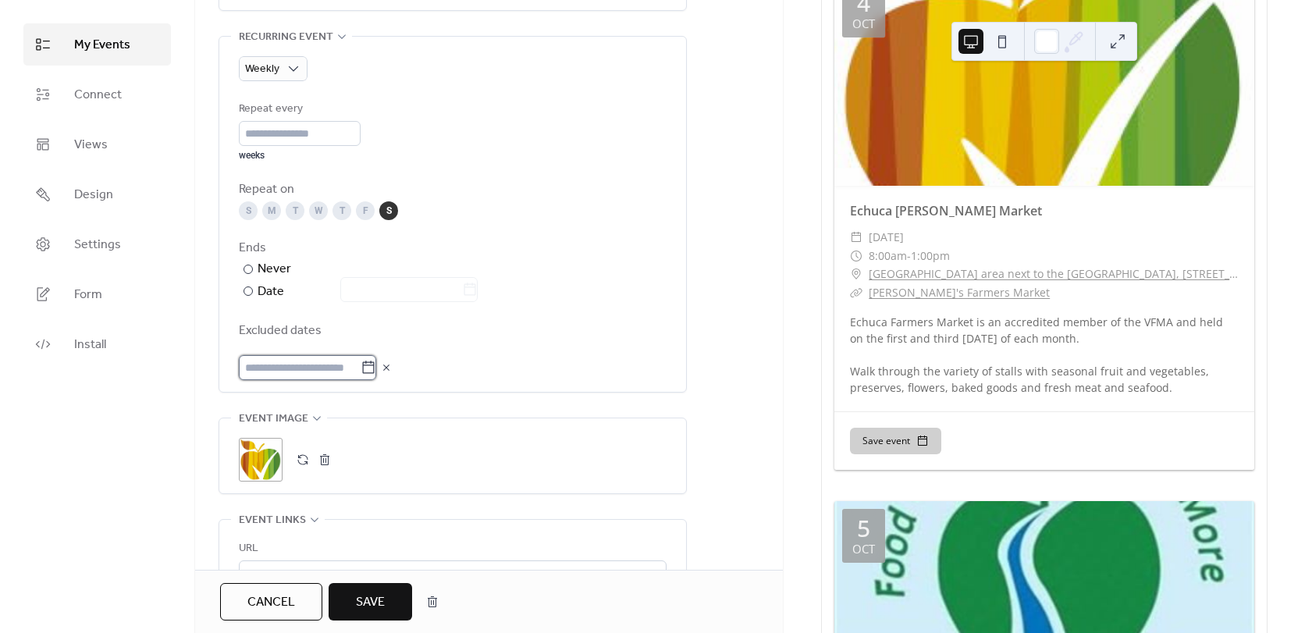
click at [361, 369] on input "text" at bounding box center [300, 367] width 122 height 25
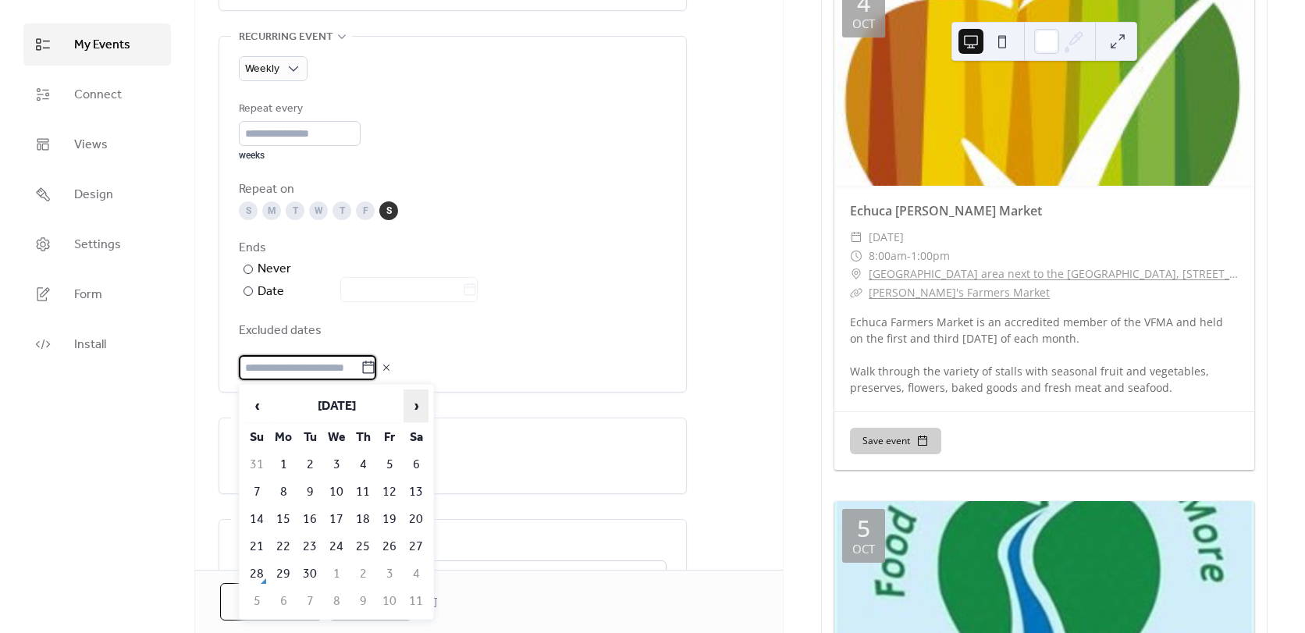
click at [416, 400] on span "›" at bounding box center [415, 405] width 23 height 31
click at [412, 406] on span "›" at bounding box center [415, 405] width 23 height 31
click at [422, 579] on td "29" at bounding box center [416, 574] width 25 height 26
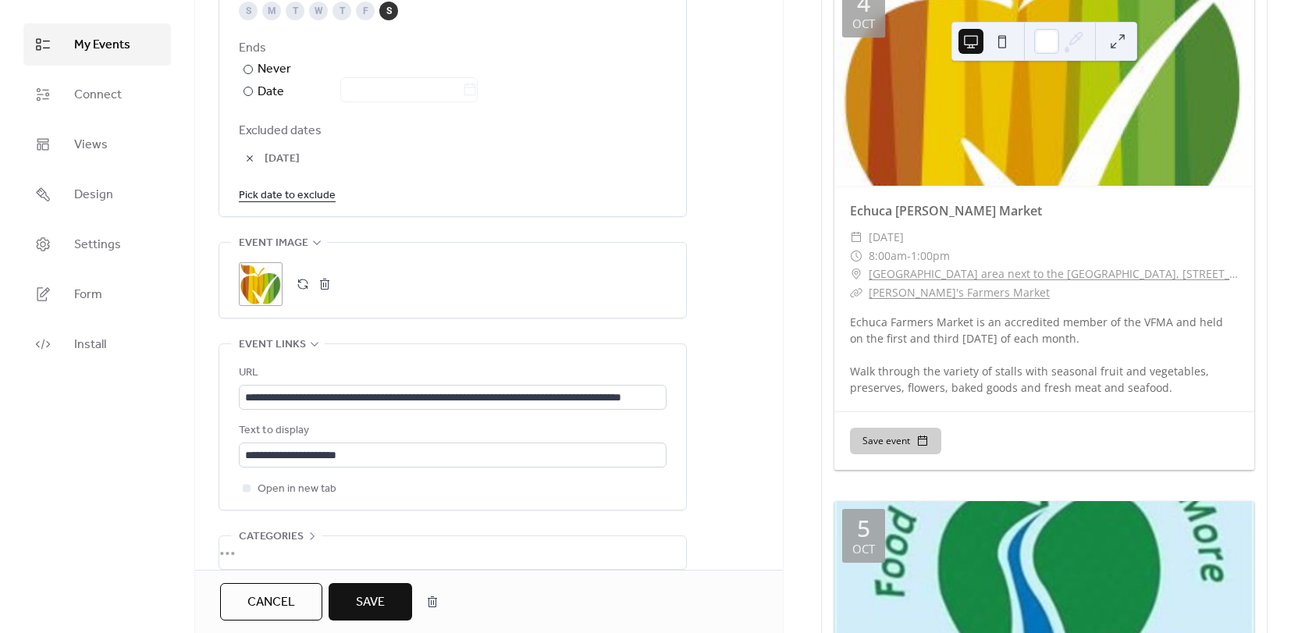
scroll to position [937, 0]
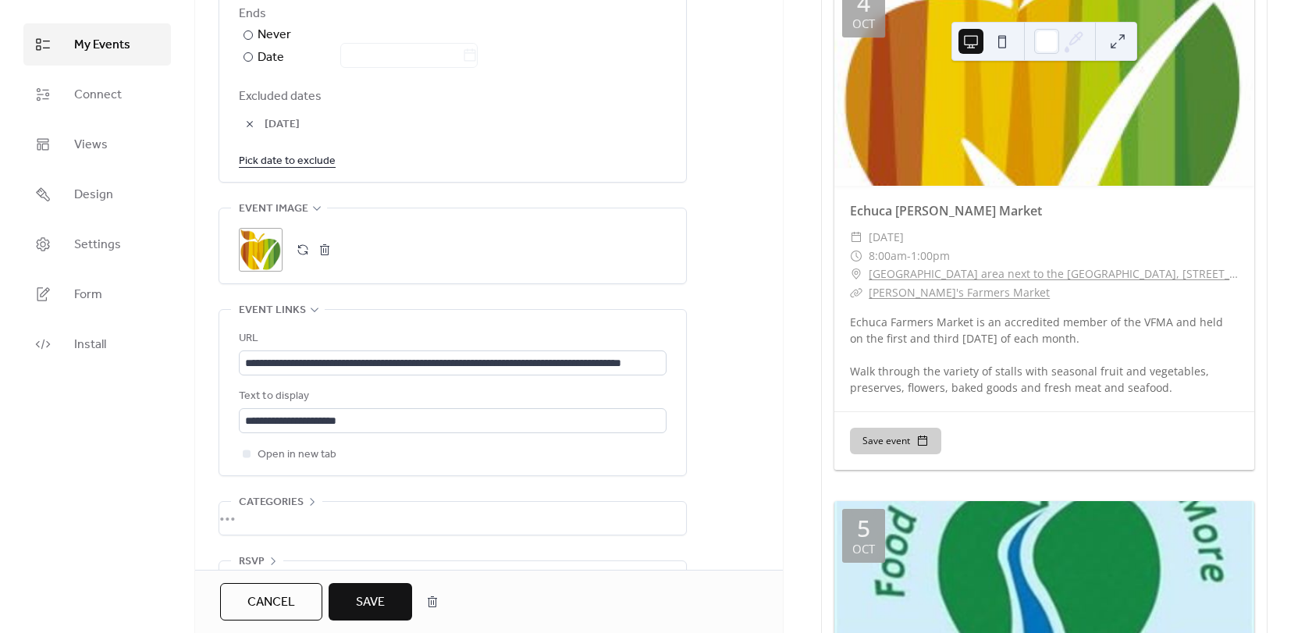
click at [387, 601] on button "Save" at bounding box center [371, 601] width 84 height 37
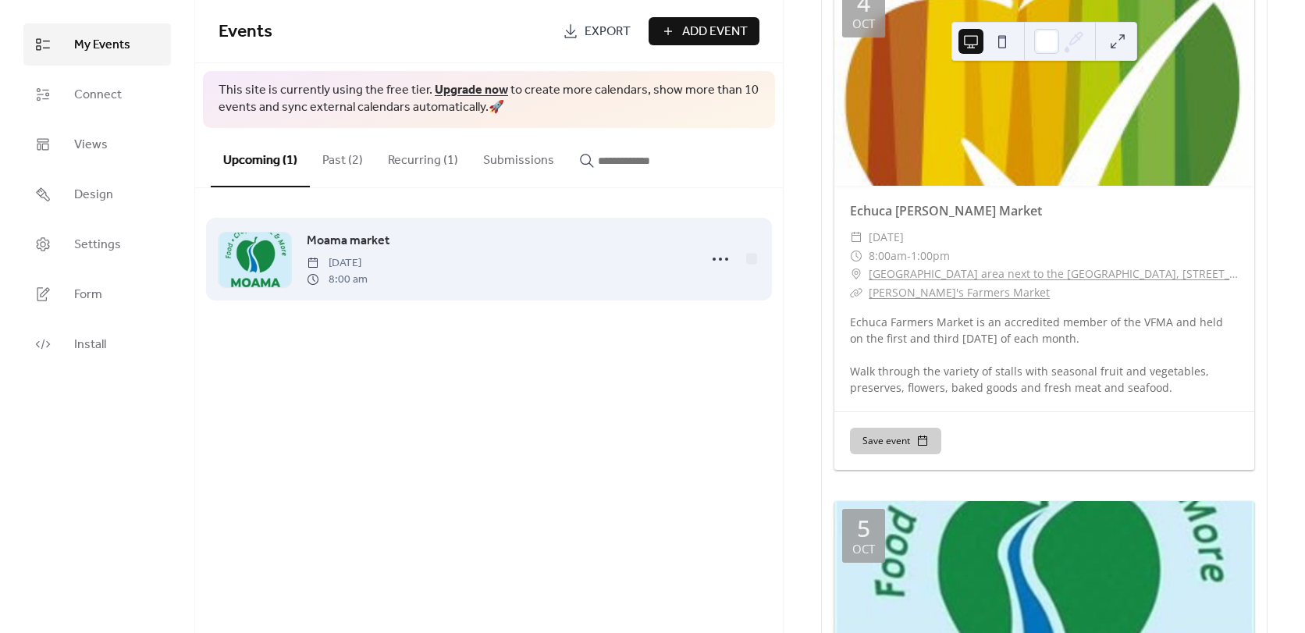
click at [342, 244] on span "Moama market" at bounding box center [348, 241] width 83 height 19
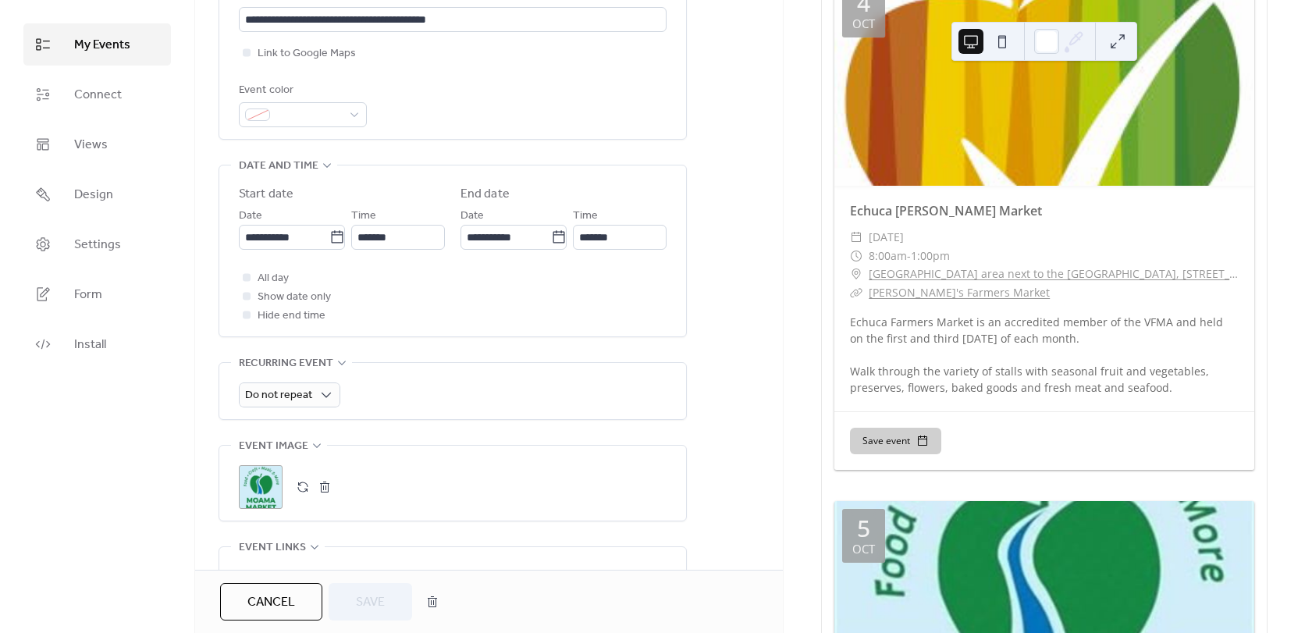
scroll to position [390, 0]
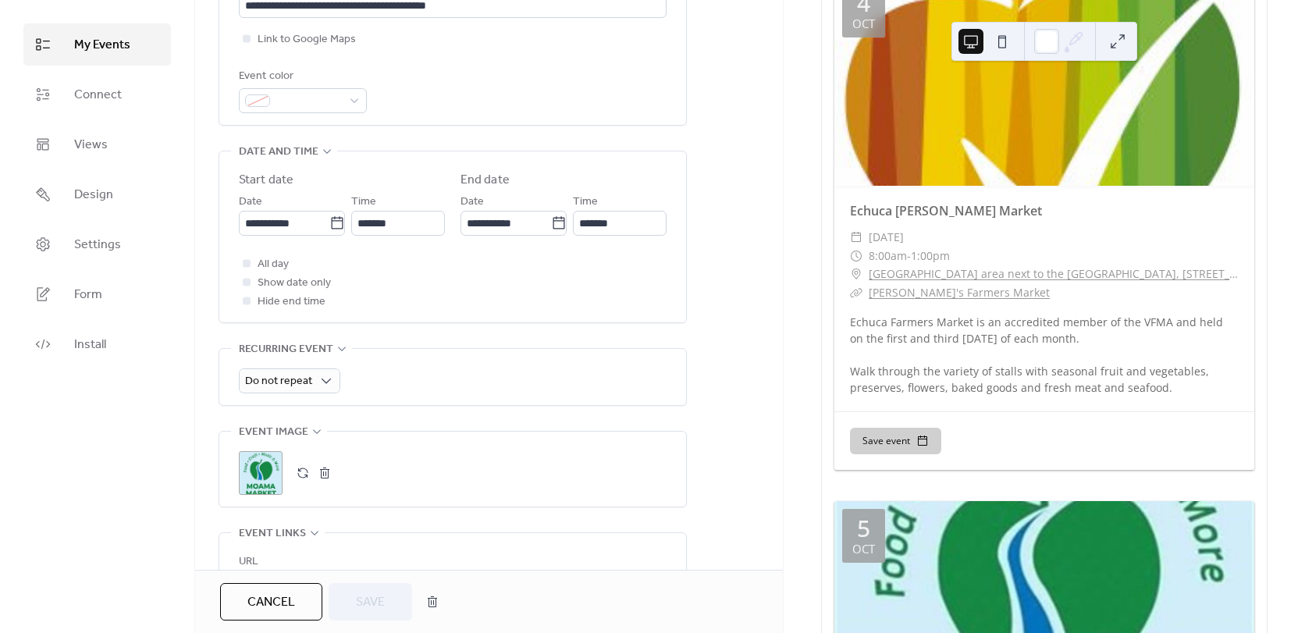
drag, startPoint x: 27, startPoint y: 60, endPoint x: 11, endPoint y: 60, distance: 15.6
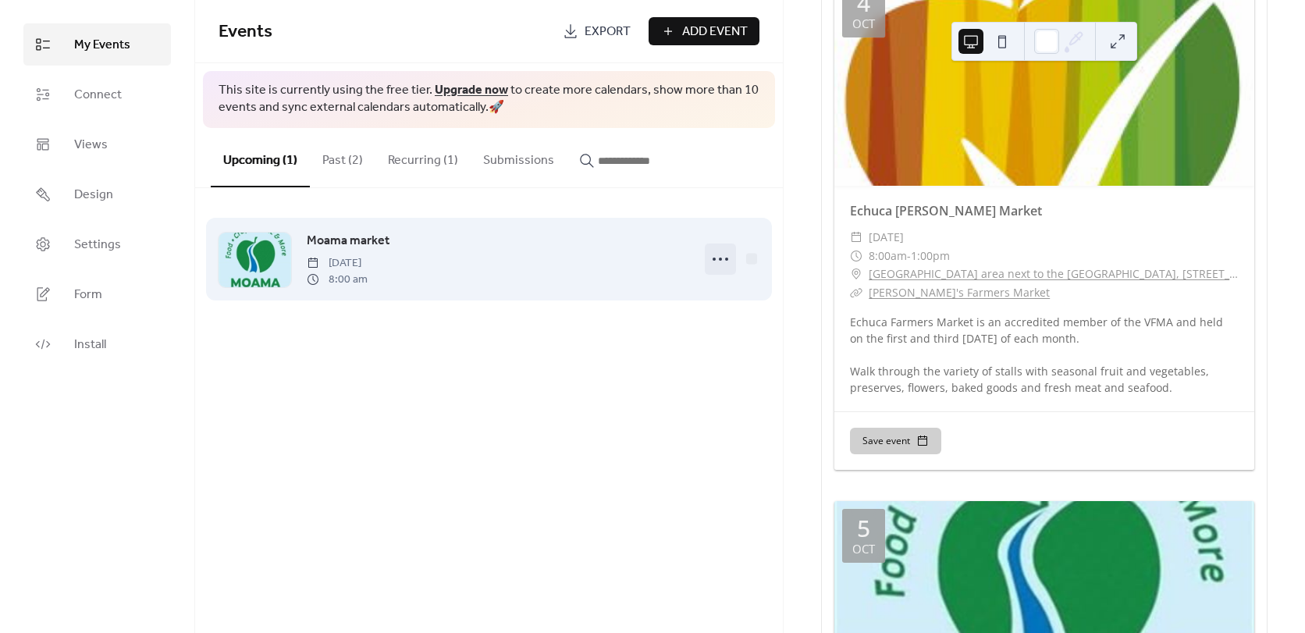
click at [725, 257] on icon at bounding box center [720, 259] width 25 height 25
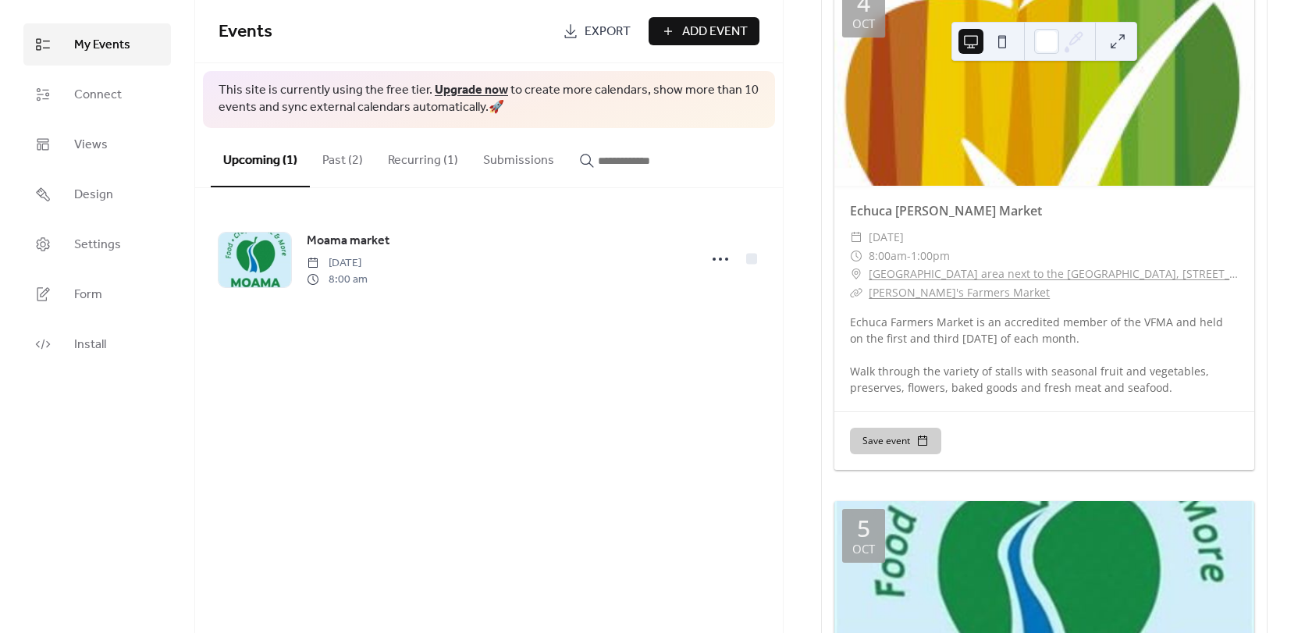
click at [394, 412] on div "Events Export Add Event This site is currently using the free tier. Upgrade now…" at bounding box center [489, 316] width 588 height 633
click at [100, 19] on div "My Events Connect Views Design Settings Form Install" at bounding box center [97, 316] width 195 height 633
click at [102, 42] on span "My Events" at bounding box center [102, 45] width 56 height 19
click at [386, 400] on div "Events Export Add Event This site is currently using the free tier. Upgrade now…" at bounding box center [489, 316] width 588 height 633
click at [276, 164] on button "Upcoming (1)" at bounding box center [260, 157] width 99 height 59
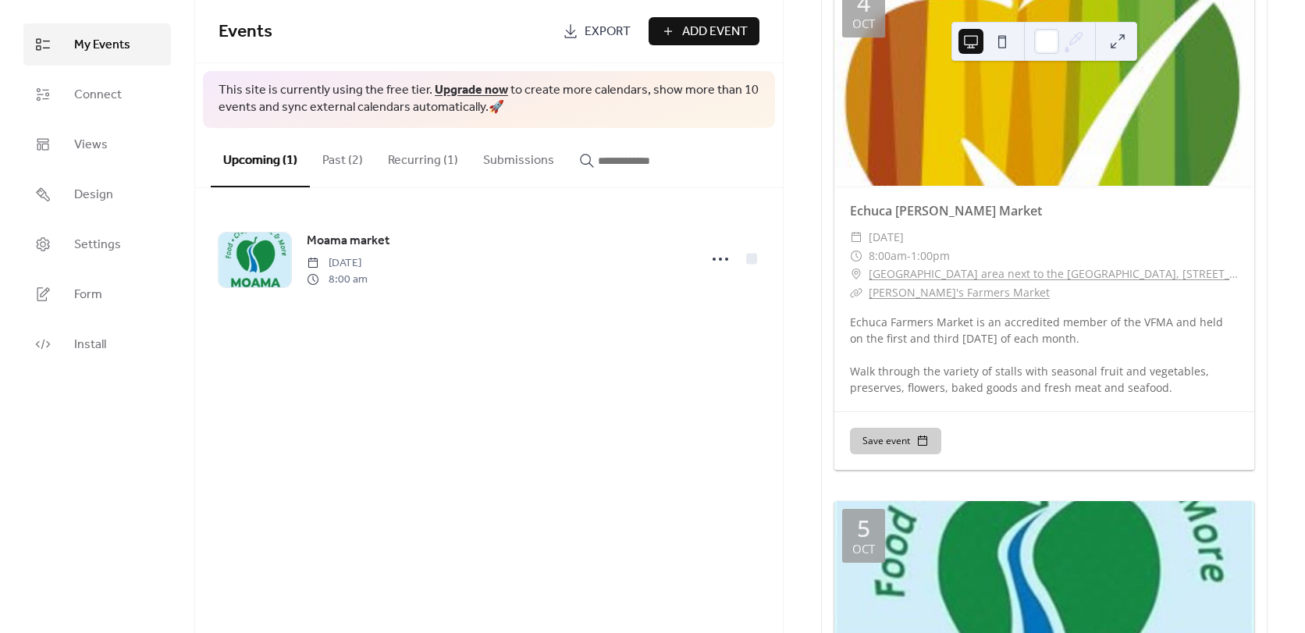
click at [333, 158] on button "Past (2)" at bounding box center [343, 157] width 66 height 58
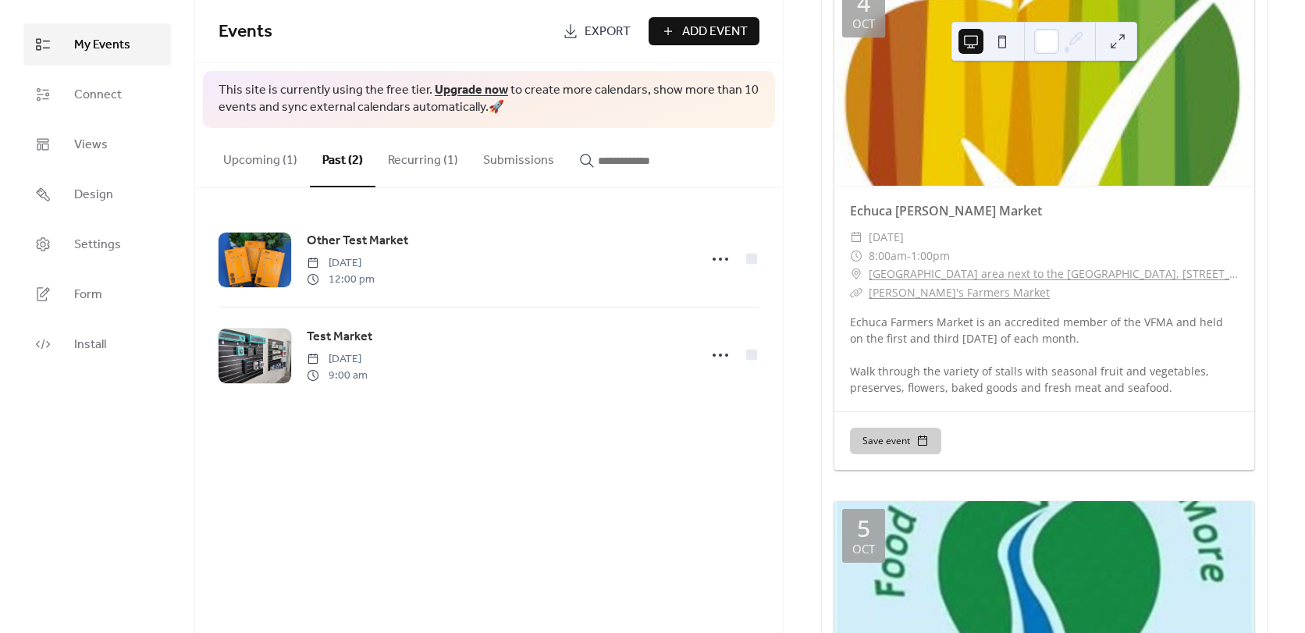
click at [280, 157] on button "Upcoming (1)" at bounding box center [260, 157] width 99 height 58
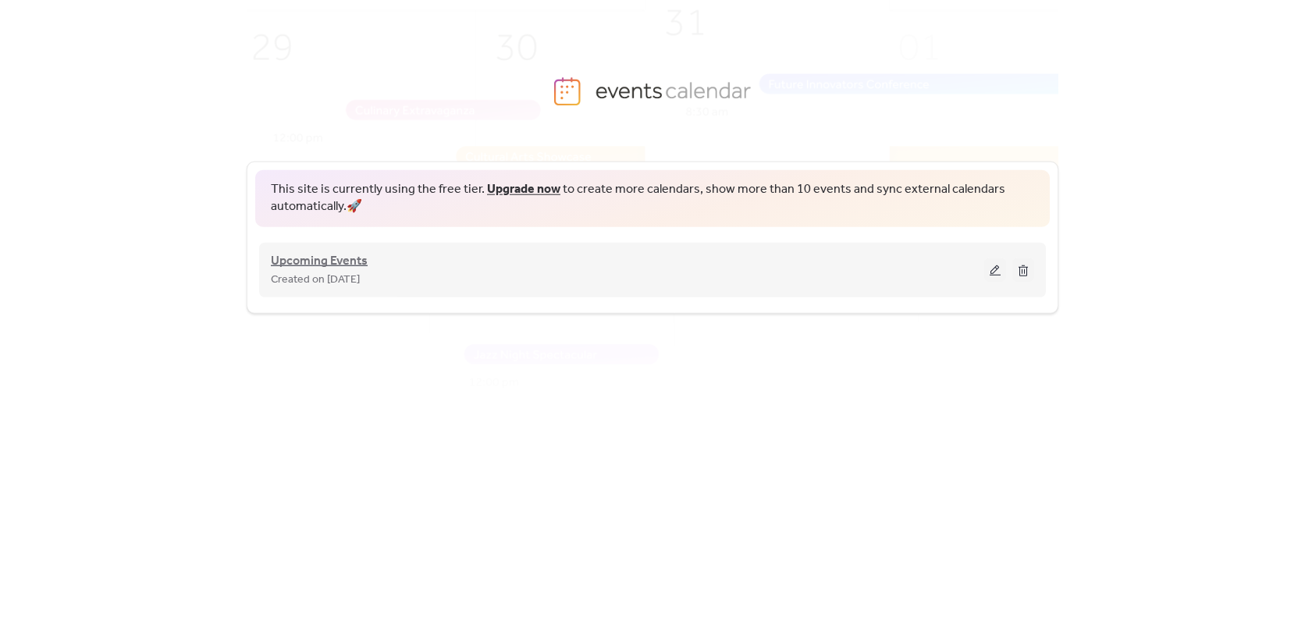
click at [352, 254] on span "Upcoming Events" at bounding box center [319, 260] width 97 height 19
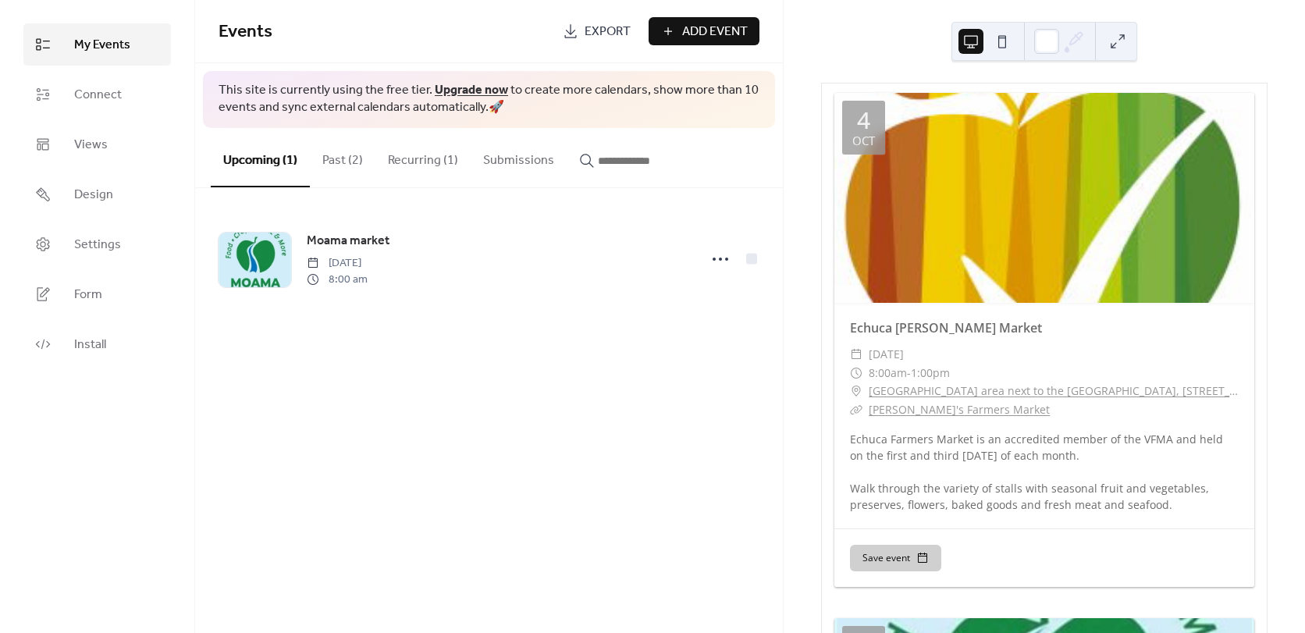
click at [435, 151] on button "Recurring (1)" at bounding box center [423, 157] width 95 height 58
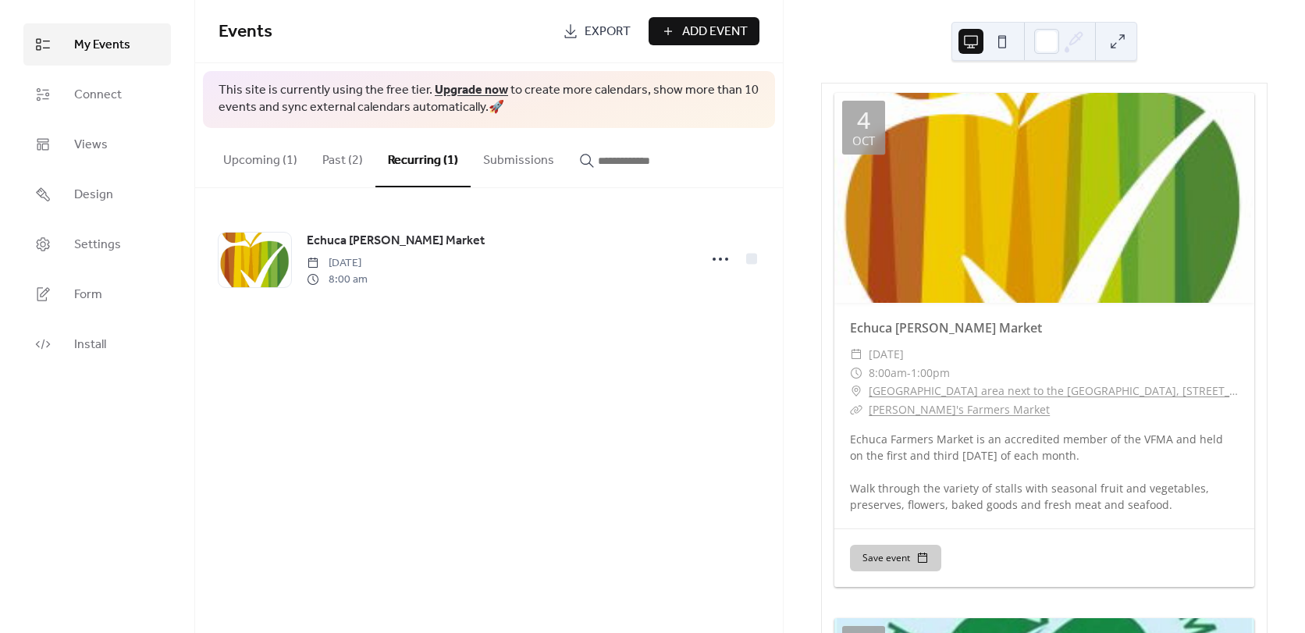
click at [280, 155] on button "Upcoming (1)" at bounding box center [260, 157] width 99 height 58
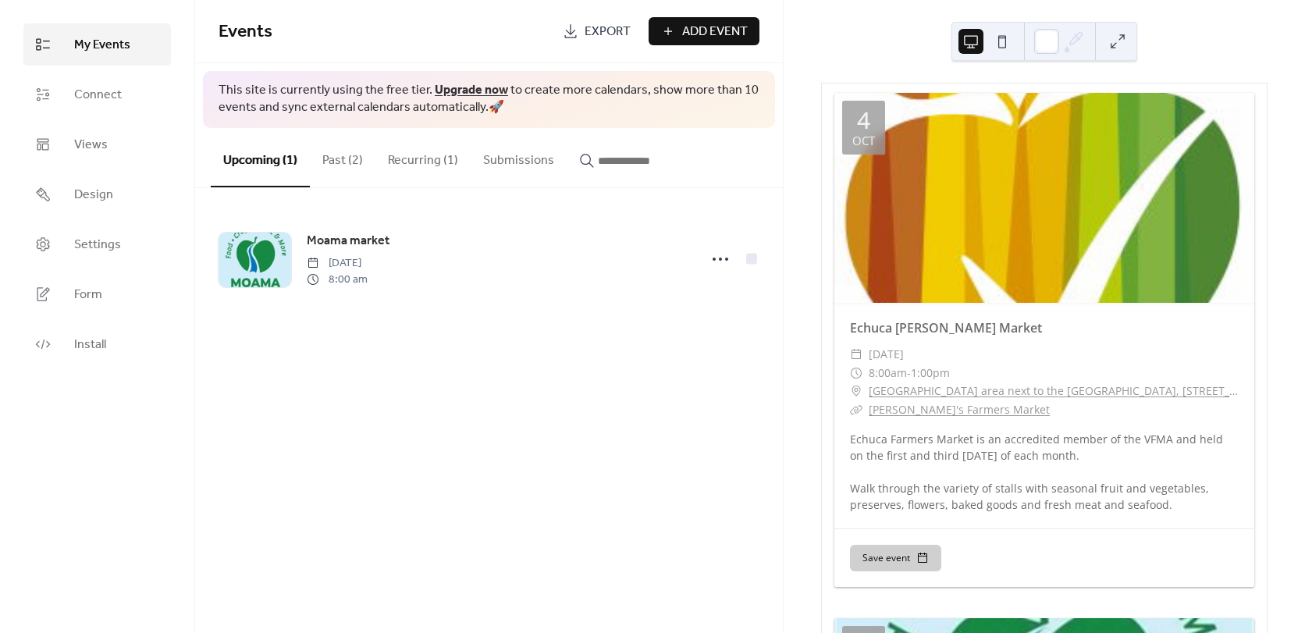
click at [408, 160] on button "Recurring (1)" at bounding box center [423, 157] width 95 height 58
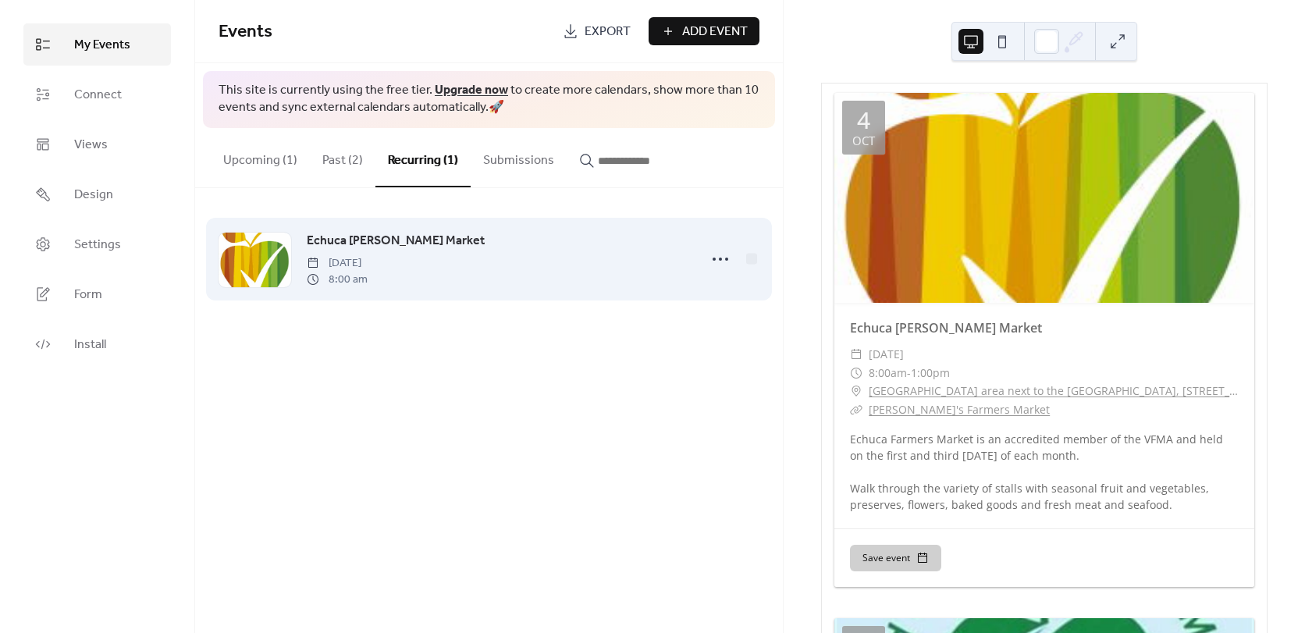
click at [368, 257] on span "[DATE]" at bounding box center [337, 263] width 61 height 16
click at [415, 237] on span "Echuca [PERSON_NAME] Market" at bounding box center [396, 241] width 178 height 19
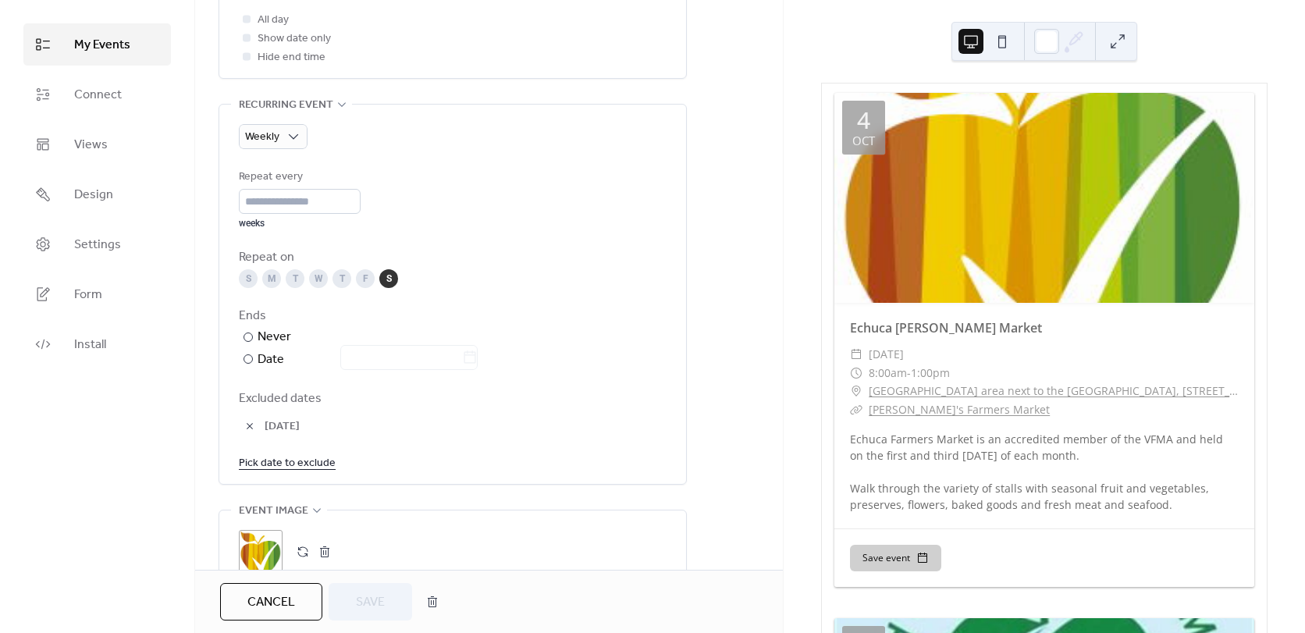
scroll to position [703, 0]
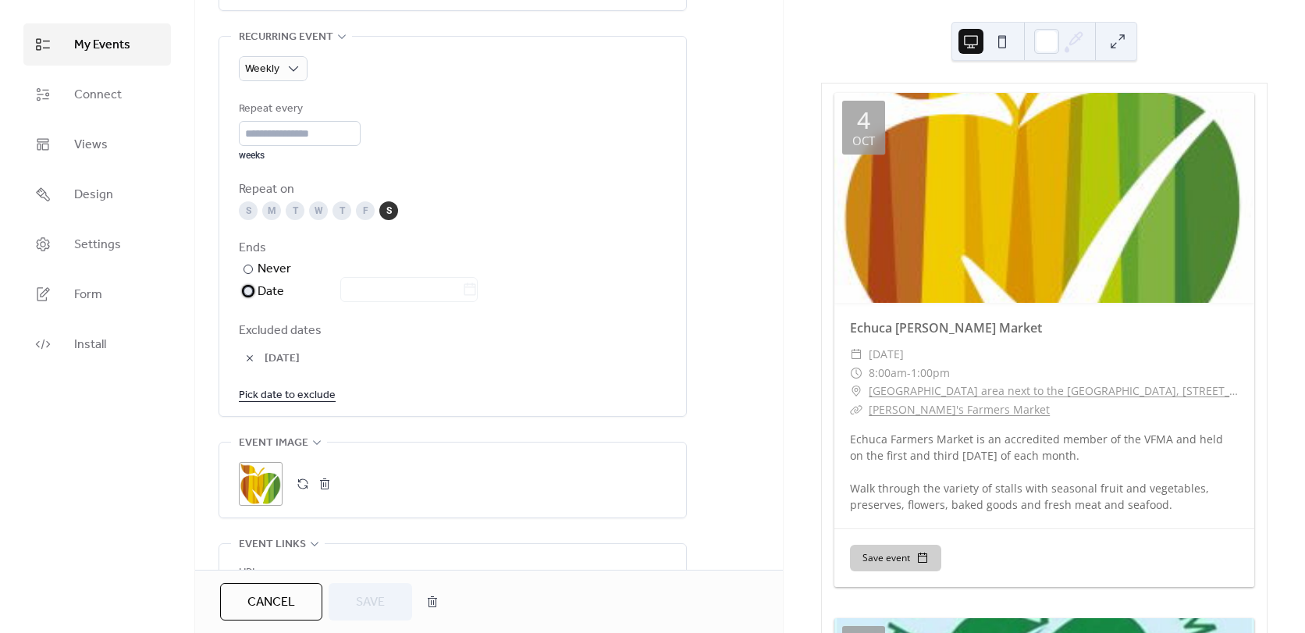
click at [255, 290] on label "​ Date" at bounding box center [360, 292] width 242 height 20
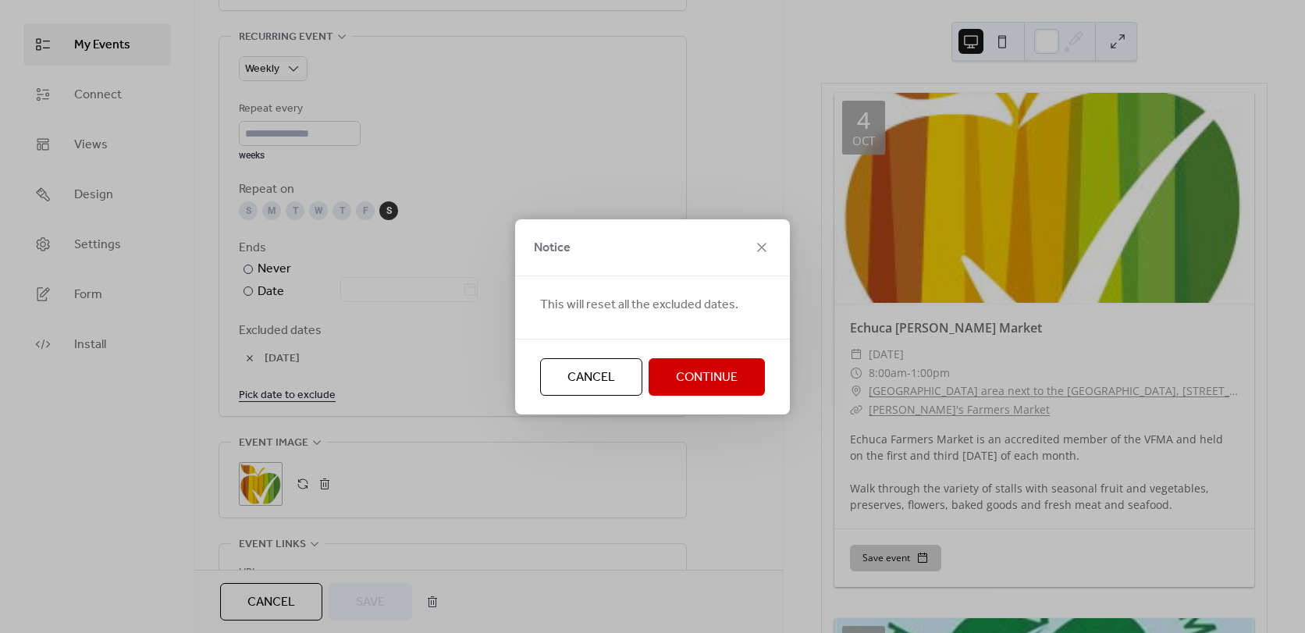
click at [712, 378] on span "Continue" at bounding box center [707, 378] width 62 height 19
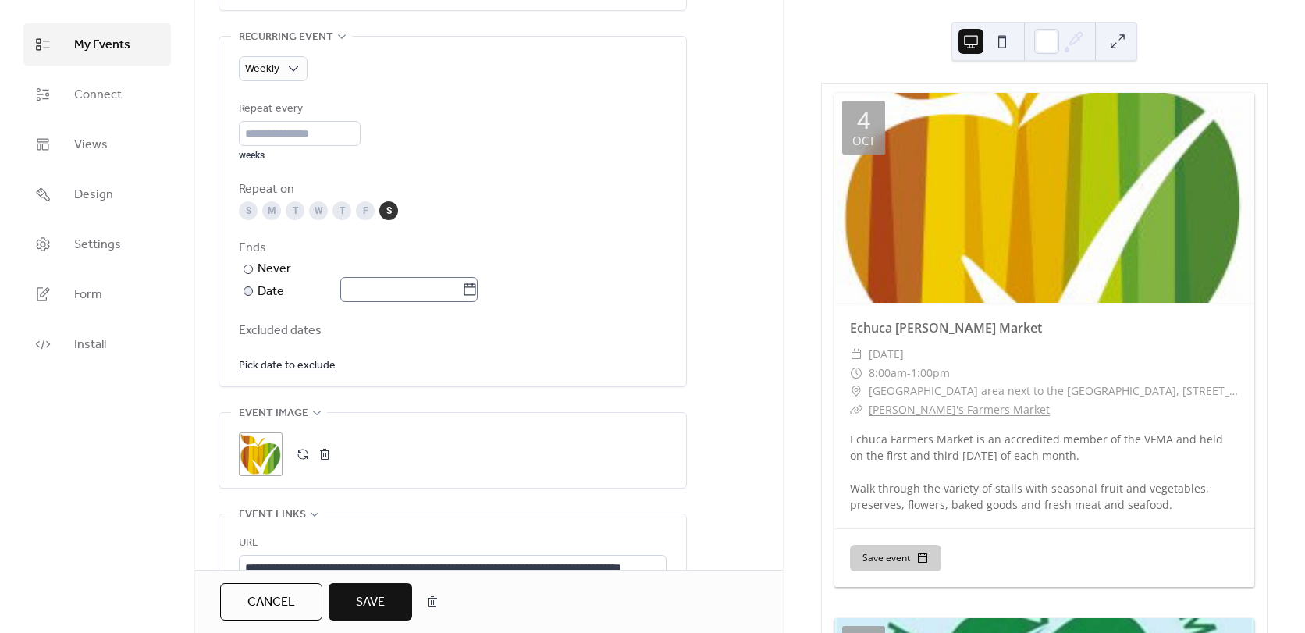
click at [478, 297] on icon at bounding box center [470, 290] width 16 height 16
click at [462, 297] on input "text" at bounding box center [401, 289] width 122 height 25
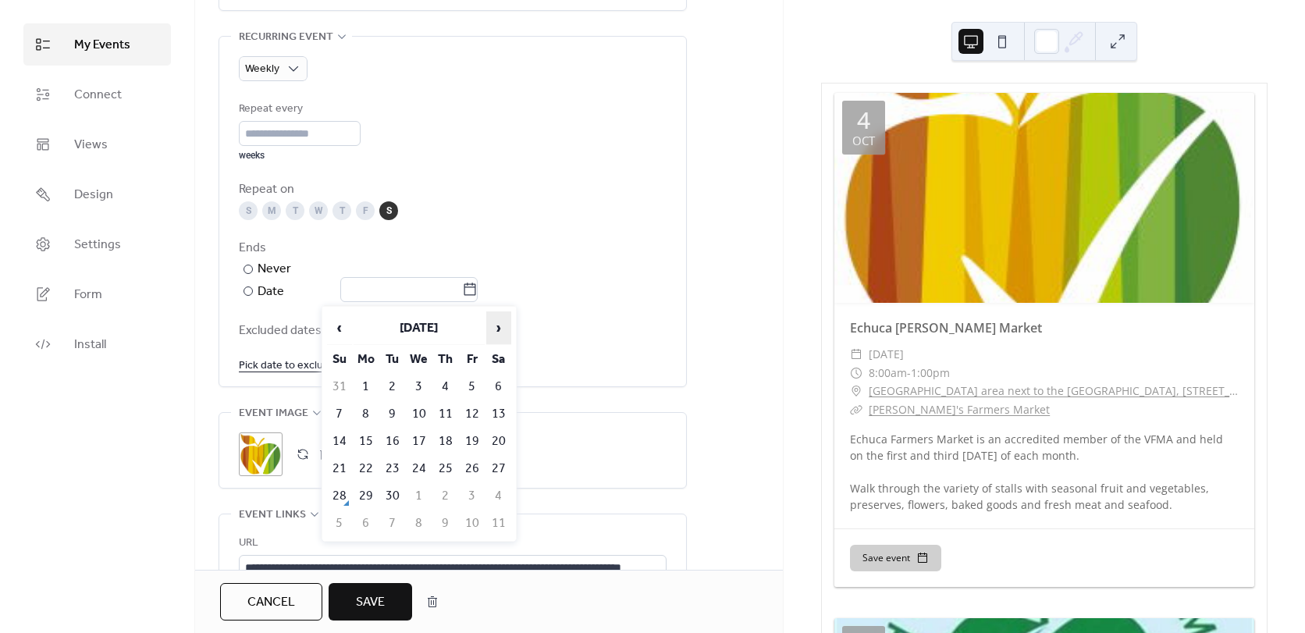
click at [493, 333] on span "›" at bounding box center [498, 327] width 23 height 31
click at [494, 331] on span "›" at bounding box center [498, 327] width 23 height 31
click at [415, 489] on td "31" at bounding box center [419, 496] width 25 height 26
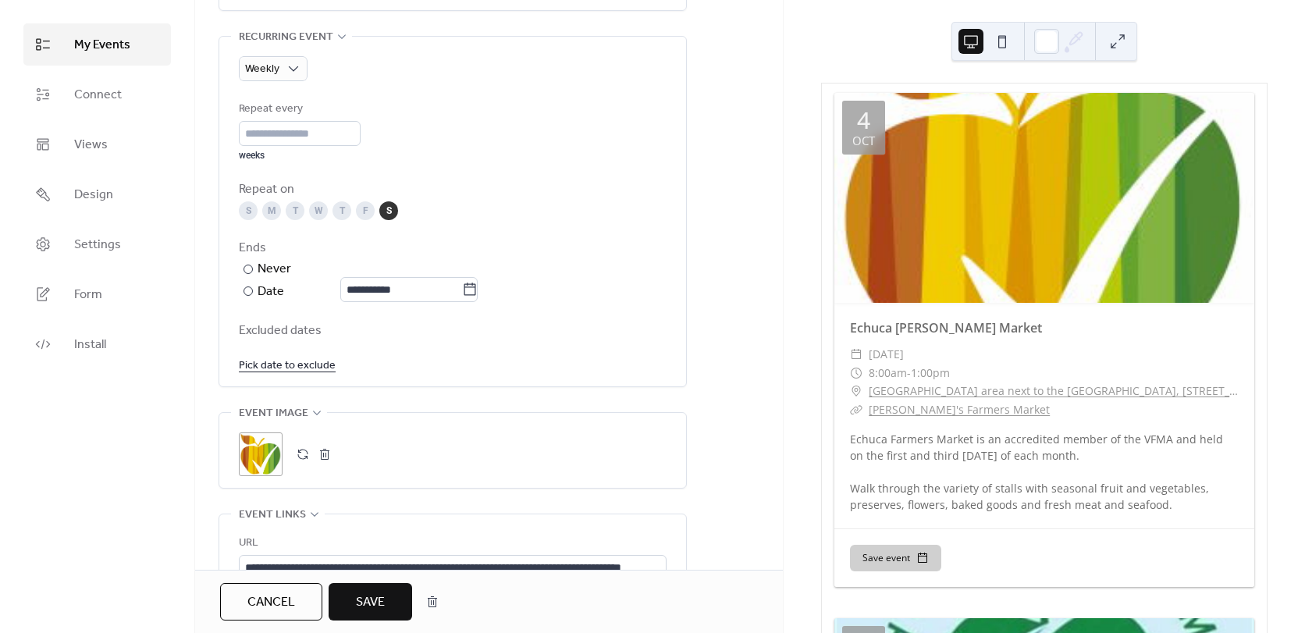
click at [314, 363] on link "Pick date to exclude" at bounding box center [287, 365] width 97 height 20
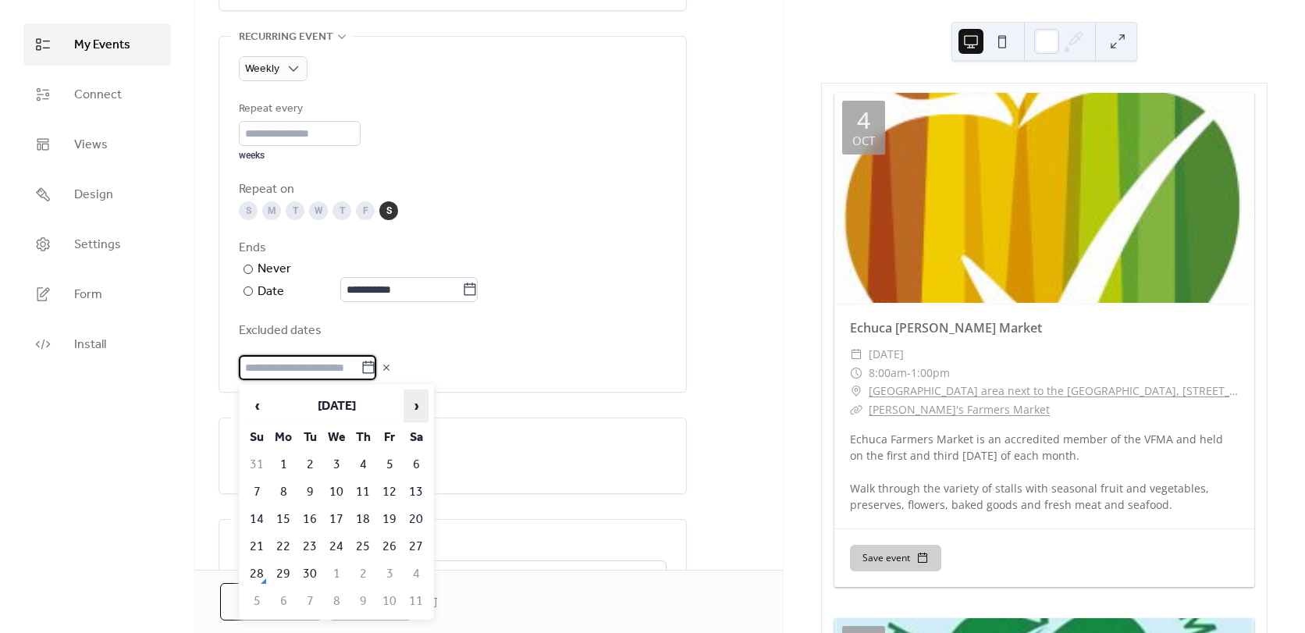
click at [419, 410] on span "›" at bounding box center [415, 405] width 23 height 31
click at [418, 579] on td "29" at bounding box center [416, 574] width 25 height 26
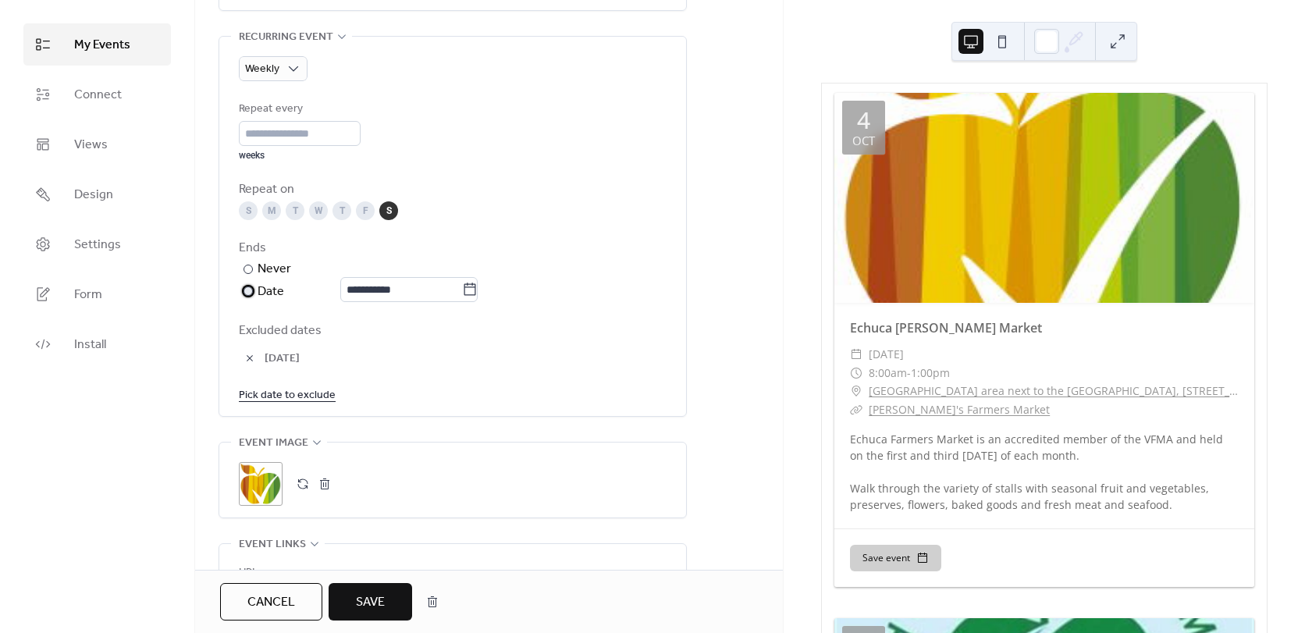
click at [253, 291] on div "​" at bounding box center [247, 291] width 16 height 19
click at [476, 291] on icon at bounding box center [470, 290] width 16 height 16
click at [462, 291] on input "**********" at bounding box center [401, 289] width 122 height 25
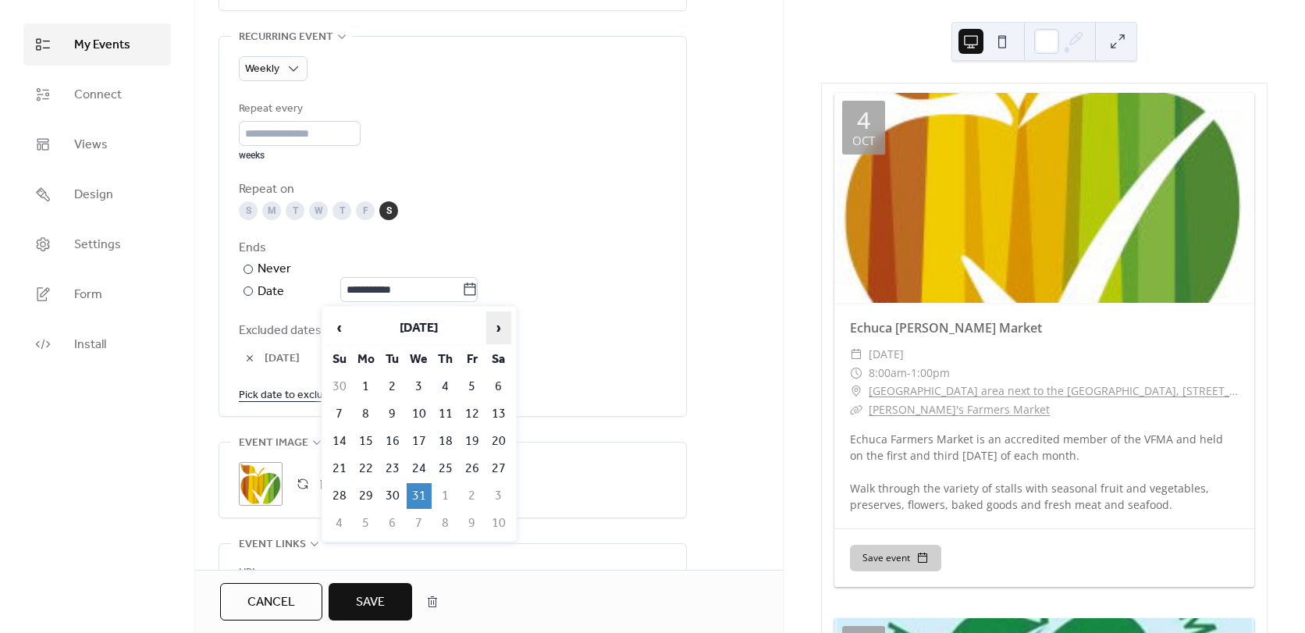
click at [497, 323] on span "›" at bounding box center [498, 327] width 23 height 31
click at [496, 323] on span "›" at bounding box center [498, 327] width 23 height 31
click at [493, 323] on span "›" at bounding box center [498, 327] width 23 height 31
click at [490, 323] on span "›" at bounding box center [498, 327] width 23 height 31
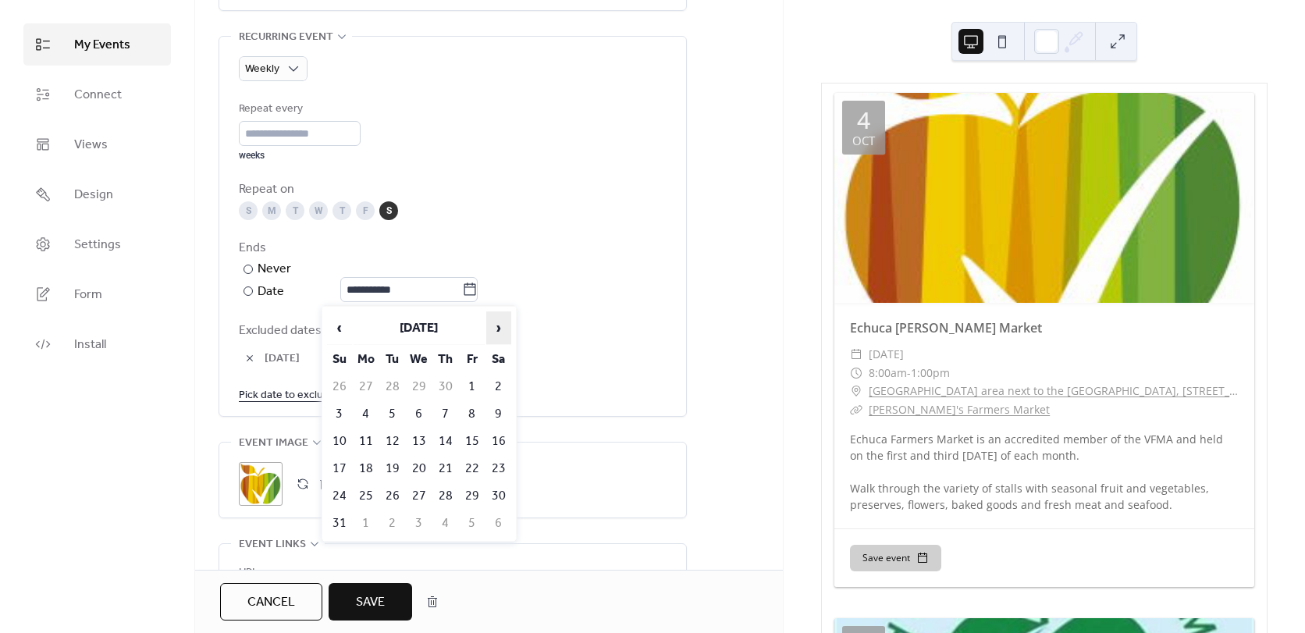
click at [490, 323] on span "›" at bounding box center [498, 327] width 23 height 31
click at [393, 493] on td "30" at bounding box center [392, 496] width 25 height 26
type input "**********"
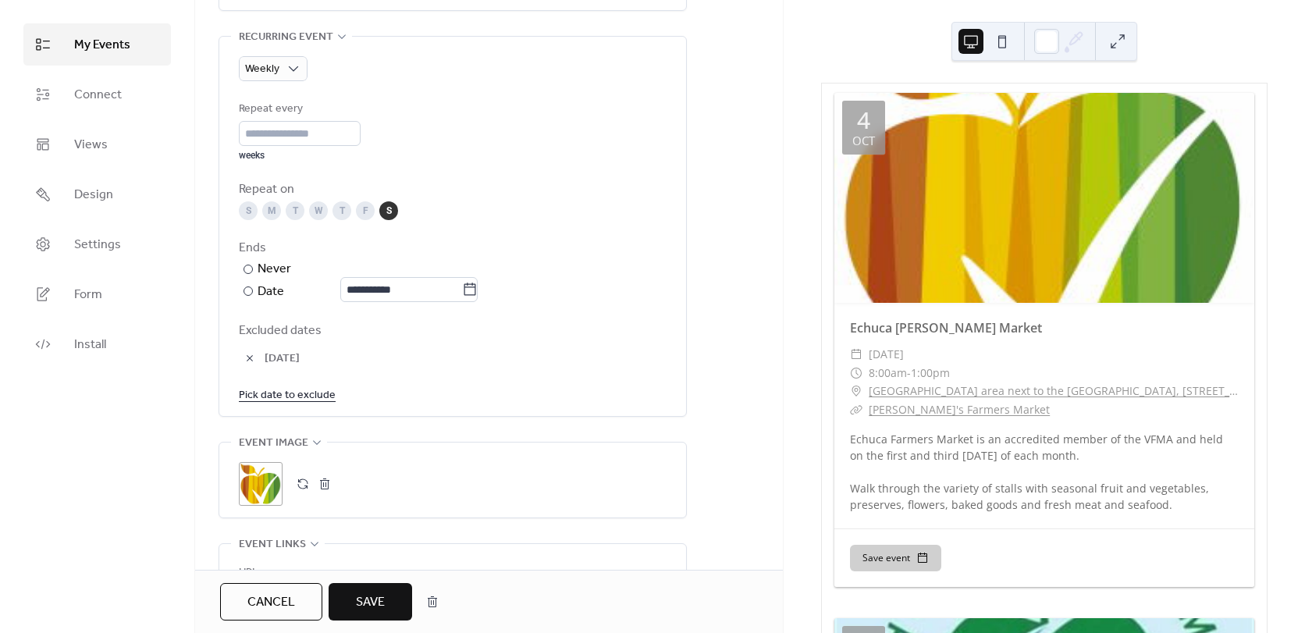
click at [311, 390] on link "Pick date to exclude" at bounding box center [287, 395] width 97 height 20
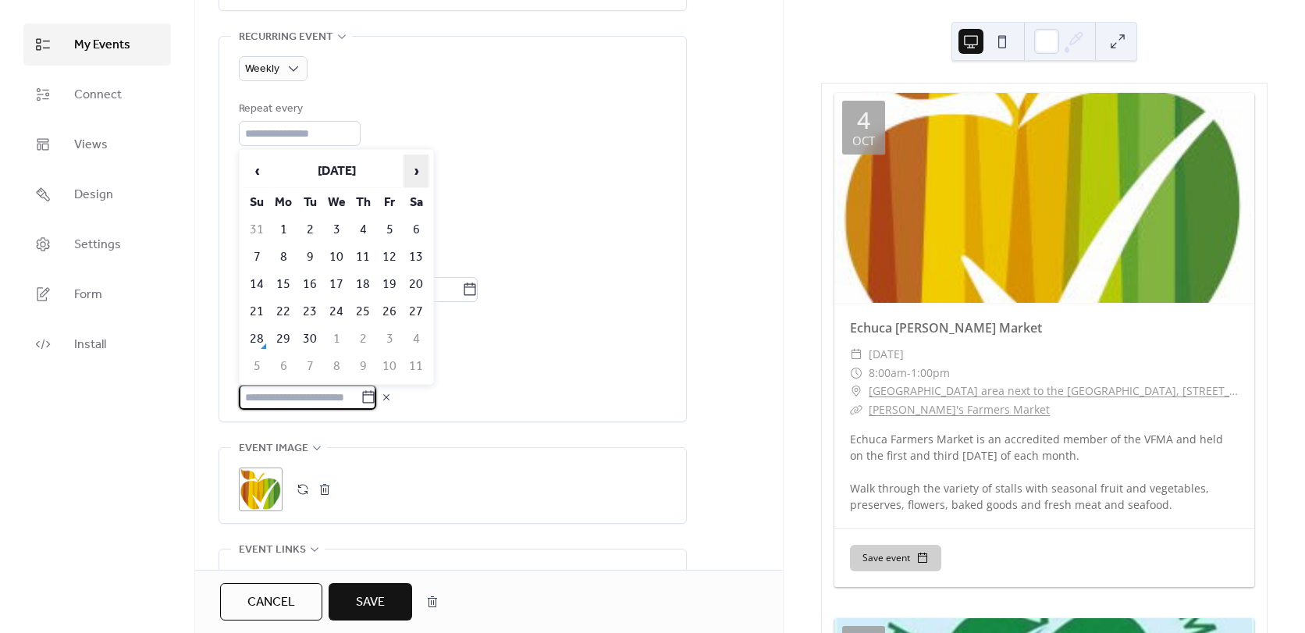
click at [422, 172] on span "›" at bounding box center [415, 170] width 23 height 31
click at [416, 177] on span "›" at bounding box center [415, 170] width 23 height 31
click at [416, 340] on td "29" at bounding box center [416, 339] width 25 height 26
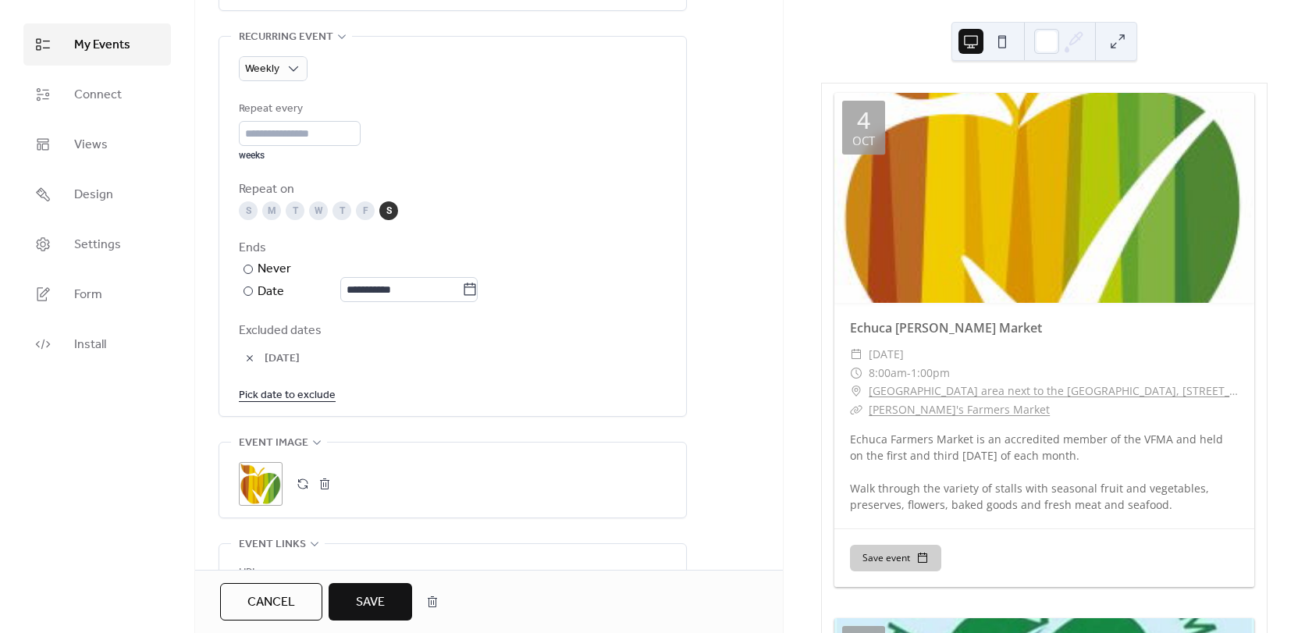
click at [308, 397] on link "Pick date to exclude" at bounding box center [287, 395] width 97 height 20
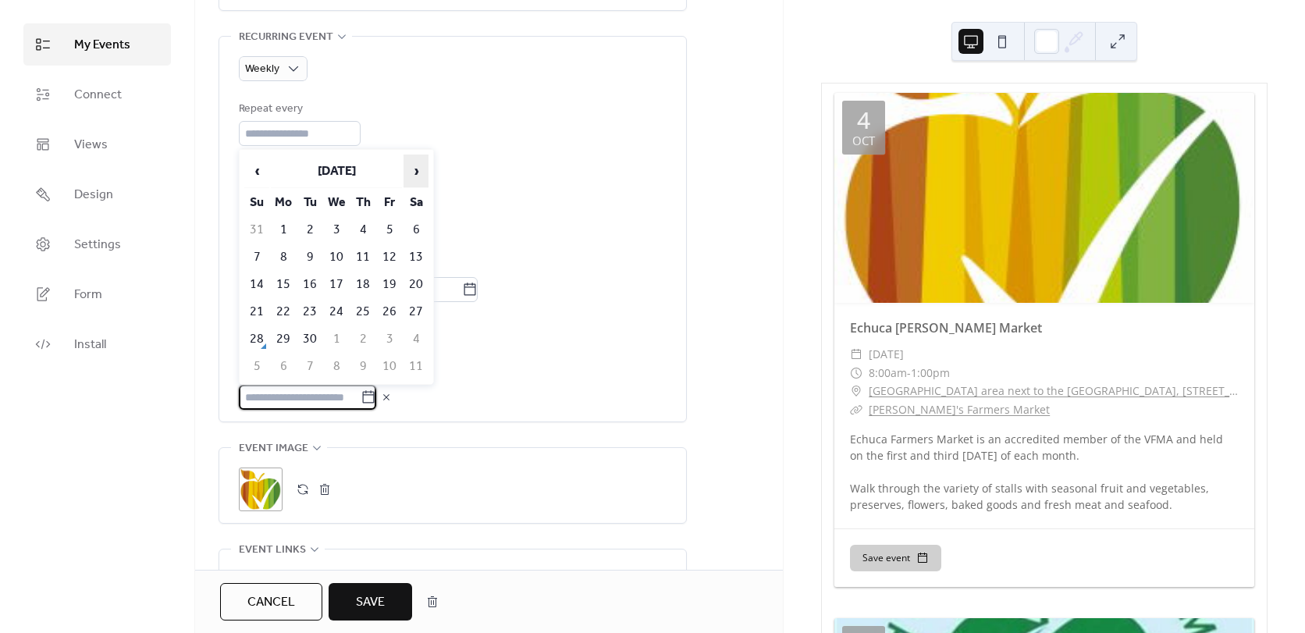
click at [415, 175] on span "›" at bounding box center [415, 170] width 23 height 31
click at [408, 169] on span "›" at bounding box center [415, 170] width 23 height 31
click at [418, 345] on td "31" at bounding box center [416, 339] width 25 height 26
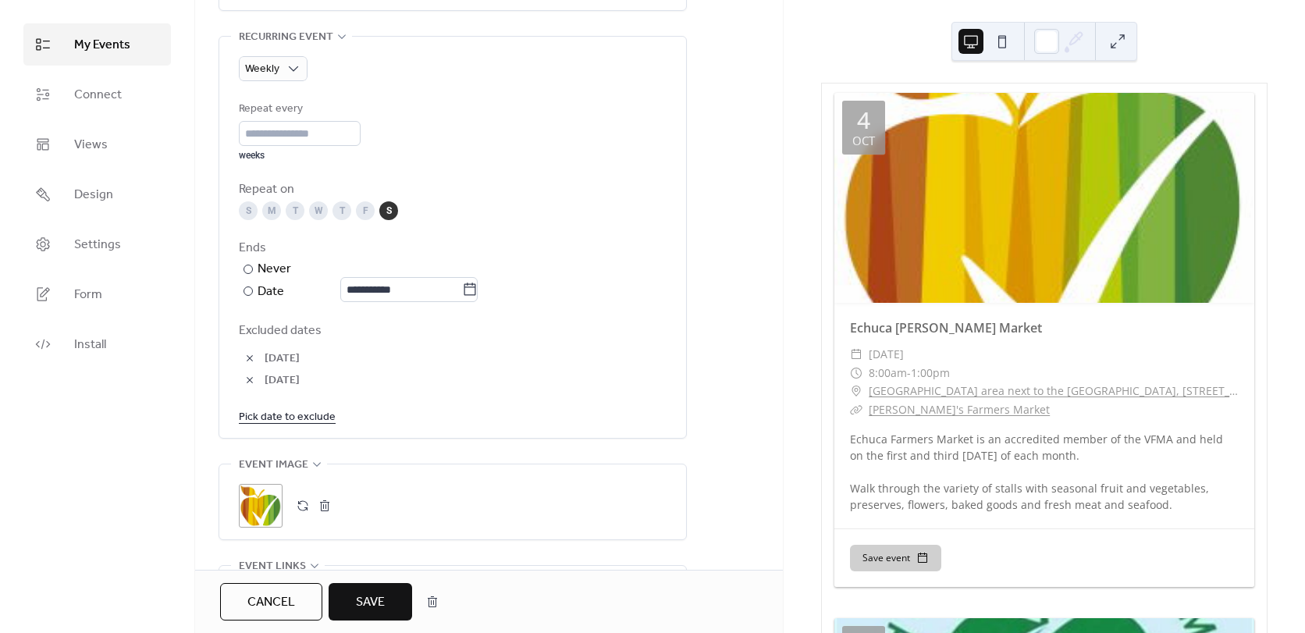
click at [322, 418] on link "Pick date to exclude" at bounding box center [287, 417] width 97 height 20
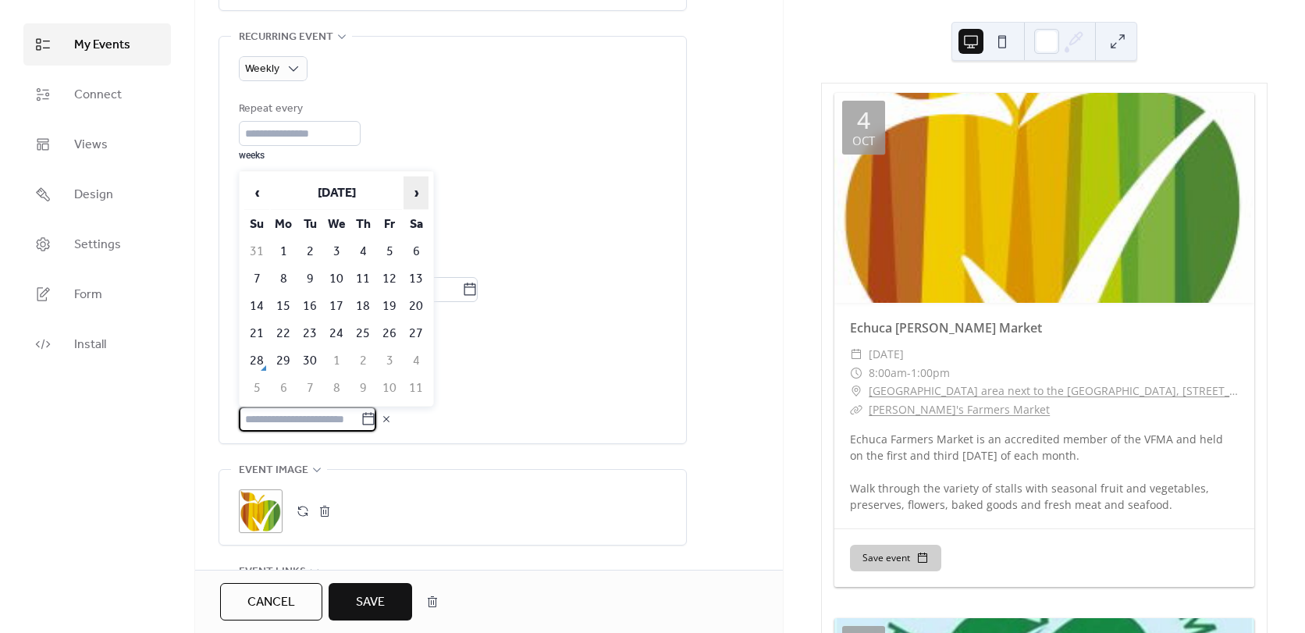
click at [418, 190] on span "›" at bounding box center [415, 192] width 23 height 31
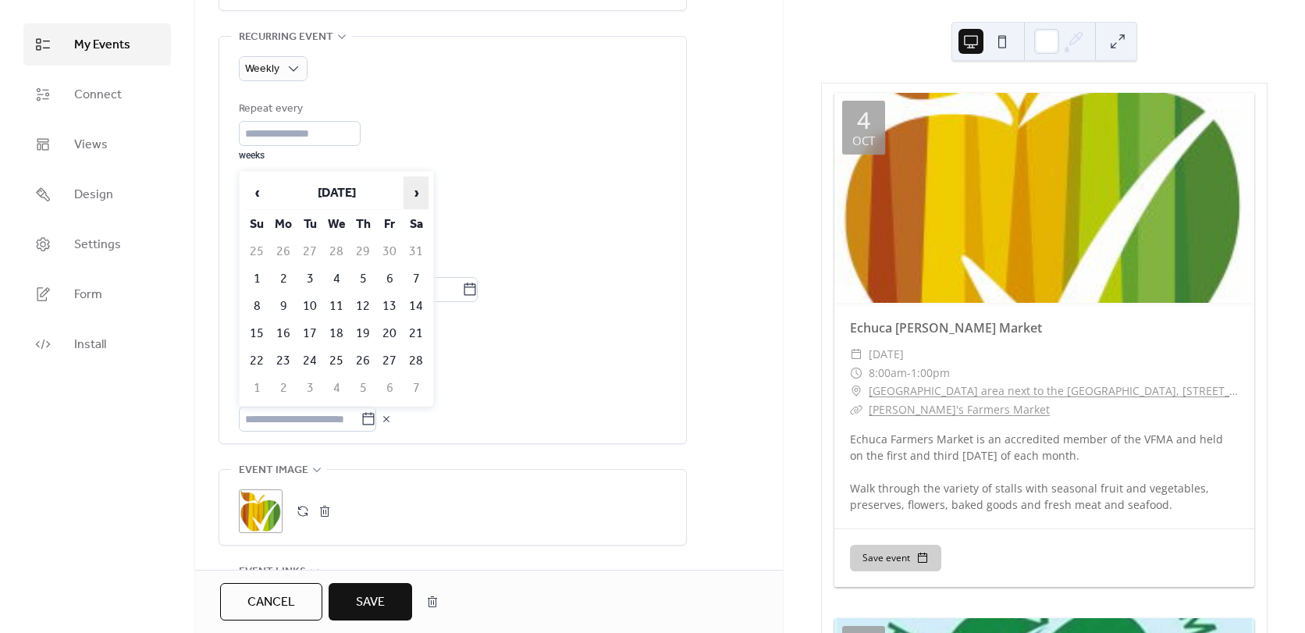
click at [422, 200] on span "›" at bounding box center [415, 192] width 23 height 31
click at [420, 189] on span "›" at bounding box center [415, 192] width 23 height 31
click at [420, 194] on span "›" at bounding box center [415, 192] width 23 height 31
click at [417, 364] on td "30" at bounding box center [416, 361] width 25 height 26
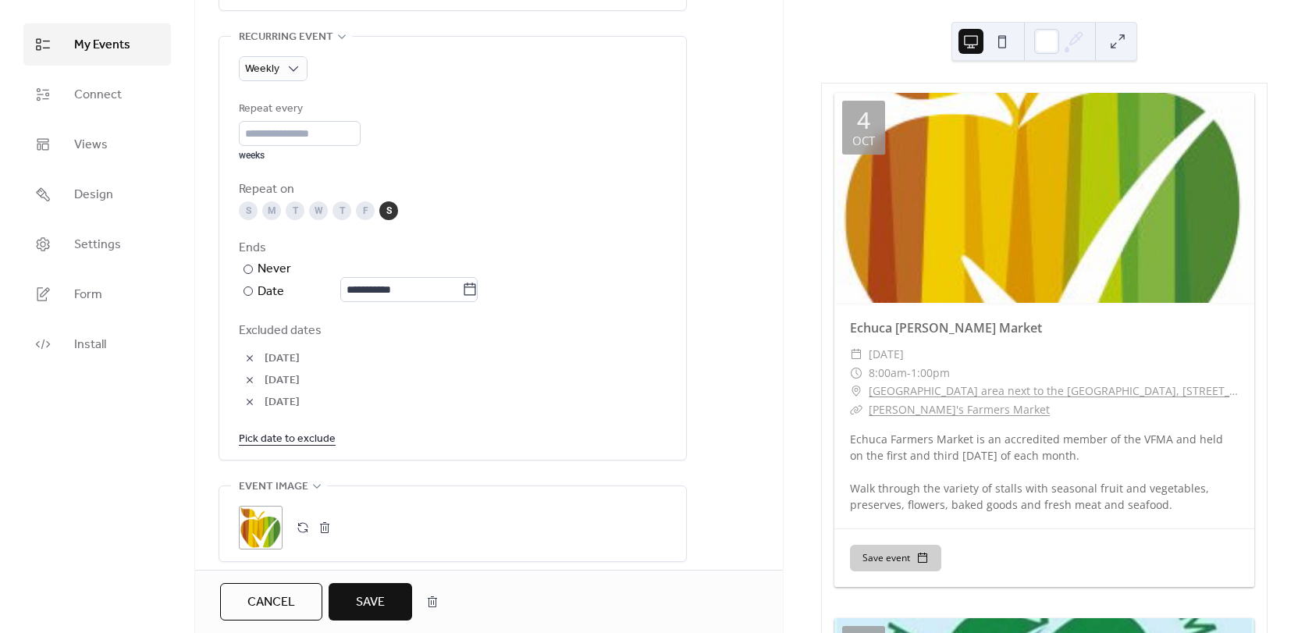
click at [306, 437] on link "Pick date to exclude" at bounding box center [287, 439] width 97 height 20
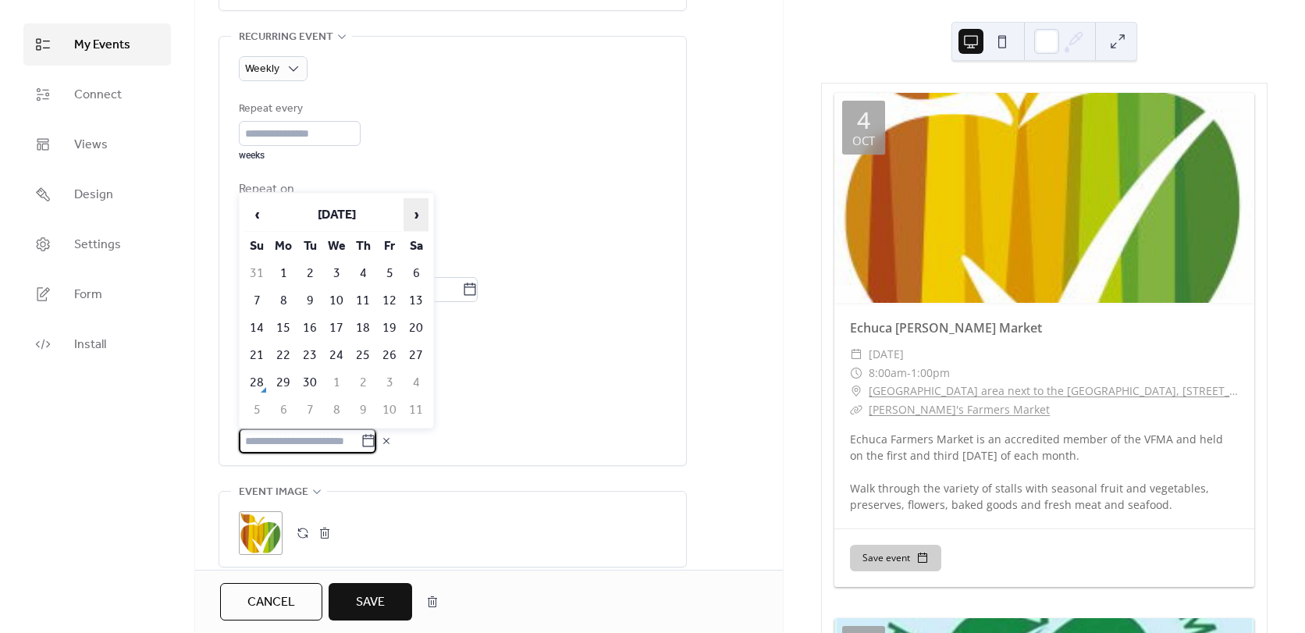
click at [423, 214] on span "›" at bounding box center [415, 214] width 23 height 31
click at [422, 214] on span "›" at bounding box center [415, 214] width 23 height 31
click at [421, 213] on span "›" at bounding box center [415, 214] width 23 height 31
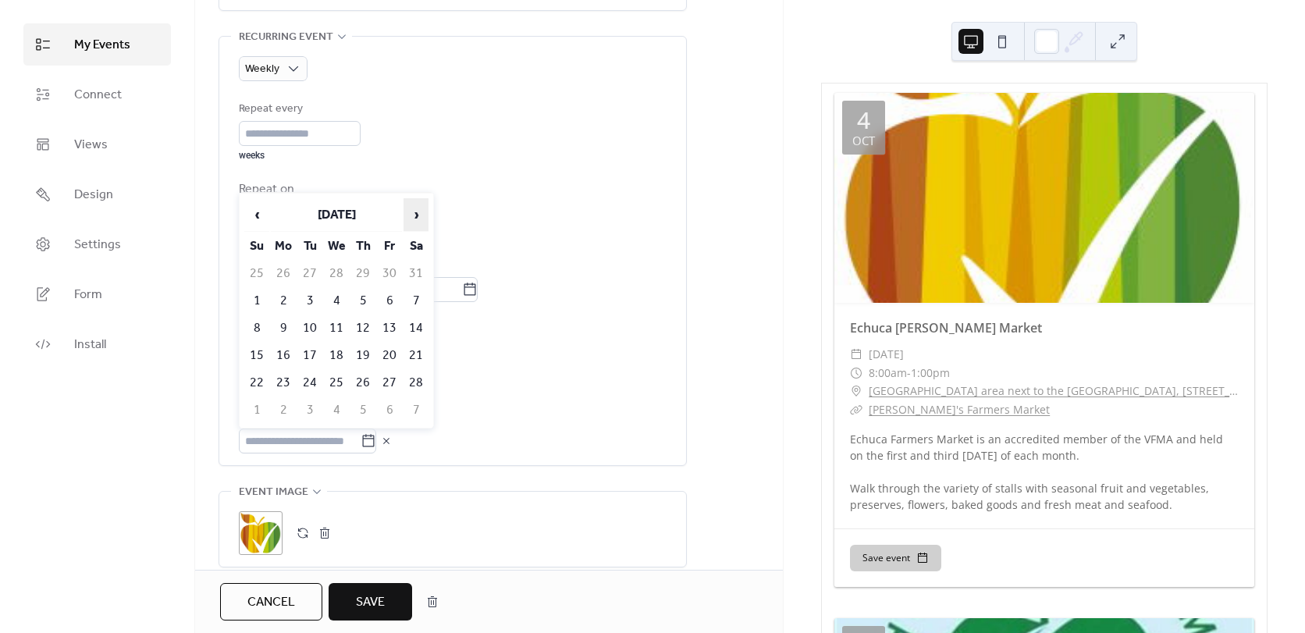
click at [421, 213] on span "›" at bounding box center [415, 214] width 23 height 31
click at [420, 213] on span "›" at bounding box center [415, 214] width 23 height 31
click at [553, 382] on span "31-Jan-2026" at bounding box center [466, 381] width 402 height 19
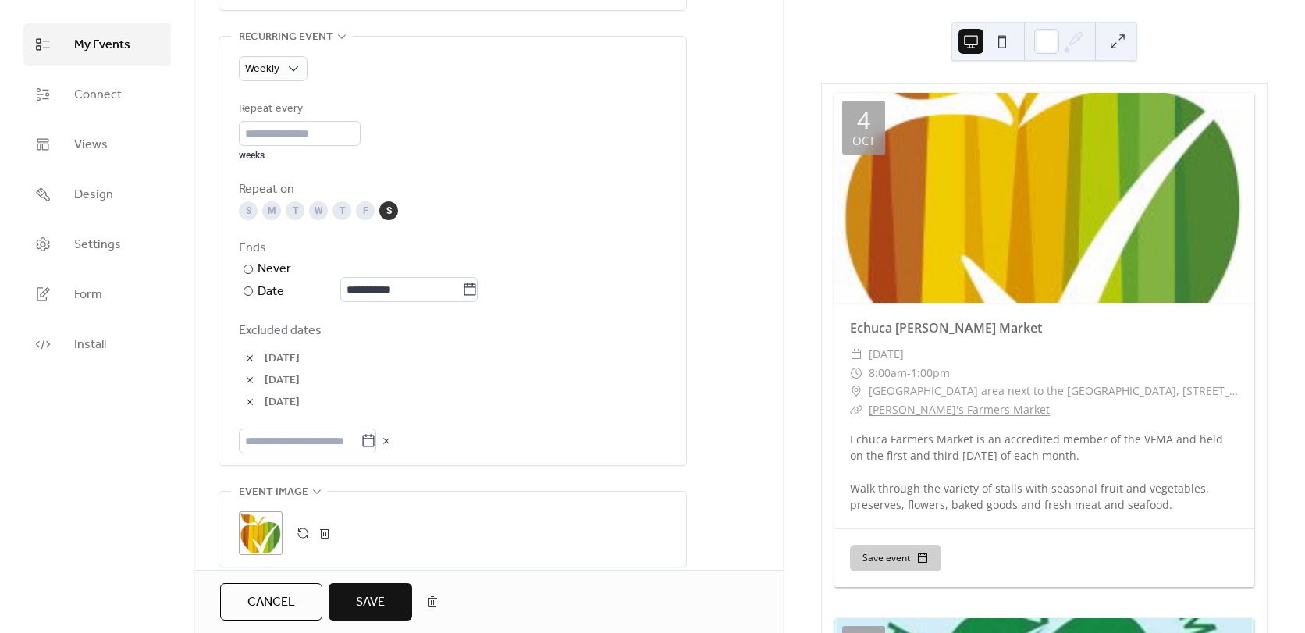
click at [377, 601] on span "Save" at bounding box center [370, 602] width 29 height 19
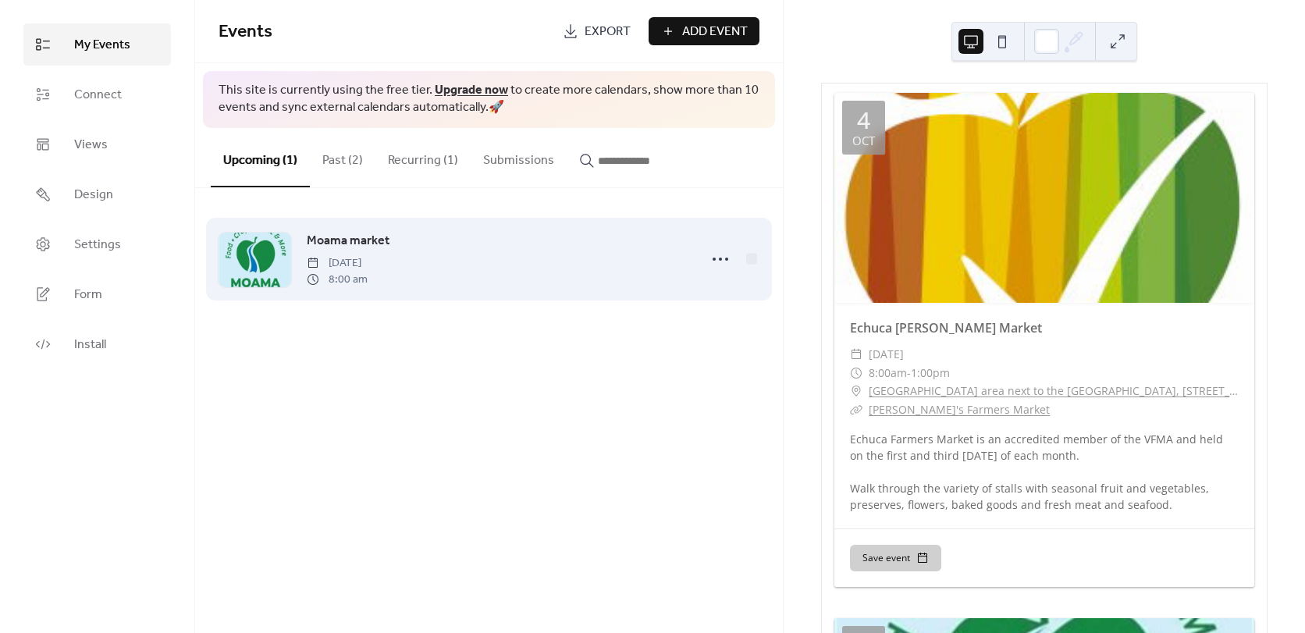
click at [356, 222] on div "Moama market [DATE] 8:00 am" at bounding box center [489, 259] width 541 height 95
click at [349, 236] on span "Moama market" at bounding box center [348, 241] width 83 height 19
click at [714, 258] on circle at bounding box center [714, 259] width 3 height 3
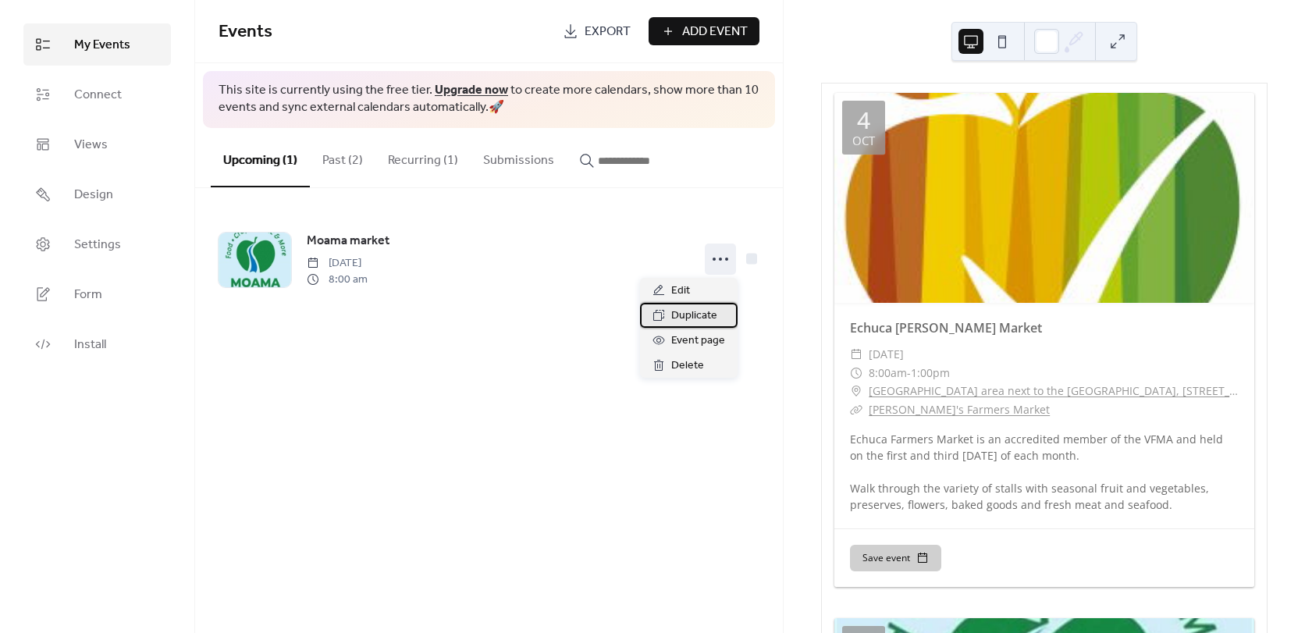
click at [686, 325] on span "Duplicate" at bounding box center [694, 316] width 46 height 19
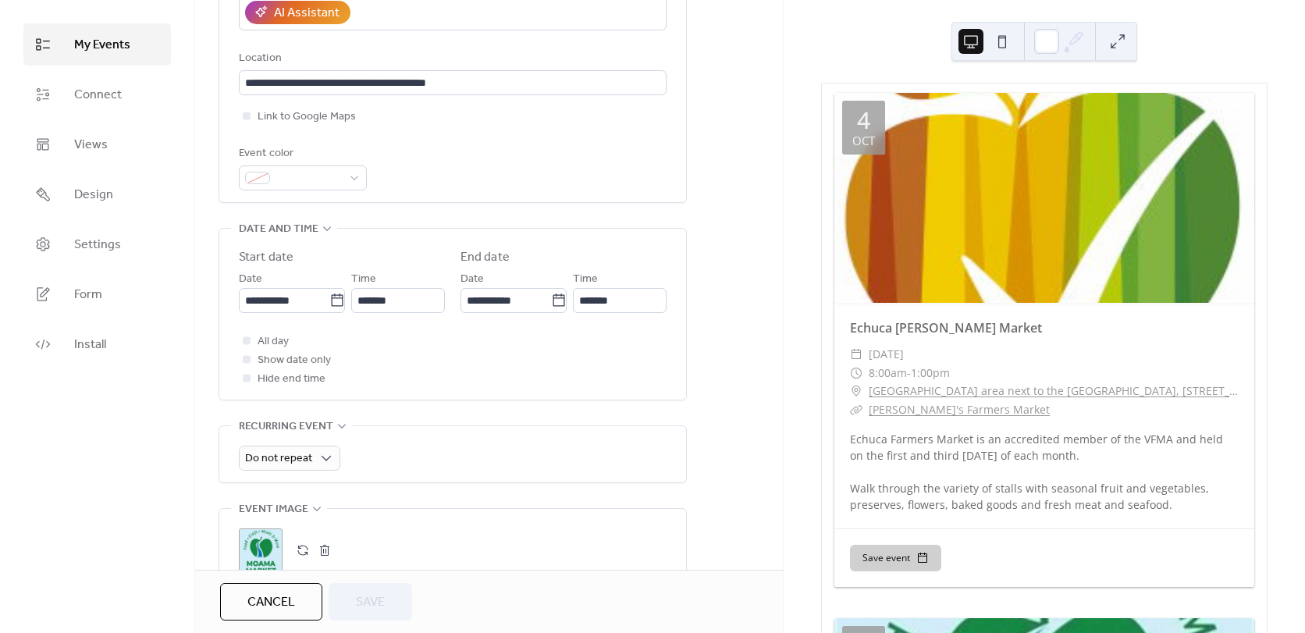
scroll to position [390, 0]
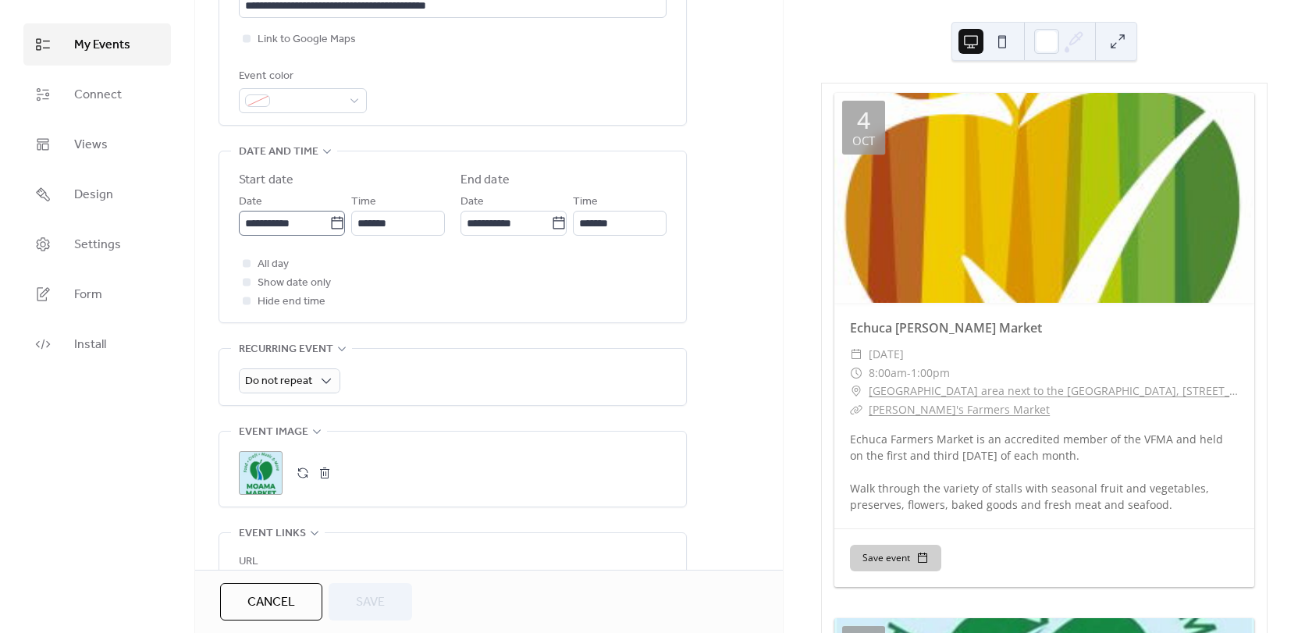
click at [333, 224] on icon at bounding box center [337, 223] width 16 height 16
click at [329, 224] on input "**********" at bounding box center [284, 223] width 91 height 25
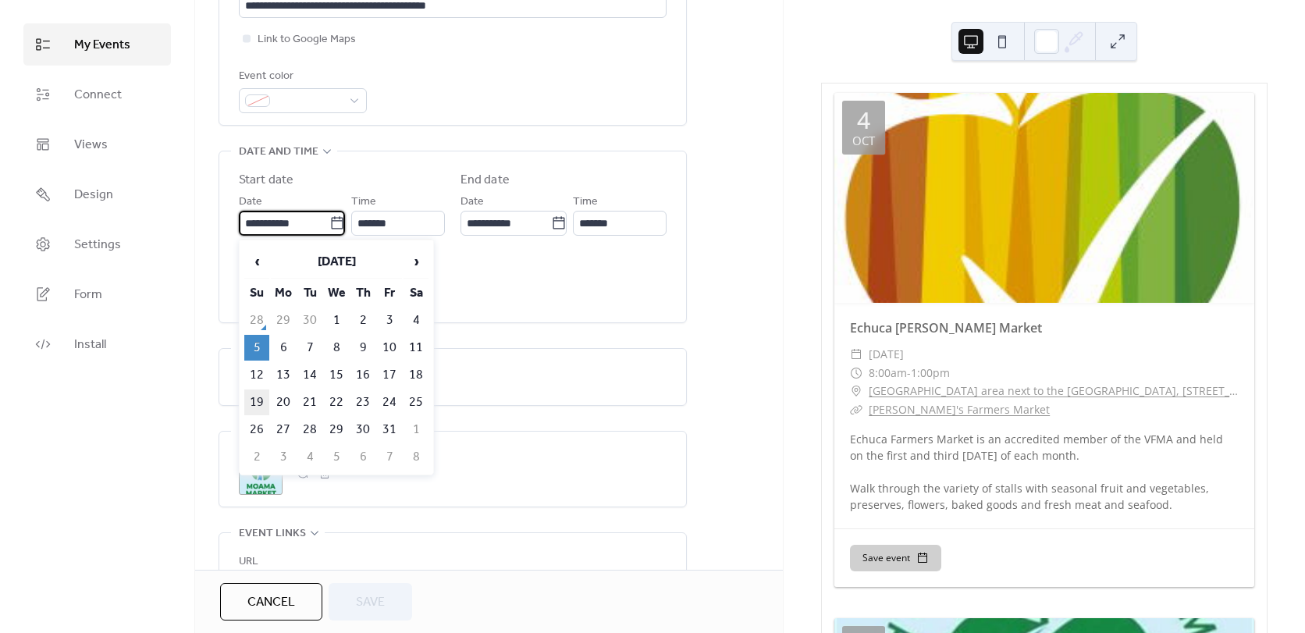
click at [265, 400] on td "19" at bounding box center [256, 403] width 25 height 26
type input "**********"
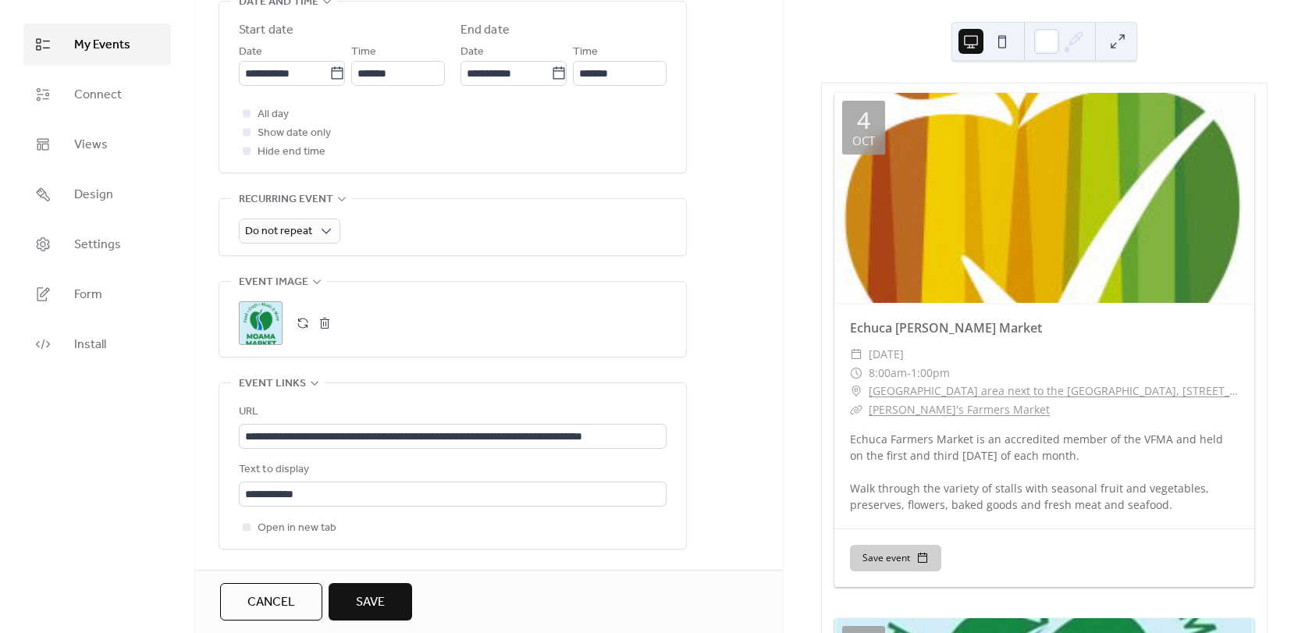
scroll to position [659, 0]
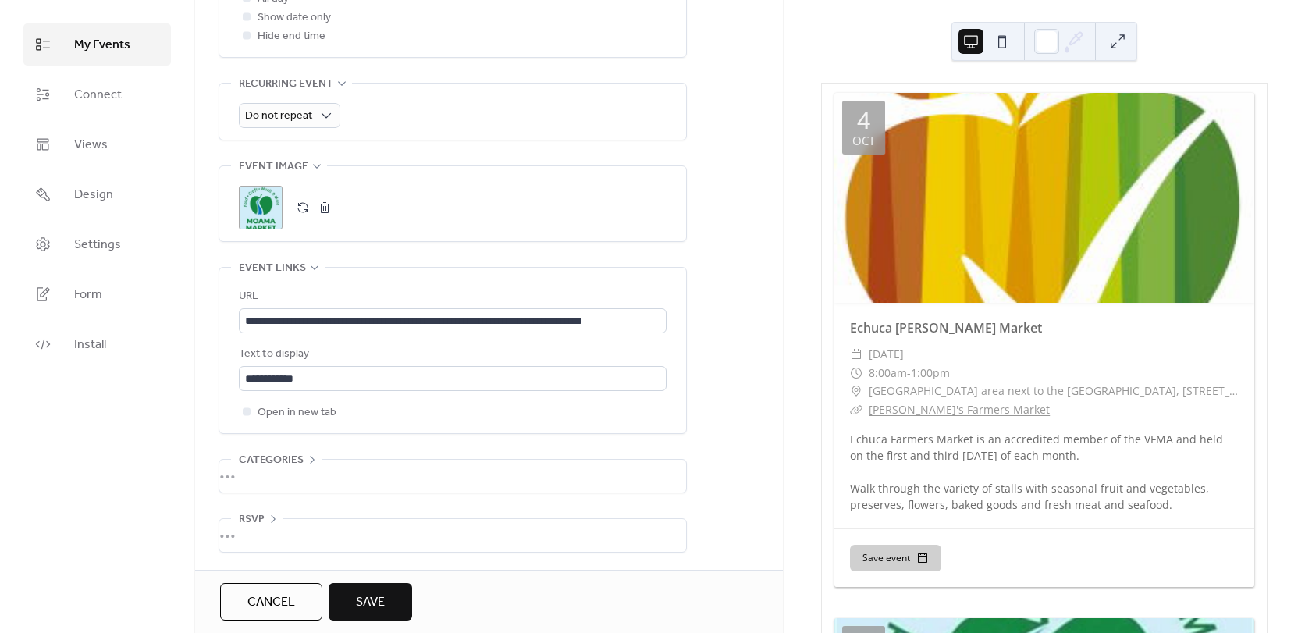
click at [386, 607] on button "Save" at bounding box center [371, 601] width 84 height 37
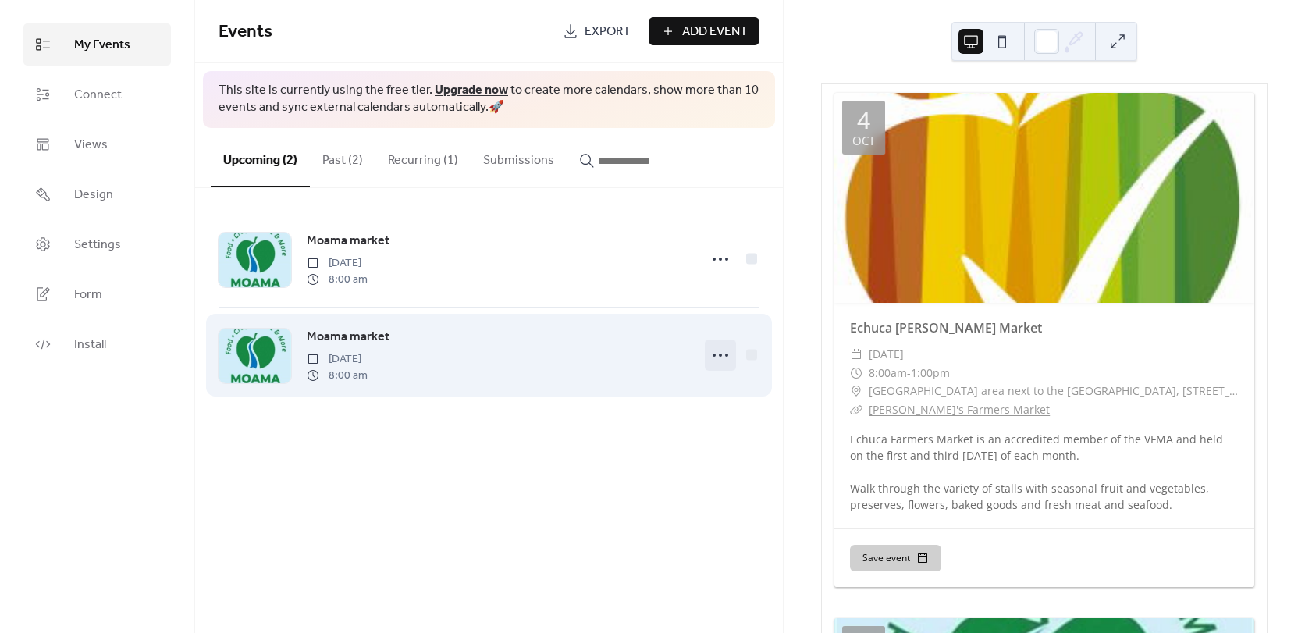
click at [734, 359] on div at bounding box center [720, 355] width 31 height 31
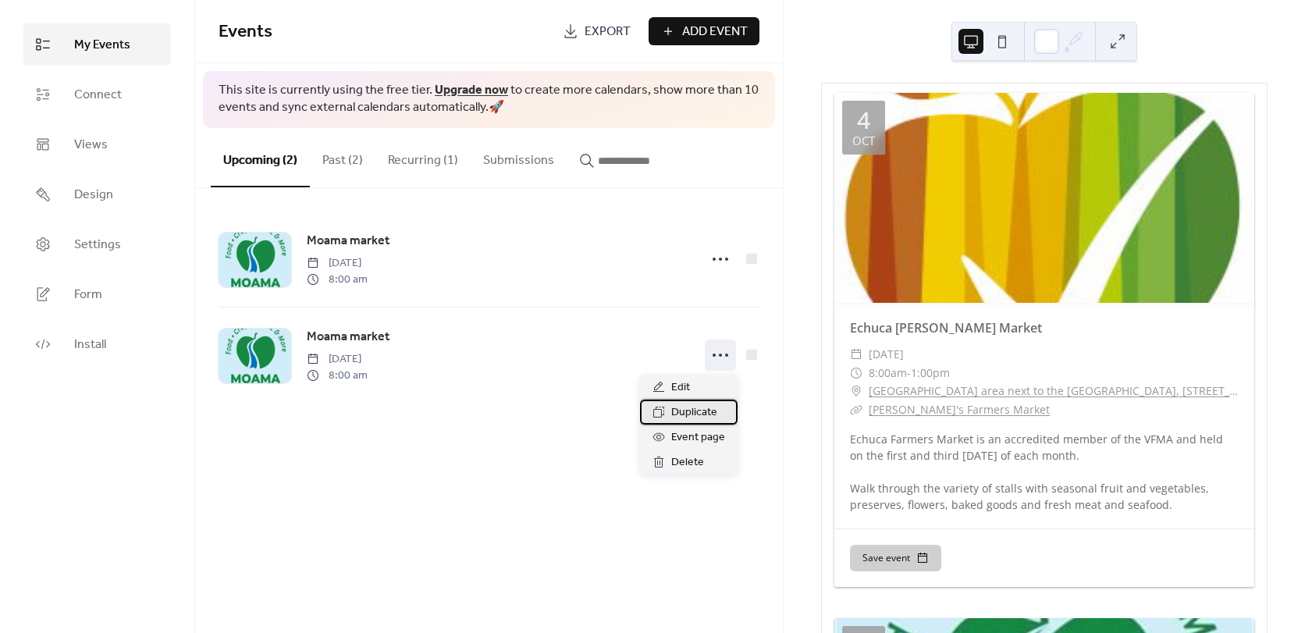
click at [703, 411] on span "Duplicate" at bounding box center [694, 413] width 46 height 19
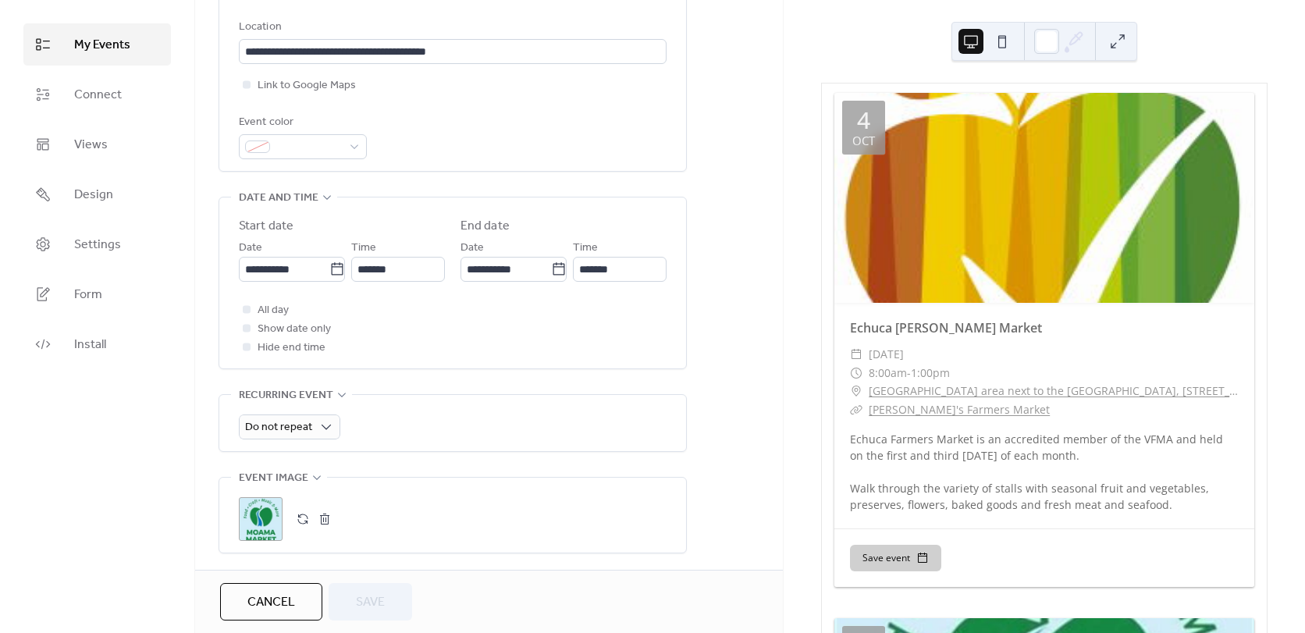
scroll to position [390, 0]
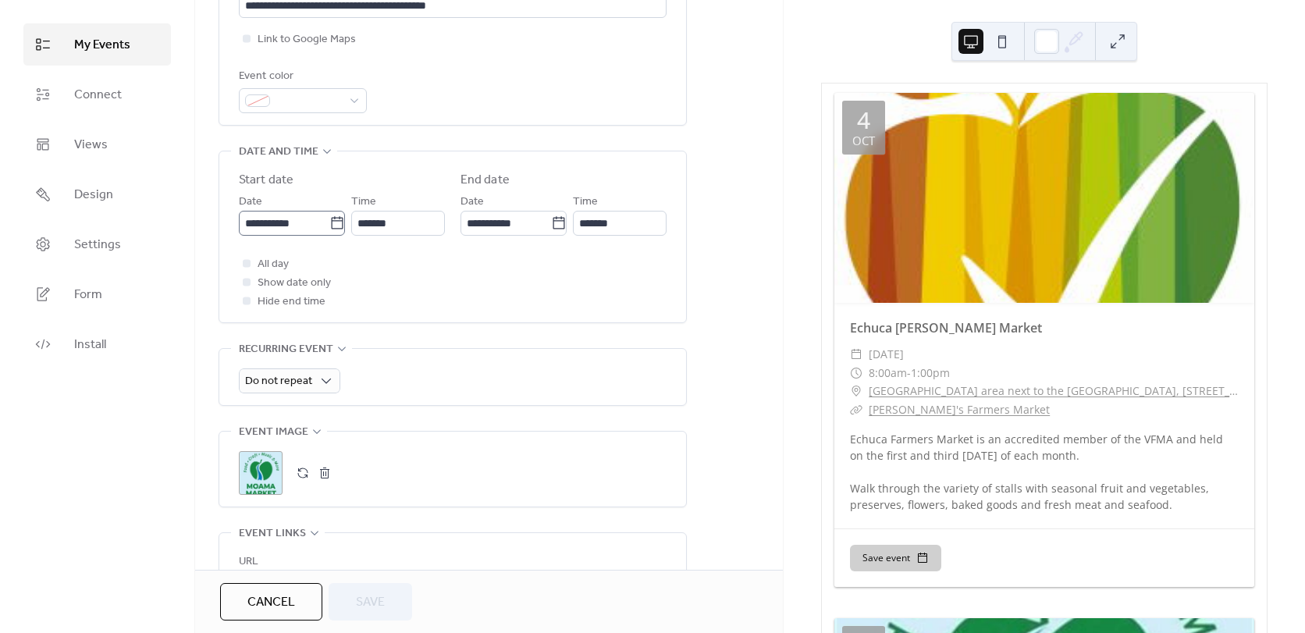
click at [338, 227] on icon at bounding box center [337, 223] width 16 height 16
click at [329, 227] on input "**********" at bounding box center [284, 223] width 91 height 25
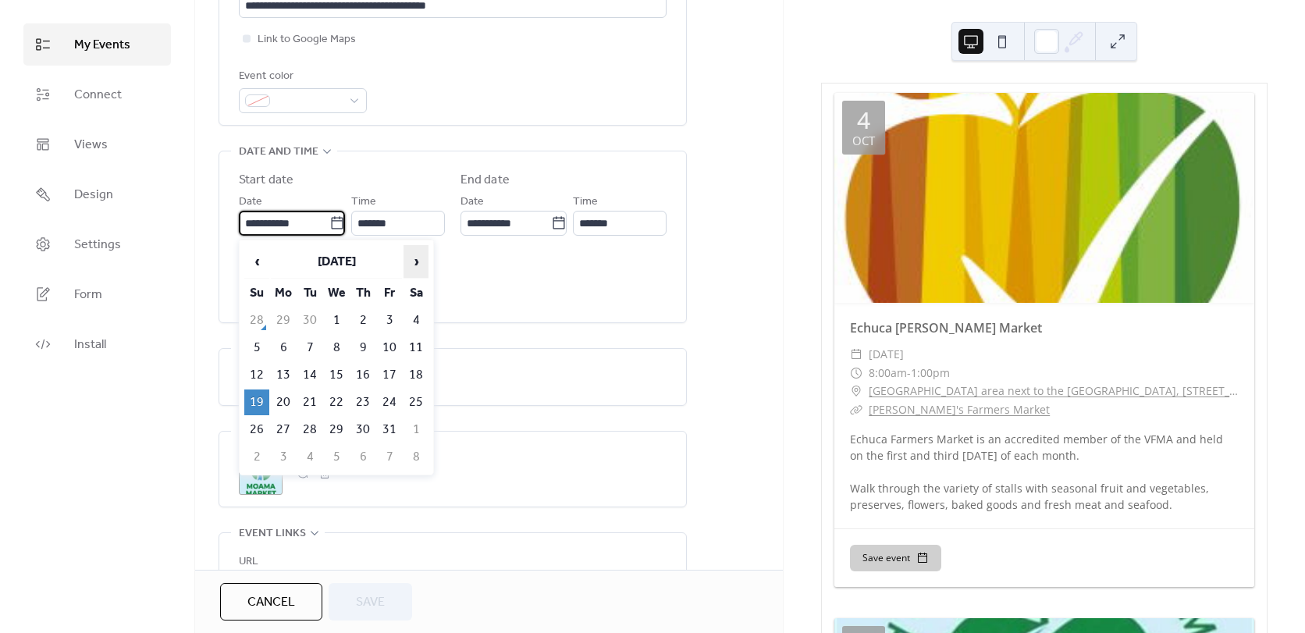
click at [418, 261] on span "›" at bounding box center [415, 261] width 23 height 31
click at [261, 344] on td "2" at bounding box center [256, 348] width 25 height 26
type input "**********"
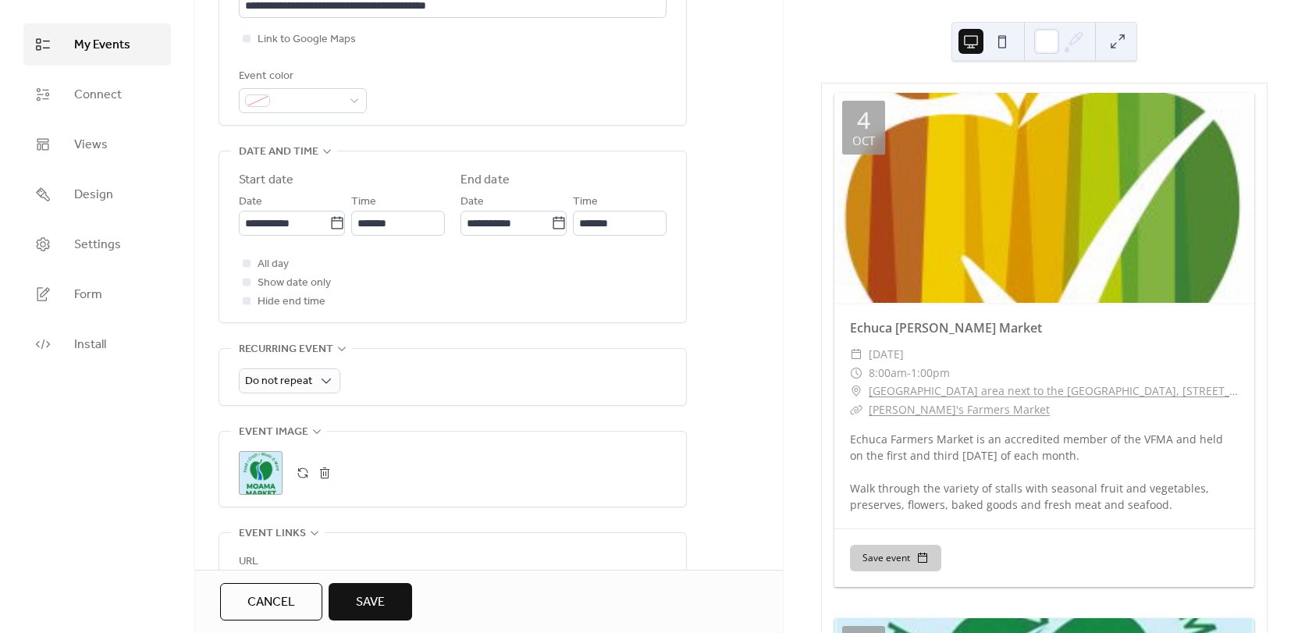
click at [381, 593] on span "Save" at bounding box center [370, 602] width 29 height 19
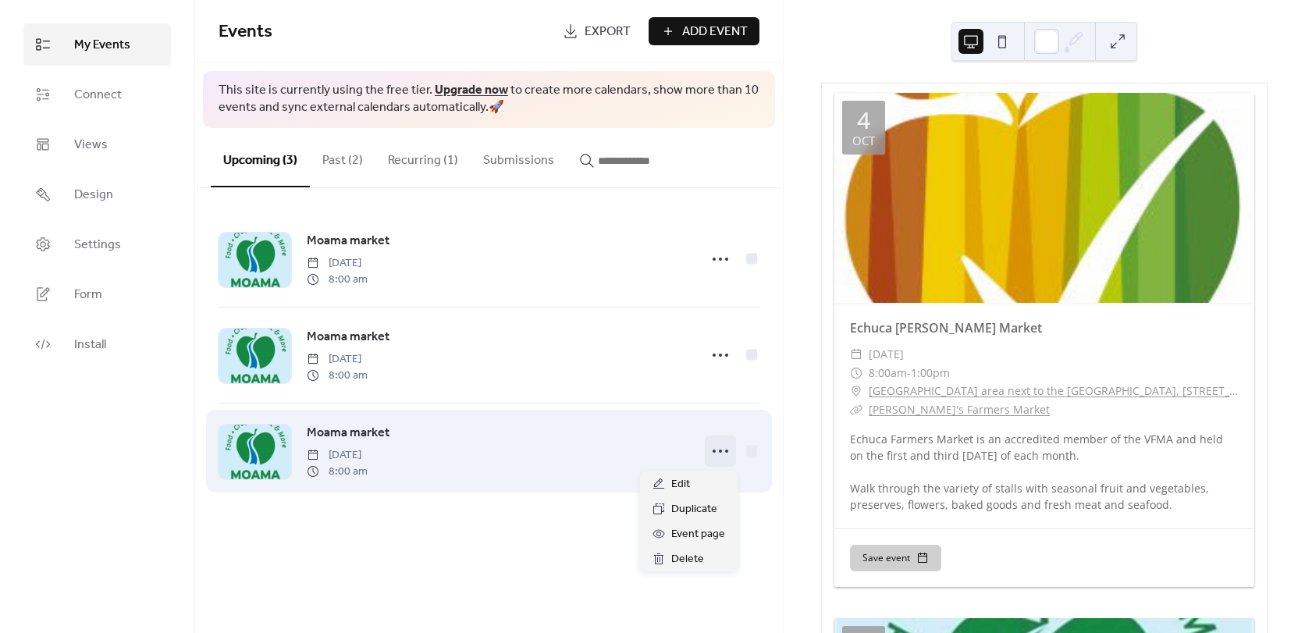
click at [720, 454] on icon at bounding box center [720, 451] width 25 height 25
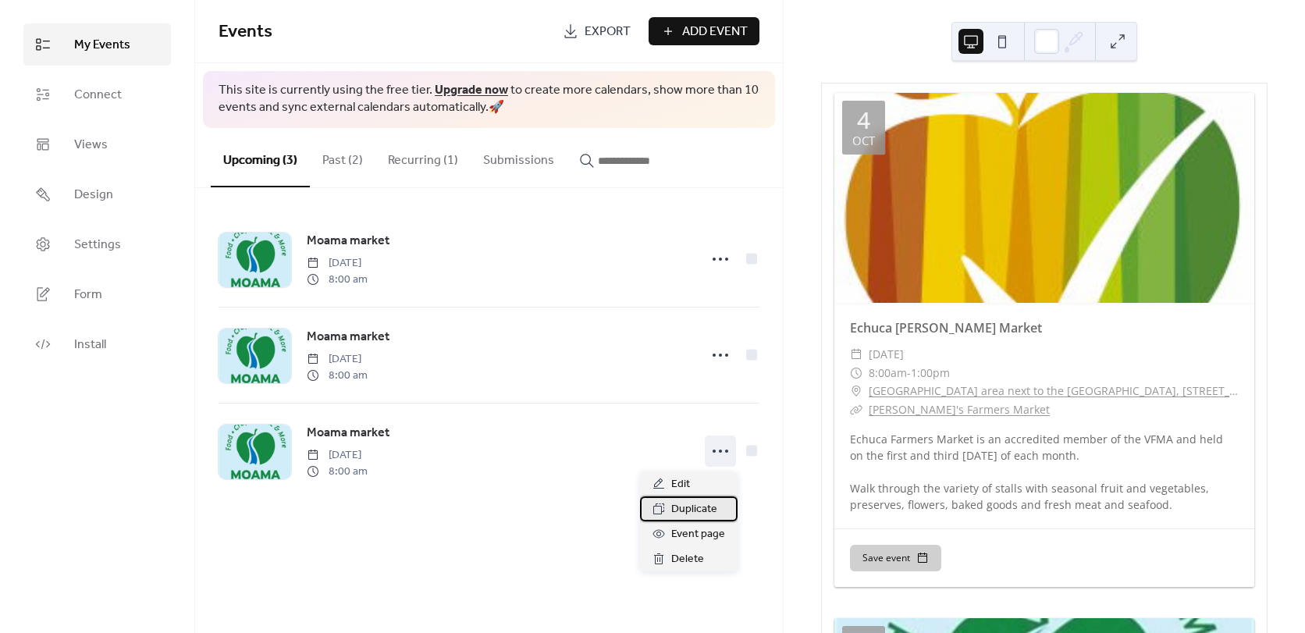
click at [700, 509] on span "Duplicate" at bounding box center [694, 509] width 46 height 19
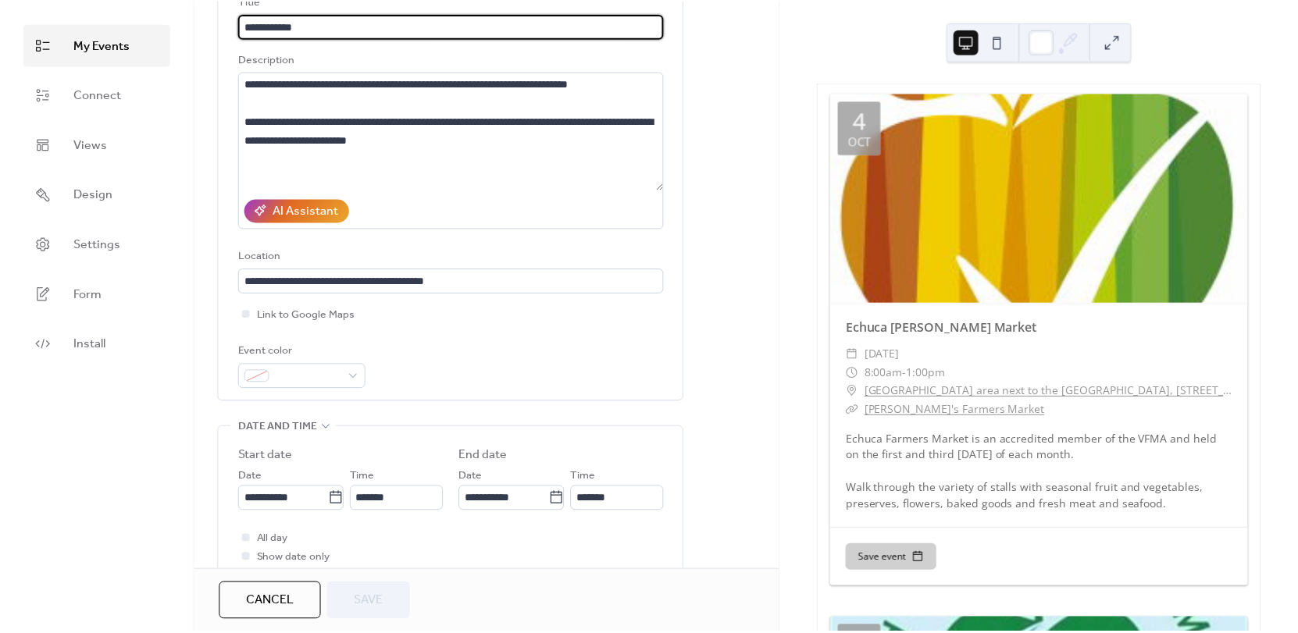
scroll to position [312, 0]
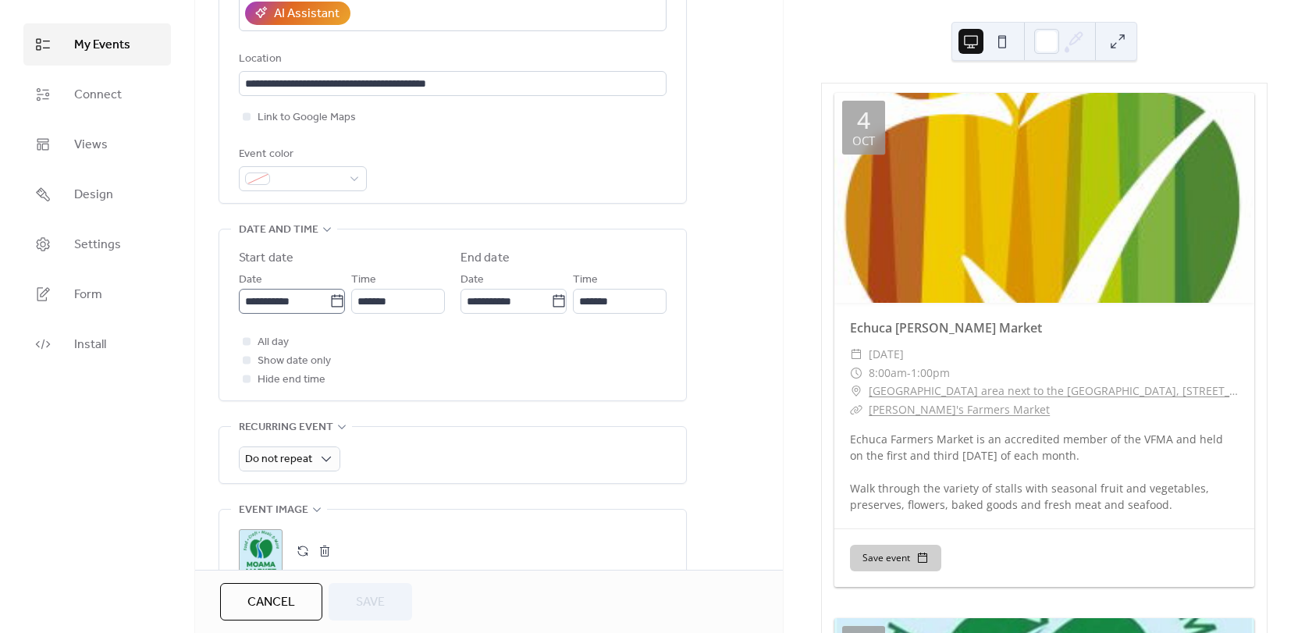
click at [333, 294] on icon at bounding box center [337, 302] width 16 height 16
click at [329, 294] on input "**********" at bounding box center [284, 301] width 91 height 25
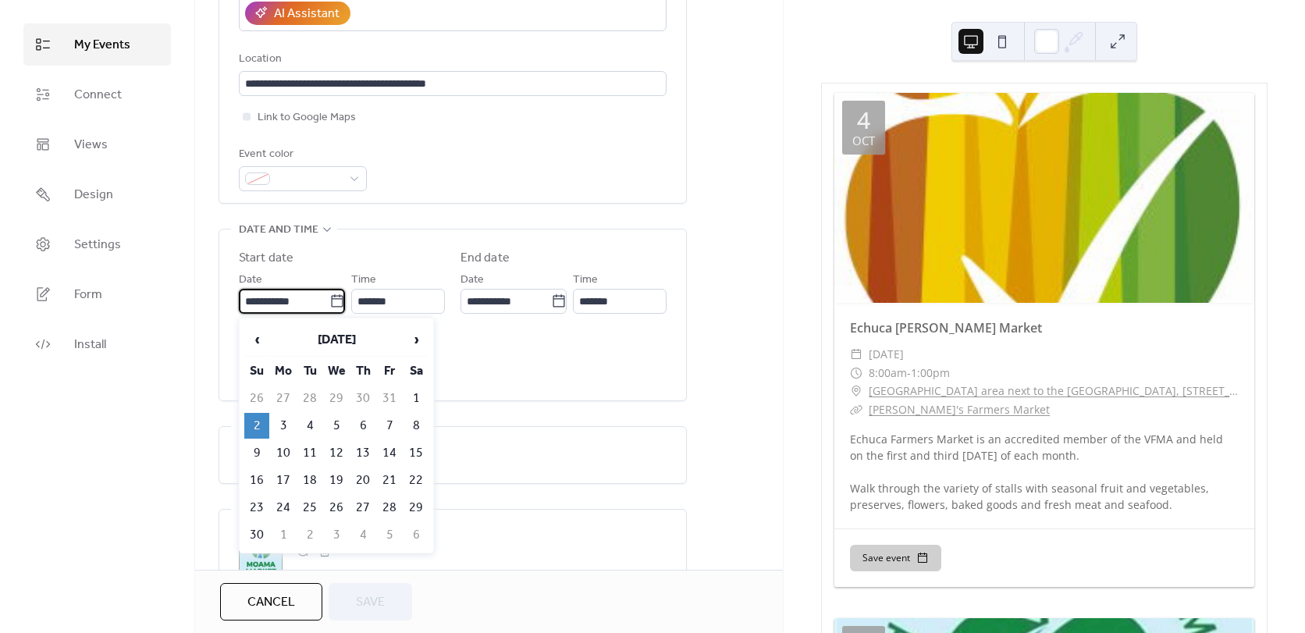
click at [429, 336] on table "‹ November 2025 › Su Mo Tu We Th Fr Sa 26 27 28 29 30 31 1 2 3 4 5 6 7 8 9 10 1…" at bounding box center [336, 436] width 187 height 228
click at [416, 340] on span "›" at bounding box center [415, 339] width 23 height 31
click at [248, 340] on span "‹" at bounding box center [256, 339] width 23 height 31
click at [257, 480] on td "16" at bounding box center [256, 481] width 25 height 26
type input "**********"
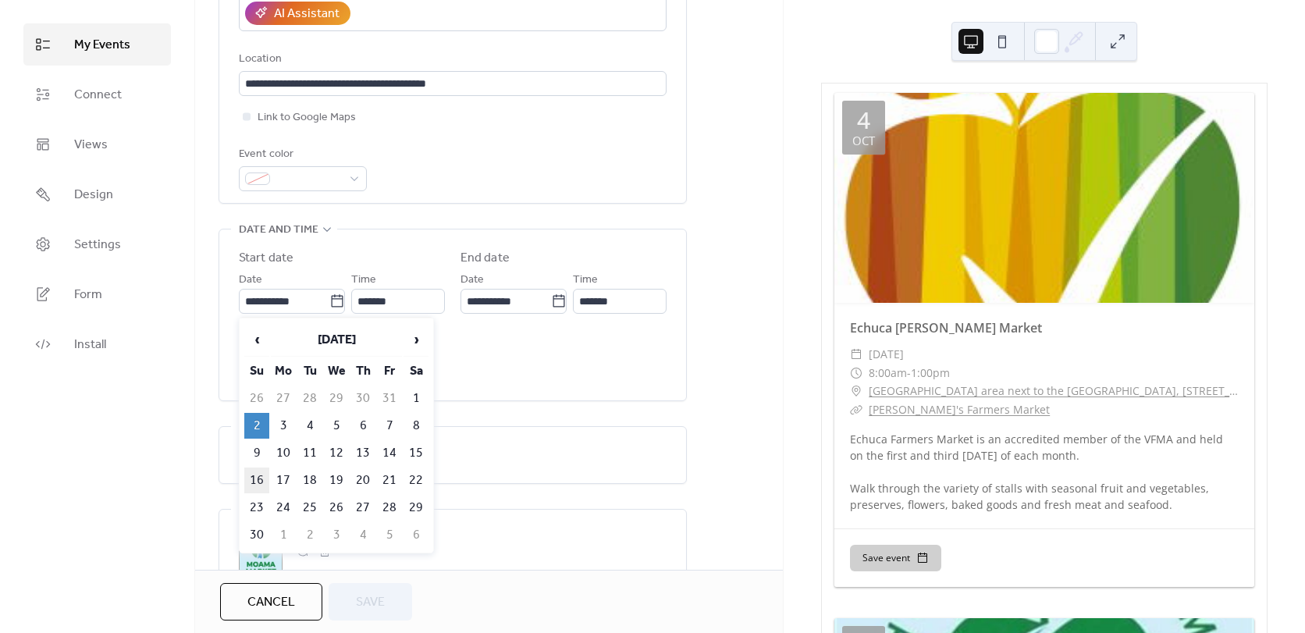
type input "**********"
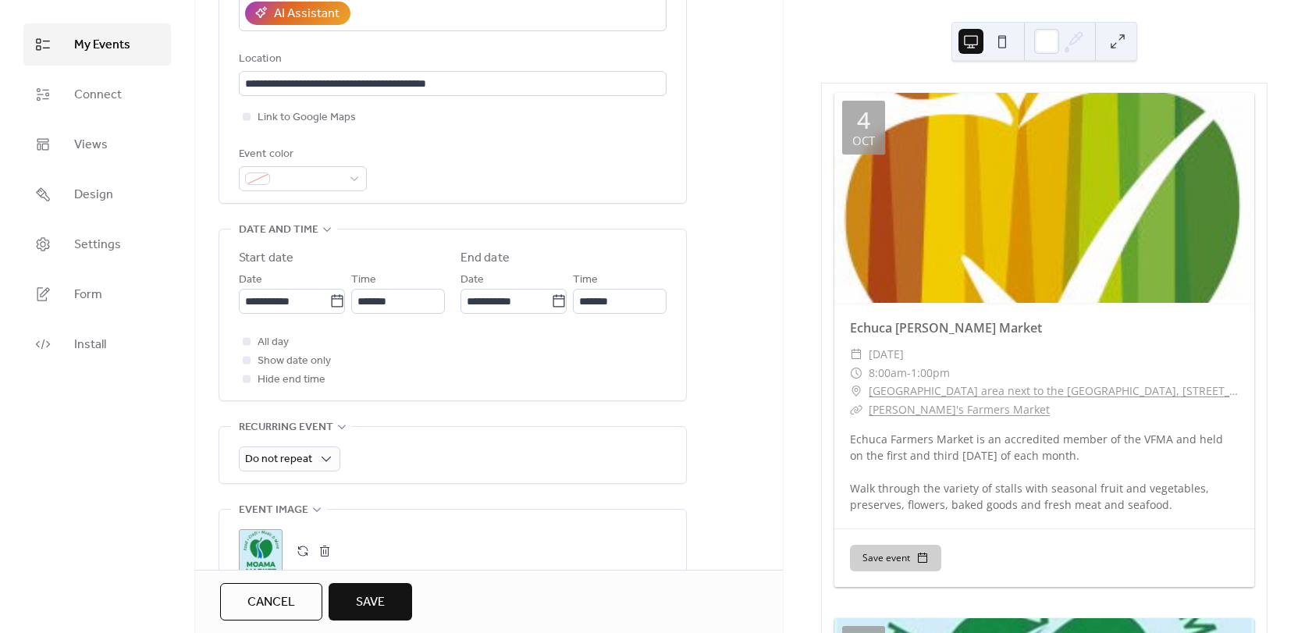
click at [378, 601] on span "Save" at bounding box center [370, 602] width 29 height 19
